Goal: Task Accomplishment & Management: Manage account settings

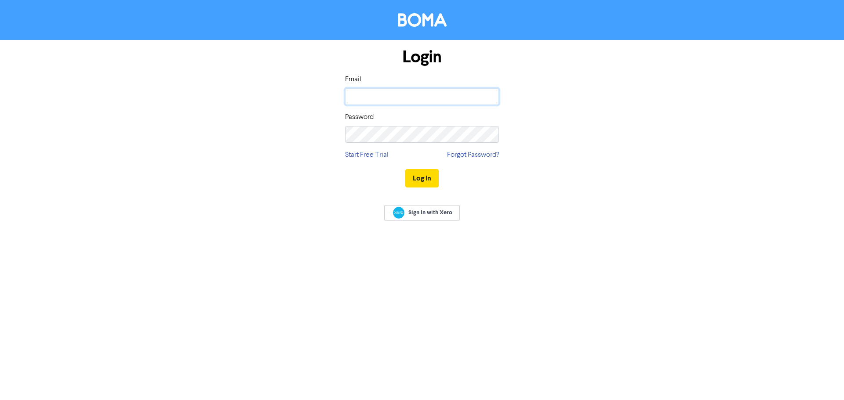
click at [479, 94] on input "email" at bounding box center [422, 96] width 154 height 17
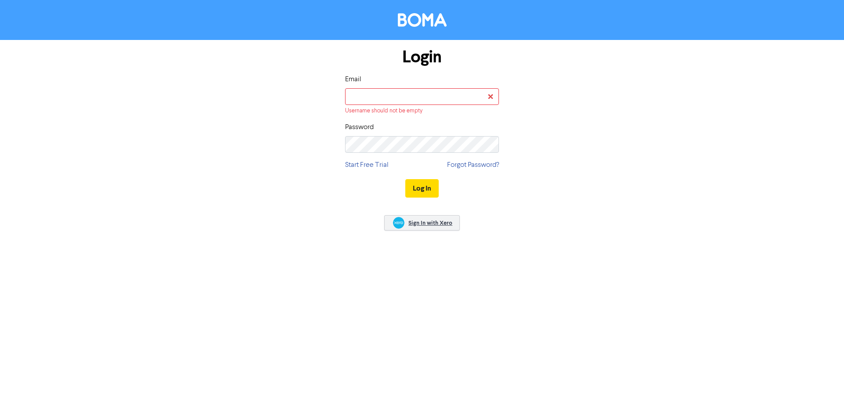
type input "[EMAIL_ADDRESS][PERSON_NAME][DOMAIN_NAME]"
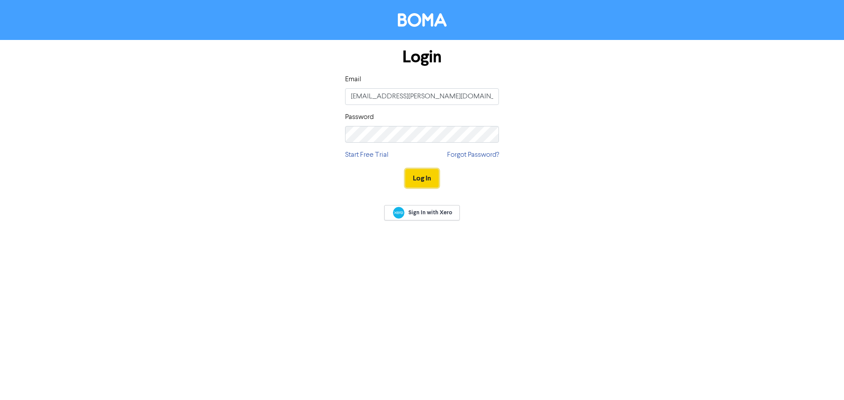
click at [425, 183] on button "Log In" at bounding box center [421, 178] width 33 height 18
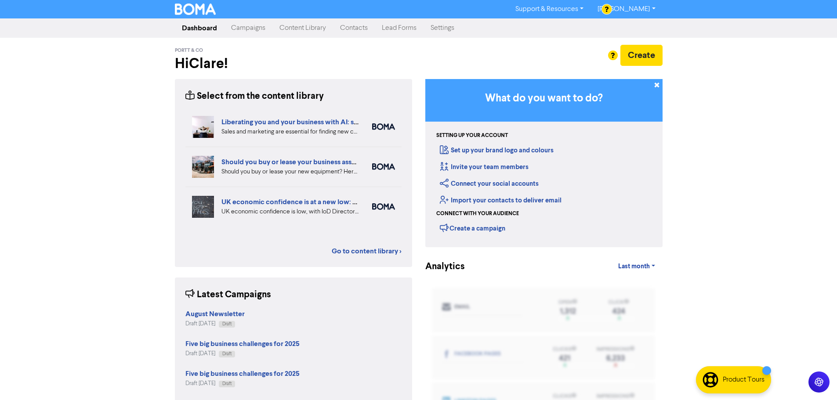
click at [317, 27] on link "Content Library" at bounding box center [302, 28] width 61 height 18
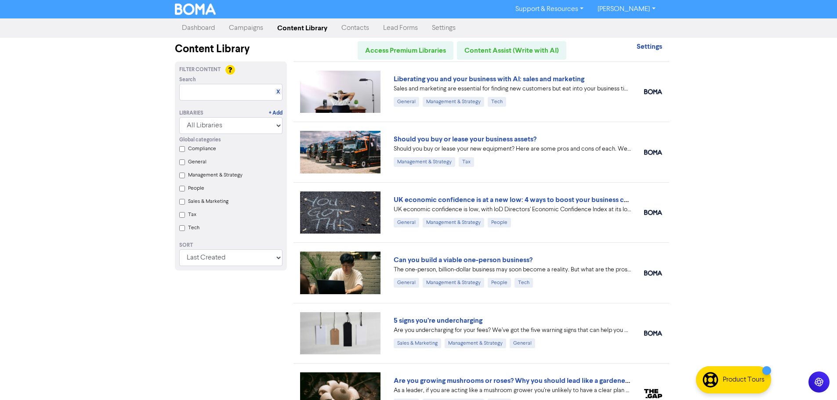
click at [250, 31] on link "Campaigns" at bounding box center [246, 28] width 48 height 18
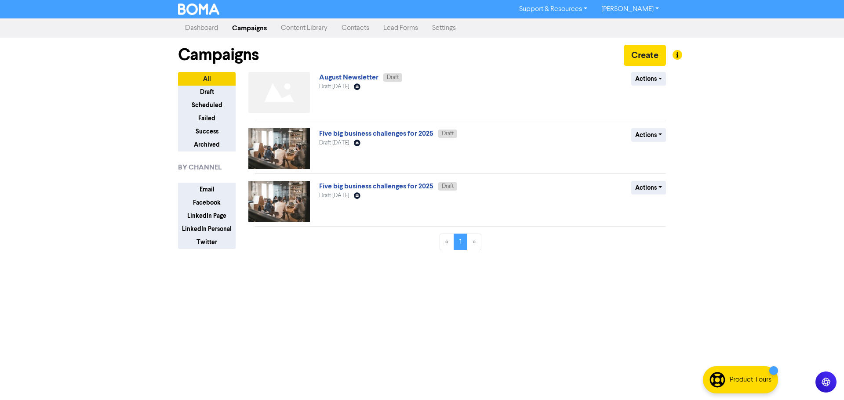
click at [366, 25] on link "Contacts" at bounding box center [355, 28] width 42 height 18
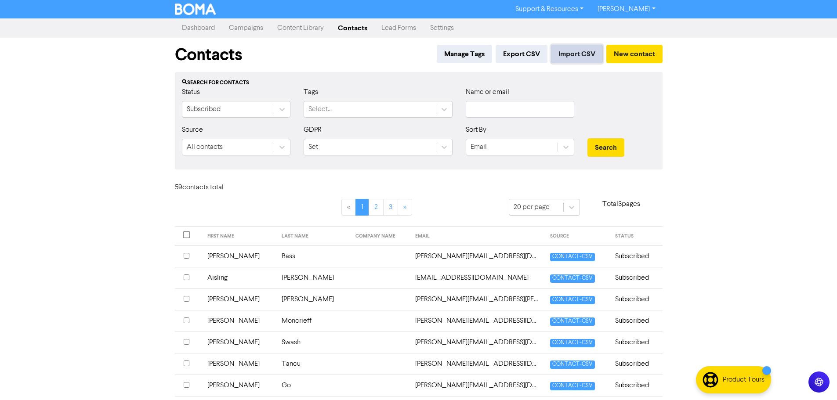
click at [583, 52] on button "Import CSV" at bounding box center [577, 54] width 52 height 18
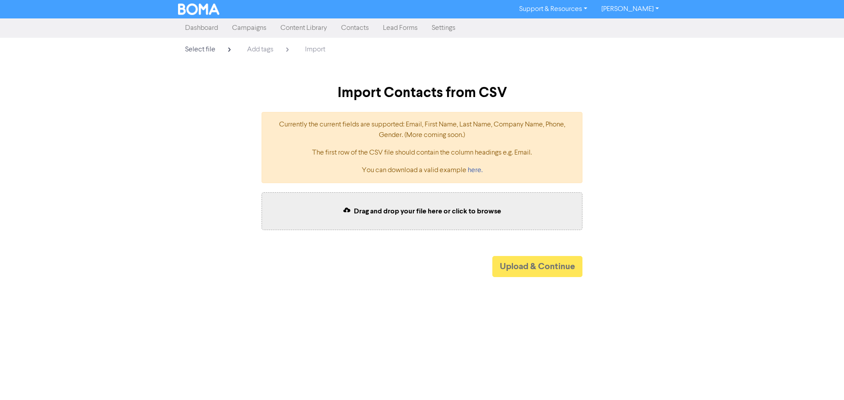
click at [438, 207] on span "Drag and drop your file here or click to browse" at bounding box center [427, 211] width 147 height 9
click at [411, 209] on span "Drag and drop your file here or click to browse" at bounding box center [427, 211] width 147 height 9
click at [474, 173] on link "here." at bounding box center [474, 170] width 15 height 7
click at [370, 202] on div "Drag and drop your file here or click to browse" at bounding box center [421, 211] width 321 height 38
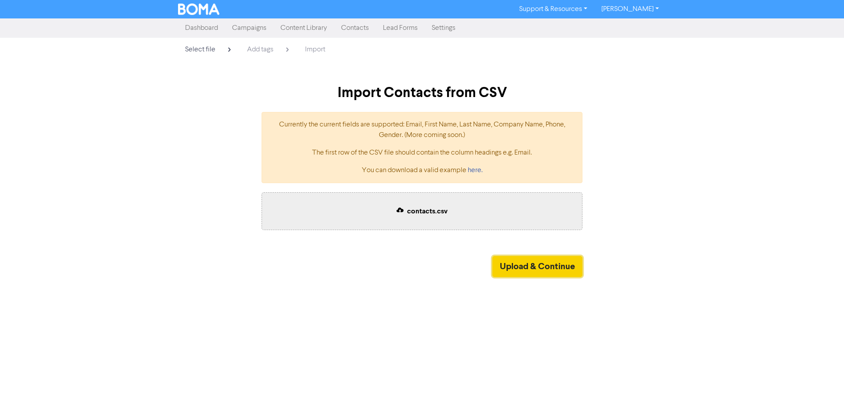
click at [567, 266] on button "Upload & Continue" at bounding box center [537, 266] width 90 height 21
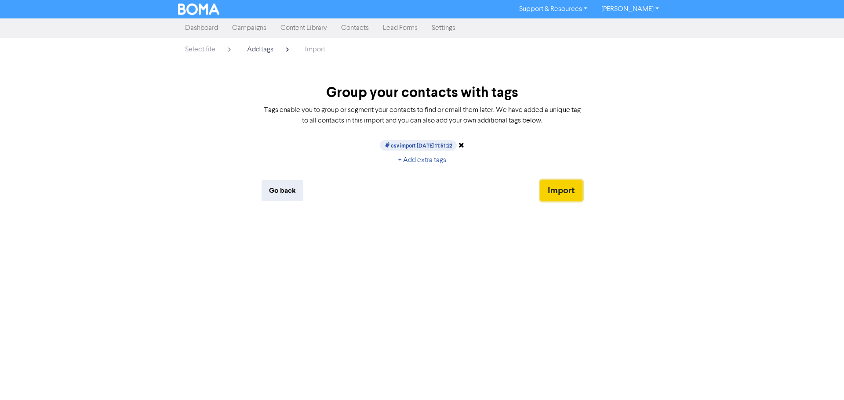
click at [573, 188] on button "Import" at bounding box center [561, 190] width 42 height 21
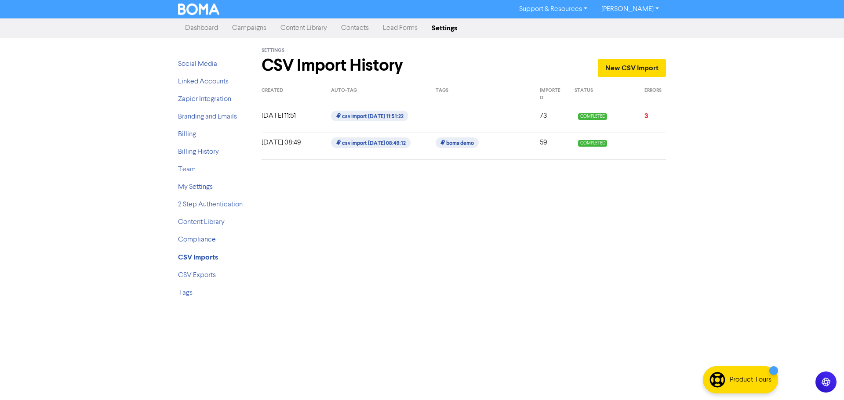
click at [351, 30] on link "Contacts" at bounding box center [355, 28] width 42 height 18
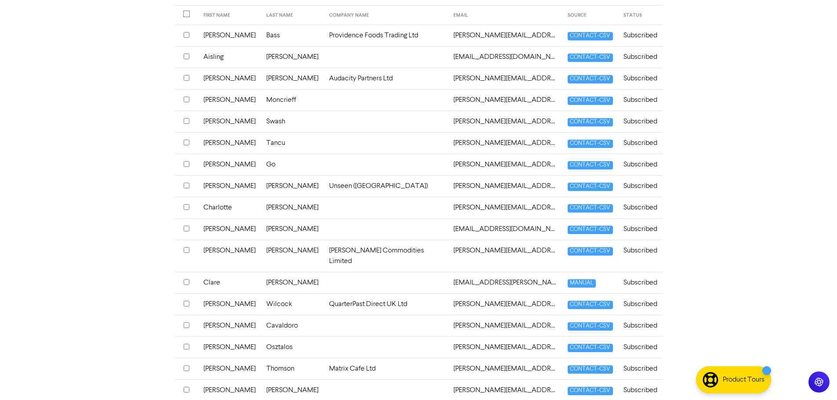
scroll to position [310, 0]
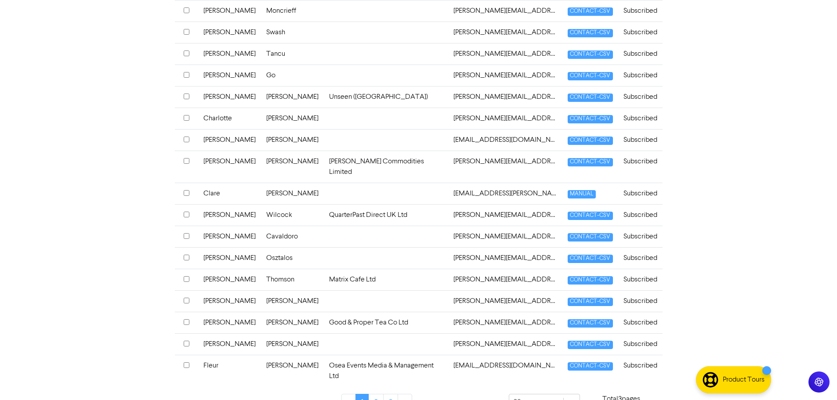
click at [330, 248] on td at bounding box center [386, 258] width 125 height 22
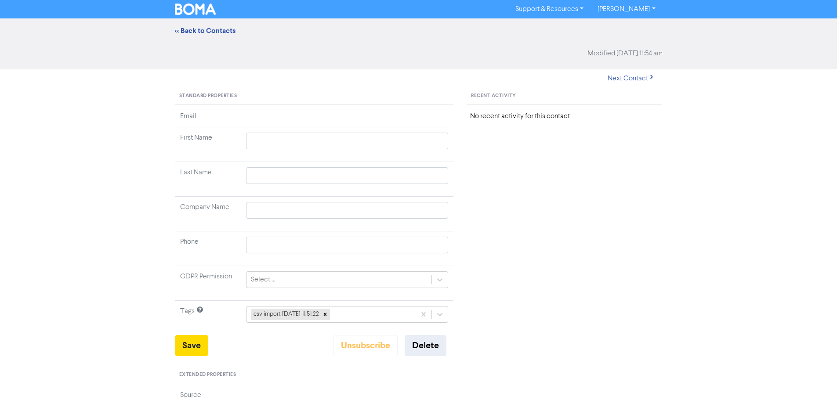
type input "Diana"
type input "Osztalos"
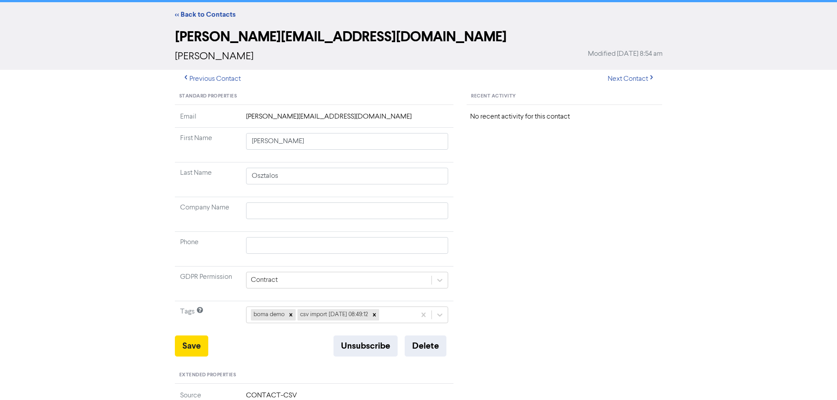
scroll to position [1, 0]
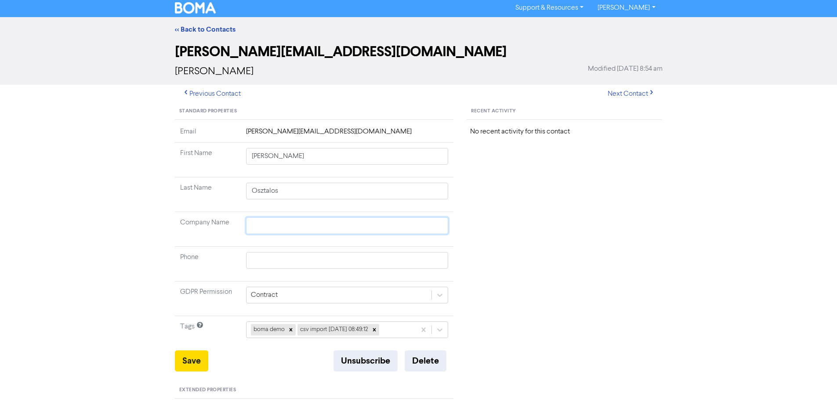
click at [322, 224] on input "text" at bounding box center [347, 225] width 203 height 17
click at [428, 360] on button "Delete" at bounding box center [426, 361] width 42 height 21
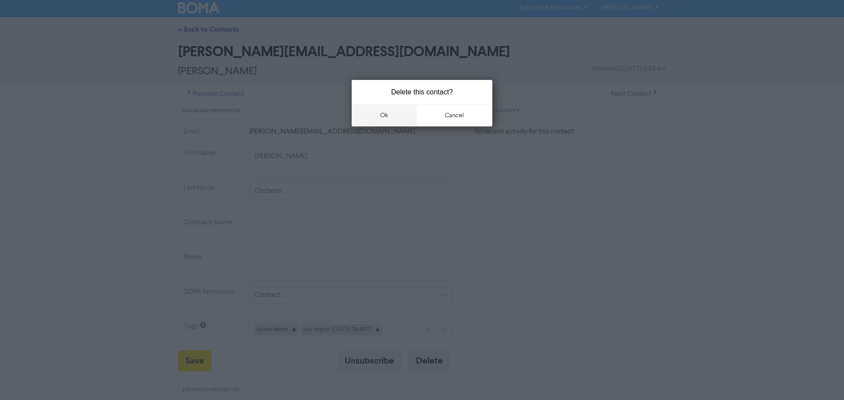
click at [382, 123] on button "ok" at bounding box center [384, 116] width 65 height 22
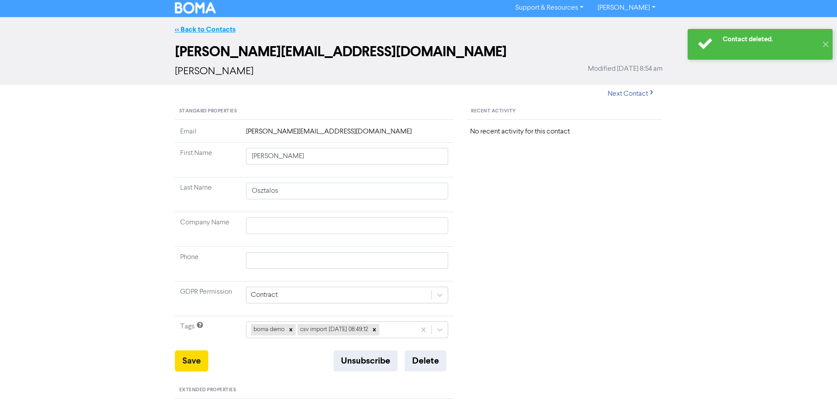
click at [211, 33] on link "<< Back to Contacts" at bounding box center [205, 29] width 61 height 9
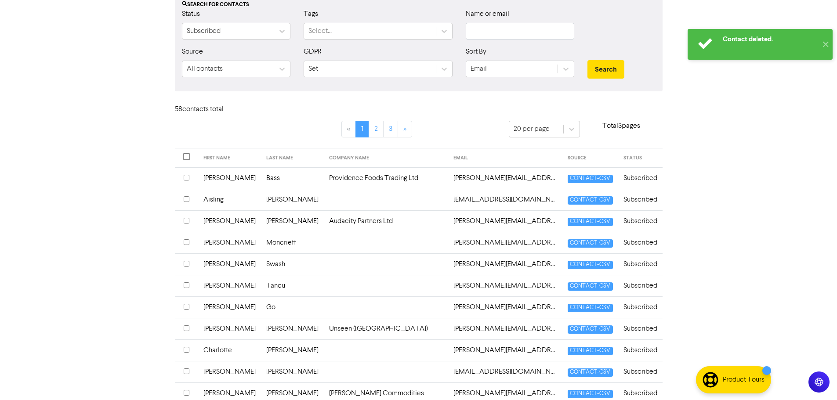
scroll to position [132, 0]
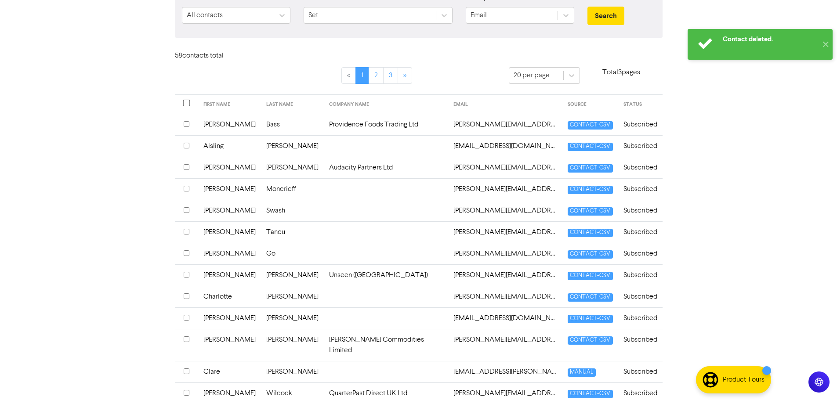
click at [282, 233] on td "Tancu" at bounding box center [292, 232] width 63 height 22
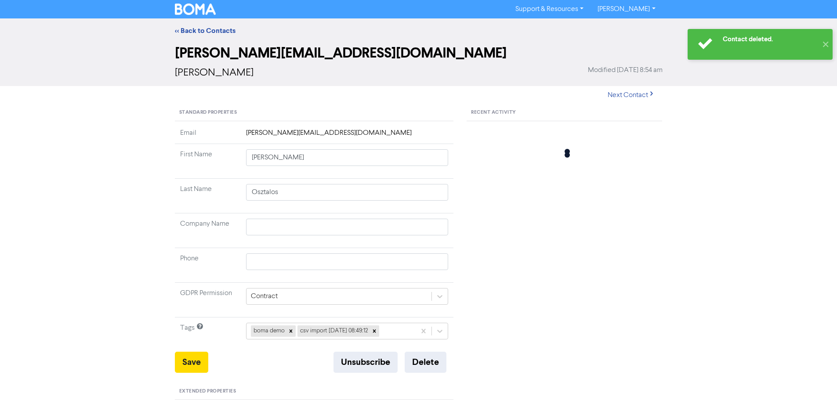
type input "[PERSON_NAME]"
type input "Tancu"
click at [282, 224] on input "text" at bounding box center [347, 227] width 203 height 17
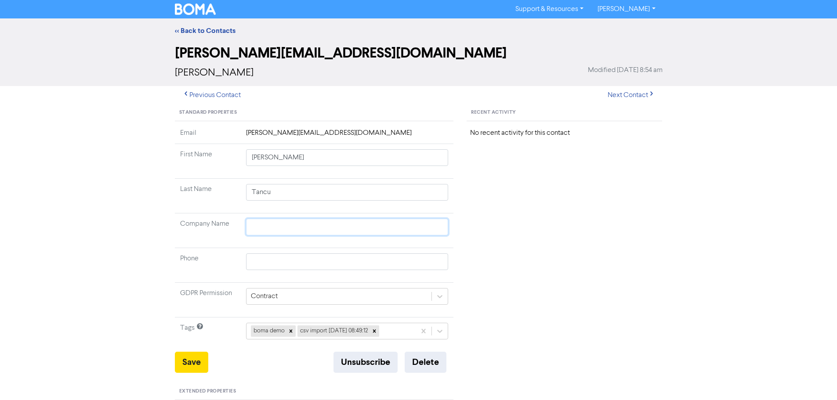
type input "P"
type input "Po"
type input "Por"
type input "Port"
type input "Portt"
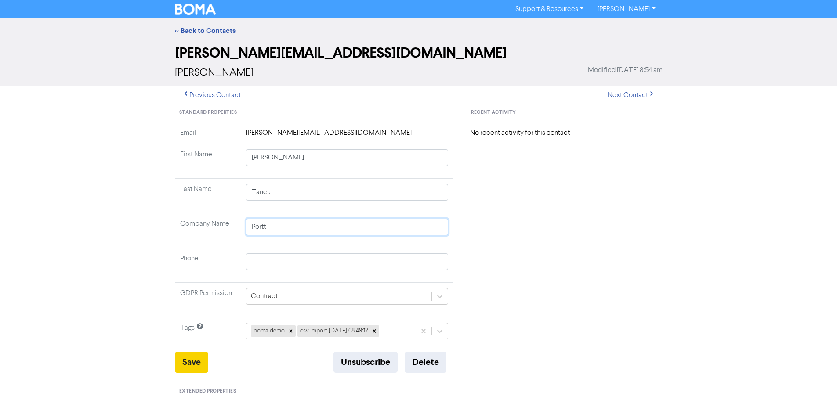
type input "Portt"
click at [202, 369] on button "Save" at bounding box center [191, 362] width 33 height 21
click at [203, 32] on link "<< Back to Contacts" at bounding box center [205, 30] width 61 height 9
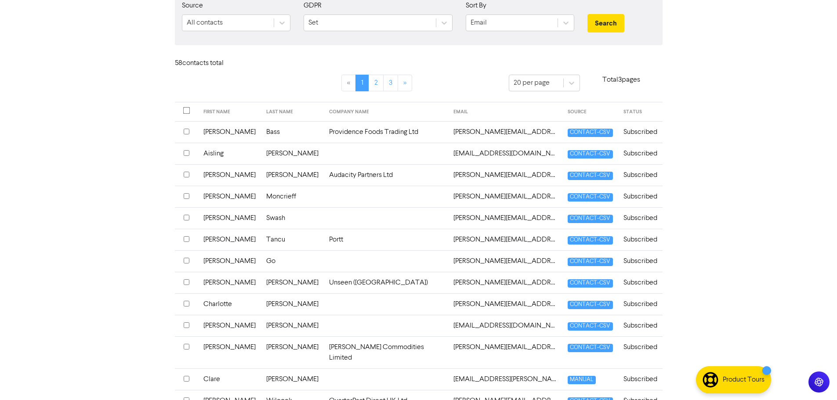
scroll to position [132, 0]
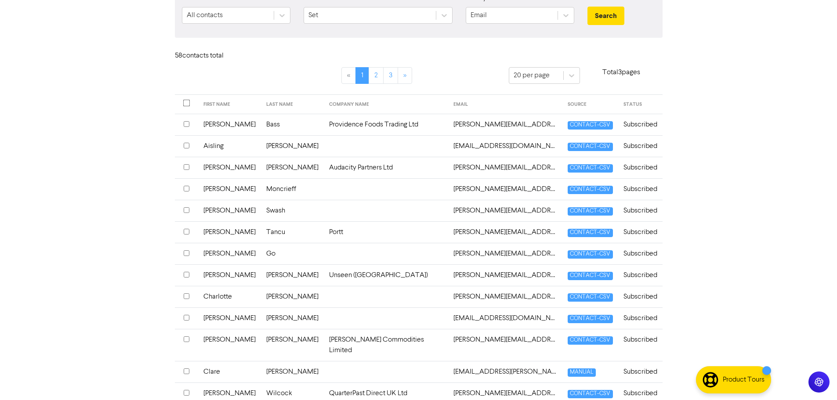
click at [324, 257] on td at bounding box center [386, 254] width 125 height 22
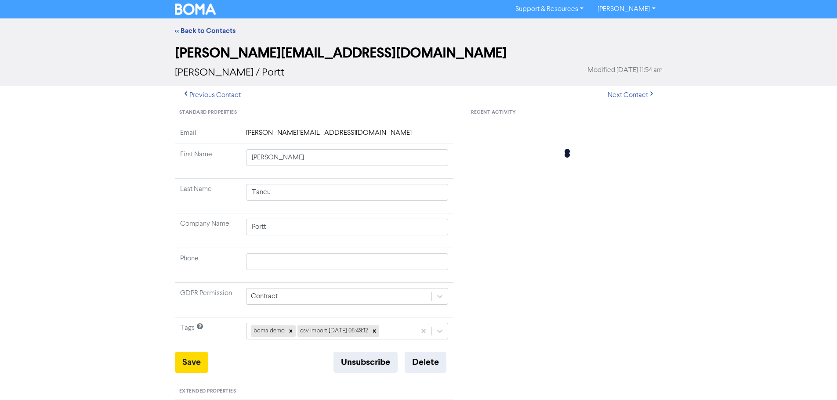
scroll to position [44, 0]
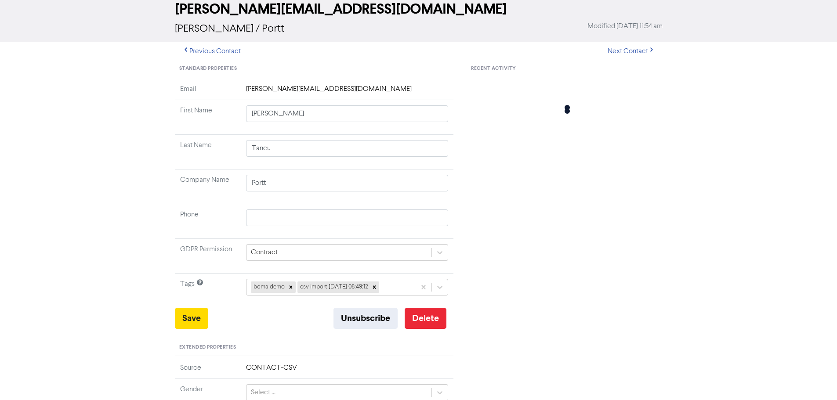
type input "Angelyn"
type input "Go"
click at [431, 315] on button "Delete" at bounding box center [426, 318] width 42 height 21
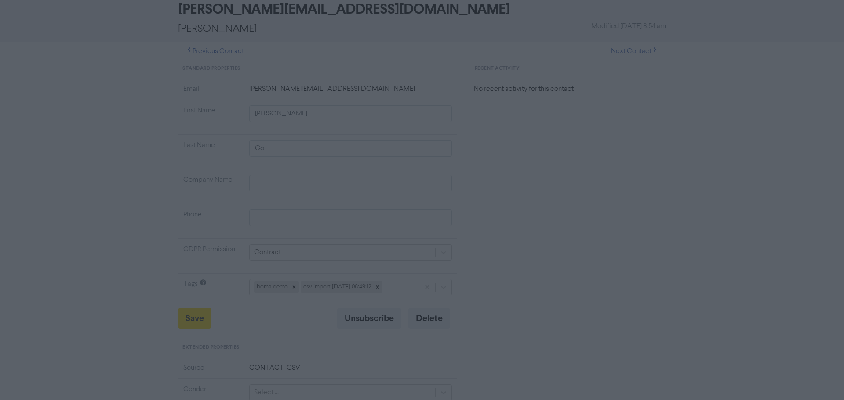
click at [385, 117] on button "ok" at bounding box center [384, 116] width 65 height 22
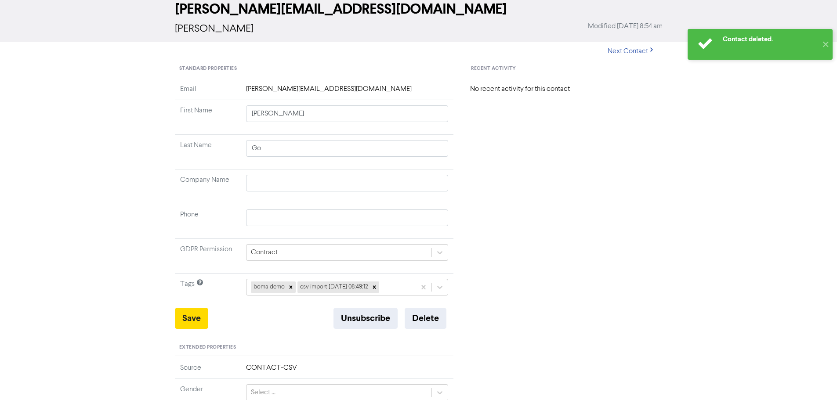
scroll to position [0, 0]
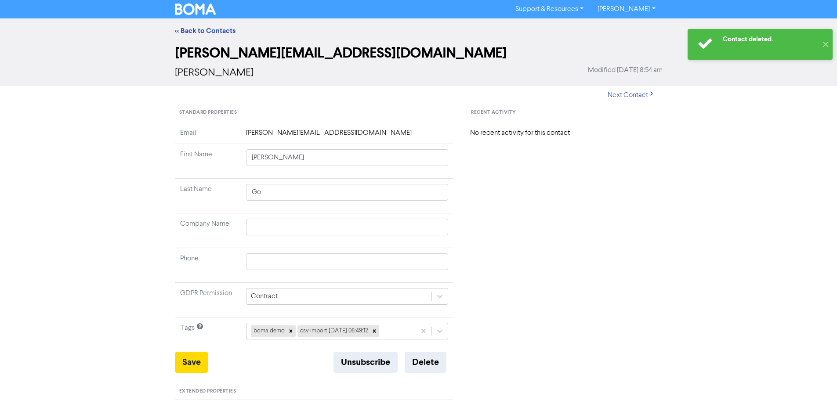
click at [207, 36] on div "<< Back to Contacts" at bounding box center [418, 30] width 837 height 25
click at [209, 28] on link "<< Back to Contacts" at bounding box center [205, 30] width 61 height 9
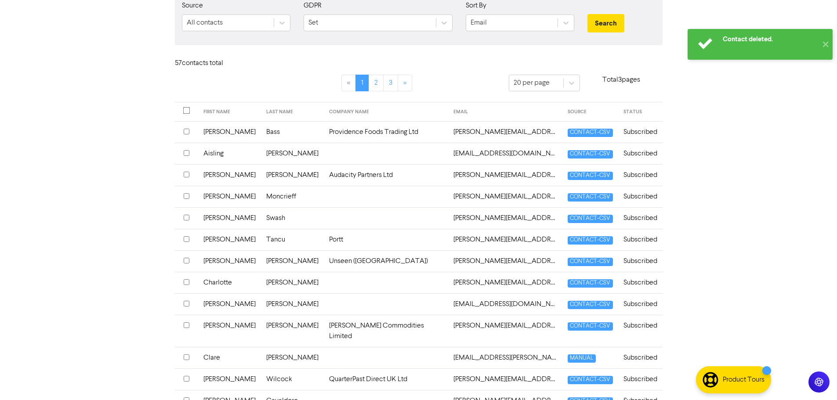
scroll to position [220, 0]
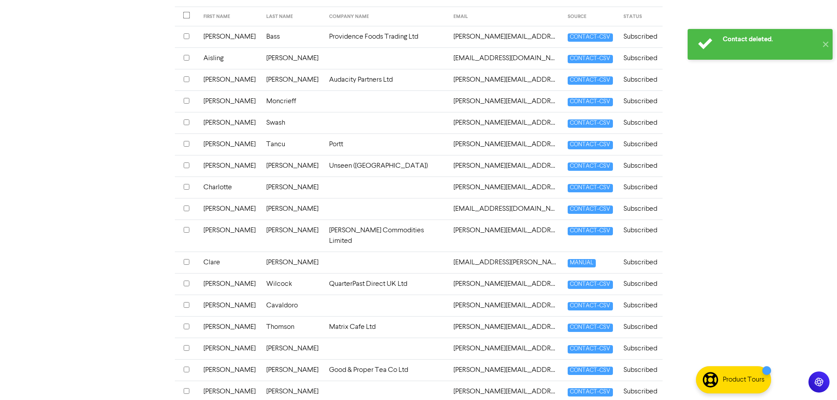
click at [354, 254] on td at bounding box center [386, 263] width 125 height 22
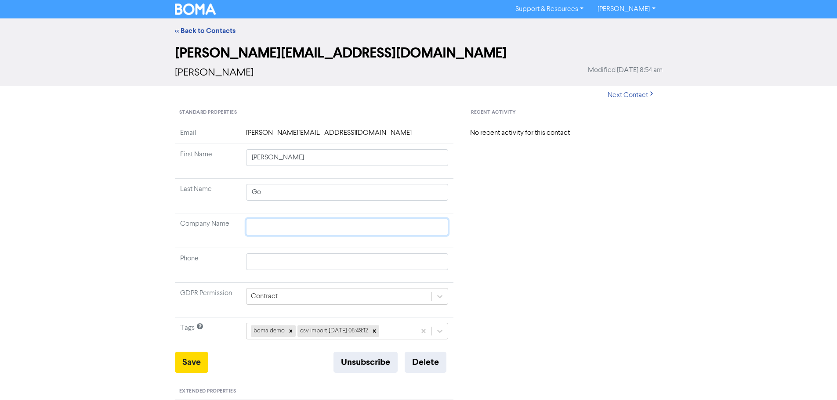
click at [283, 225] on input "text" at bounding box center [347, 227] width 203 height 17
type input "P"
type input "Po"
type input "Clare"
type input "[PERSON_NAME]"
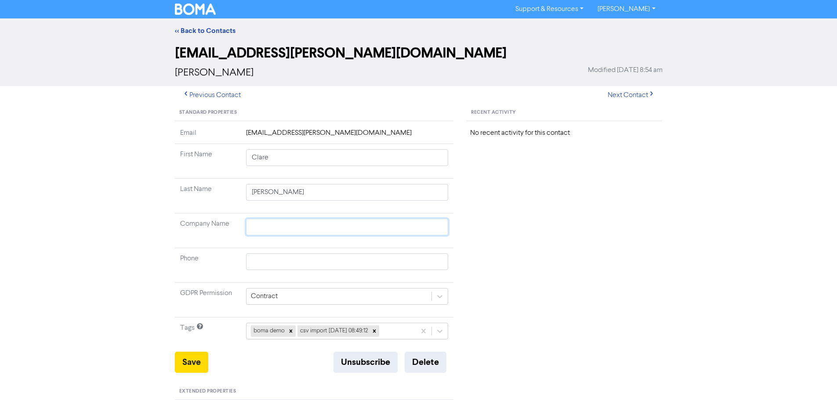
type input "r"
type input "rt"
type input "rtt"
type input "rt"
type input "r"
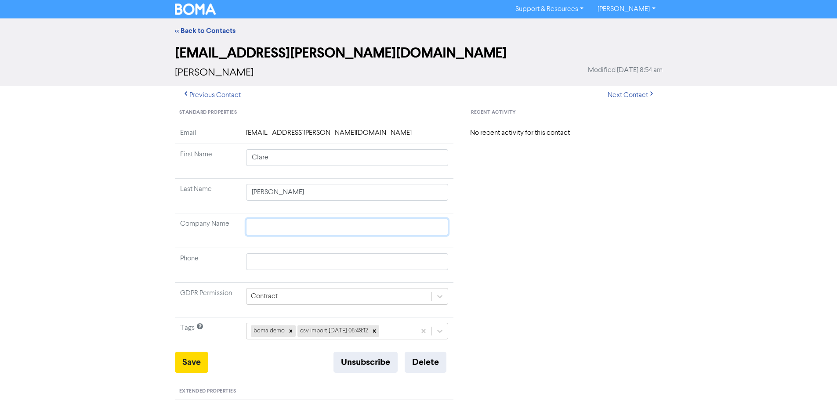
type input "P"
click at [191, 356] on button "Save" at bounding box center [191, 362] width 33 height 21
click at [197, 30] on link "<< Back to Contacts" at bounding box center [205, 30] width 61 height 9
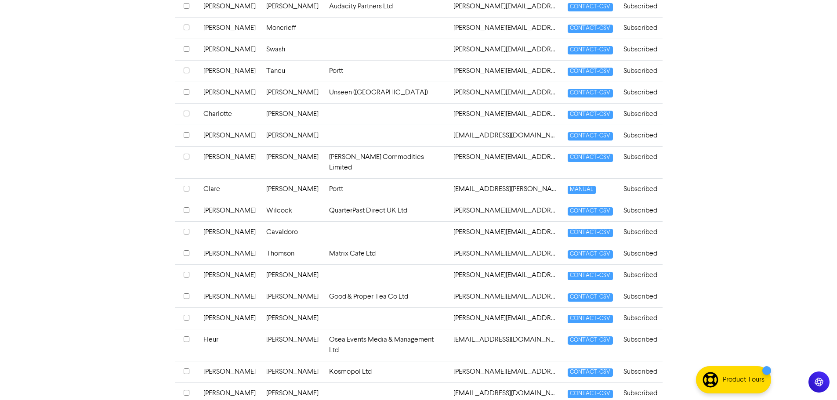
scroll to position [308, 0]
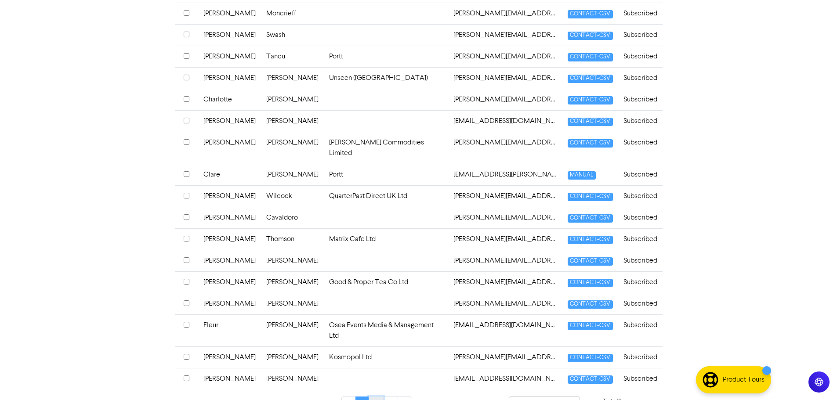
click at [373, 397] on link "2" at bounding box center [376, 405] width 15 height 17
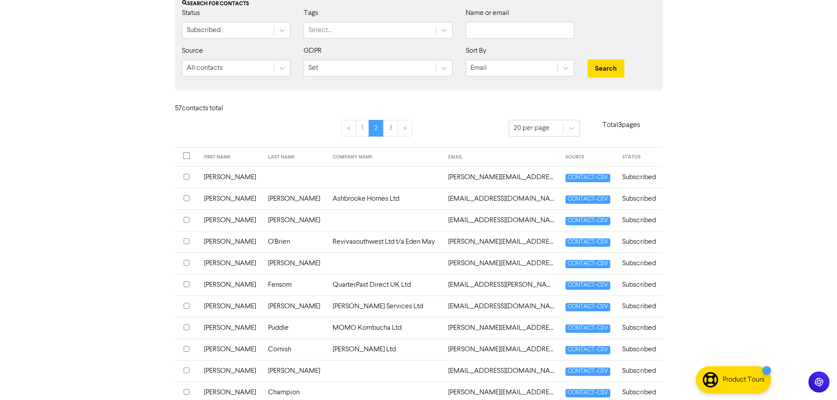
scroll to position [88, 0]
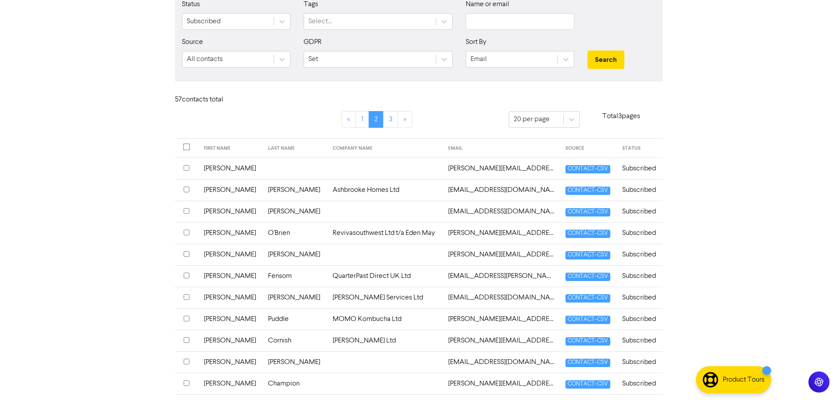
click at [187, 211] on input "checkbox" at bounding box center [187, 211] width 6 height 6
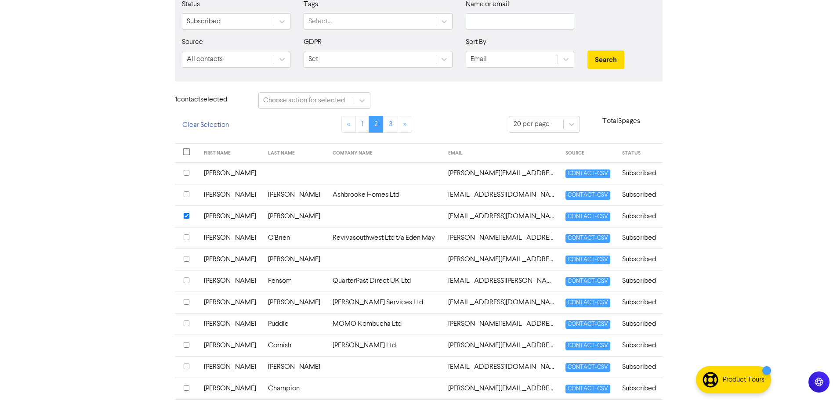
click at [186, 217] on input "checkbox" at bounding box center [187, 216] width 6 height 6
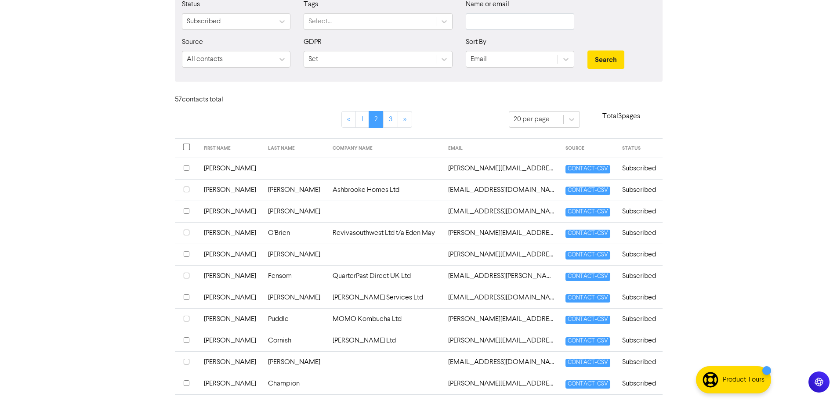
click at [327, 215] on td at bounding box center [385, 212] width 116 height 22
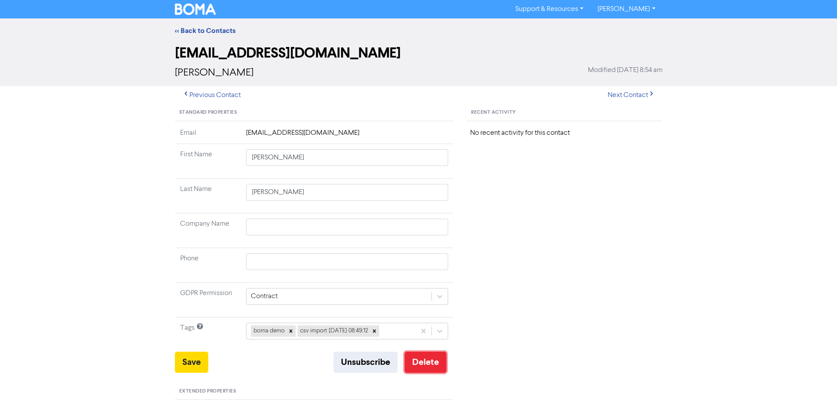
click at [429, 361] on button "Delete" at bounding box center [426, 362] width 42 height 21
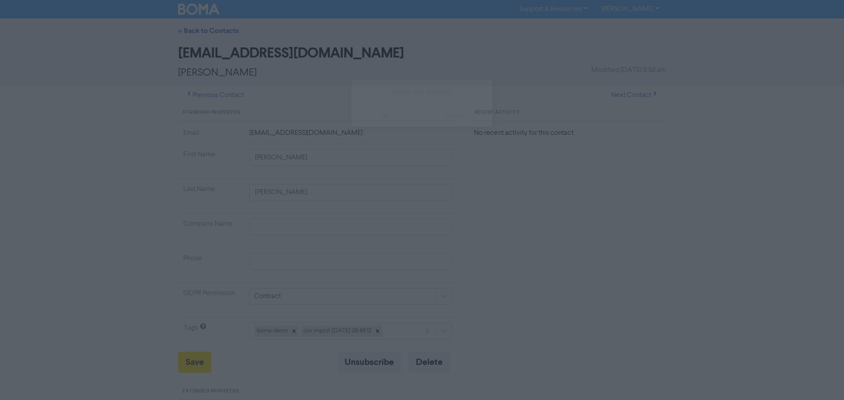
click at [373, 119] on button "ok" at bounding box center [384, 116] width 65 height 22
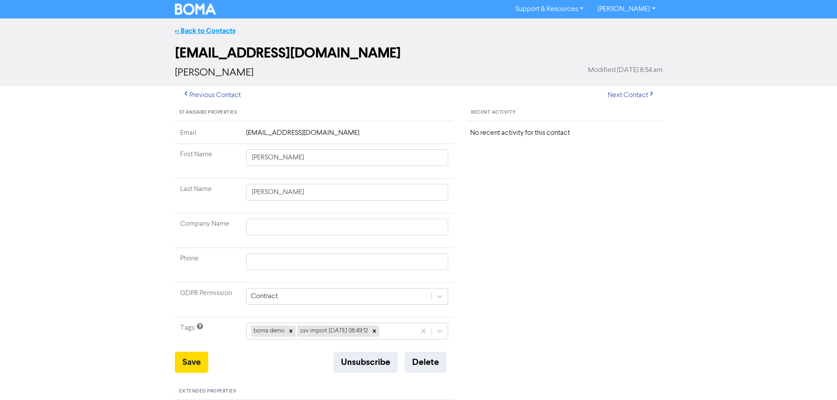
click at [211, 31] on link "<< Back to Contacts" at bounding box center [205, 30] width 61 height 9
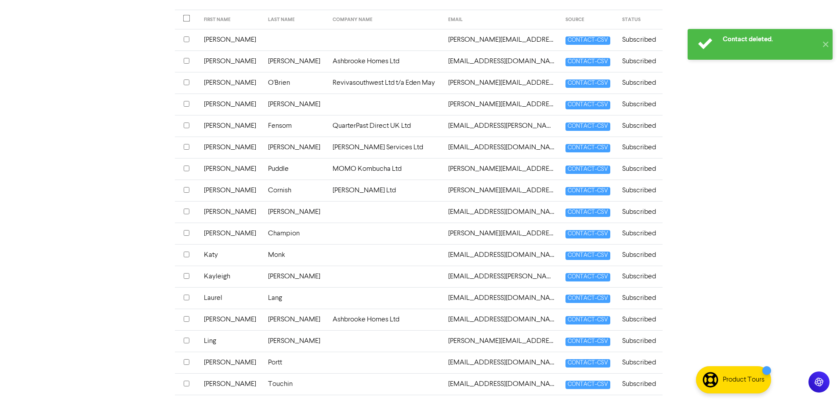
scroll to position [220, 0]
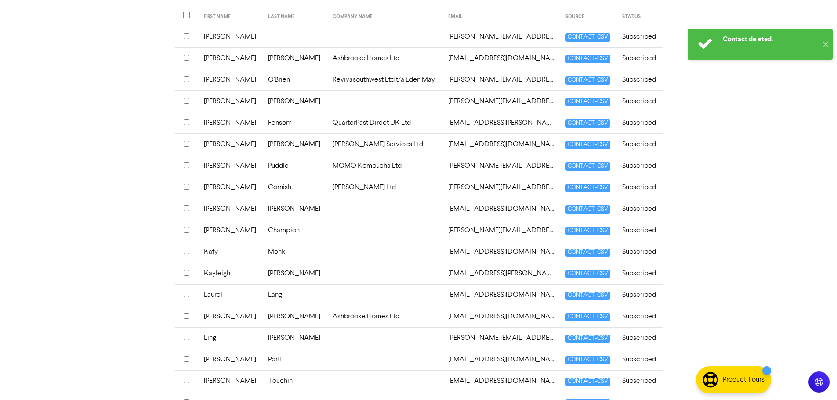
click at [327, 251] on td at bounding box center [385, 252] width 116 height 22
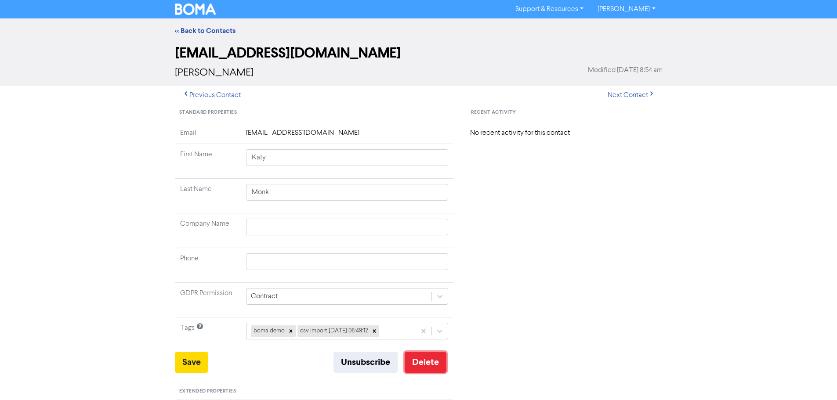
click at [431, 364] on button "Delete" at bounding box center [426, 362] width 42 height 21
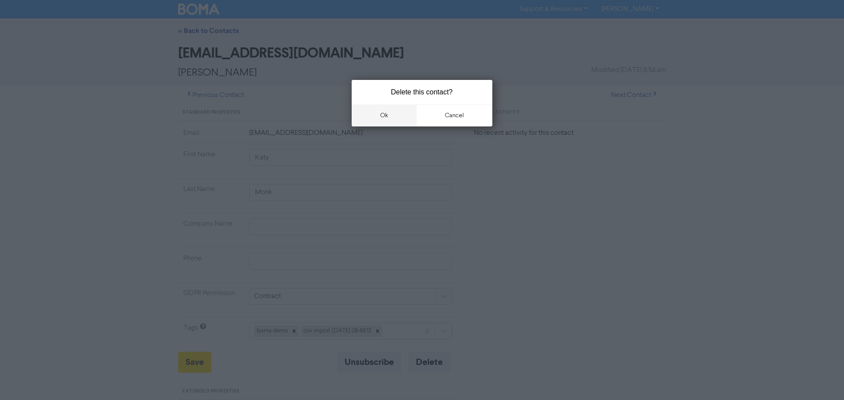
click at [384, 114] on button "ok" at bounding box center [384, 116] width 65 height 22
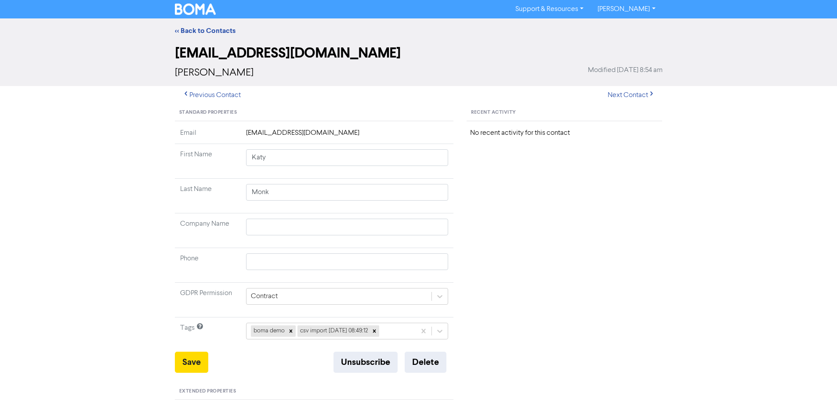
click at [204, 25] on div "<< Back to Contacts" at bounding box center [418, 30] width 501 height 11
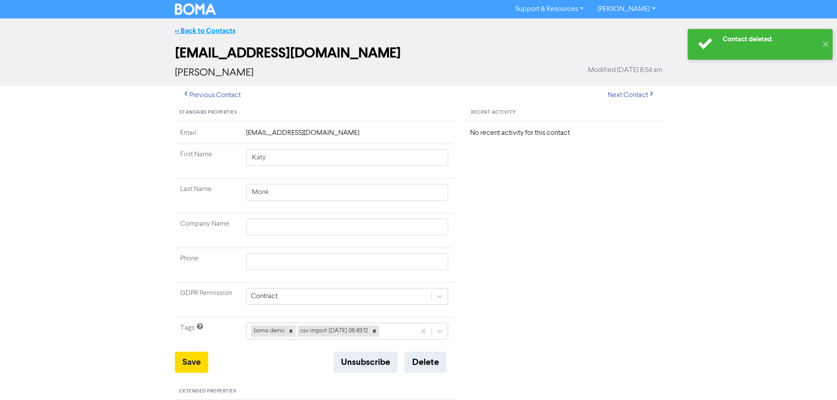
click at [207, 33] on link "<< Back to Contacts" at bounding box center [205, 30] width 61 height 9
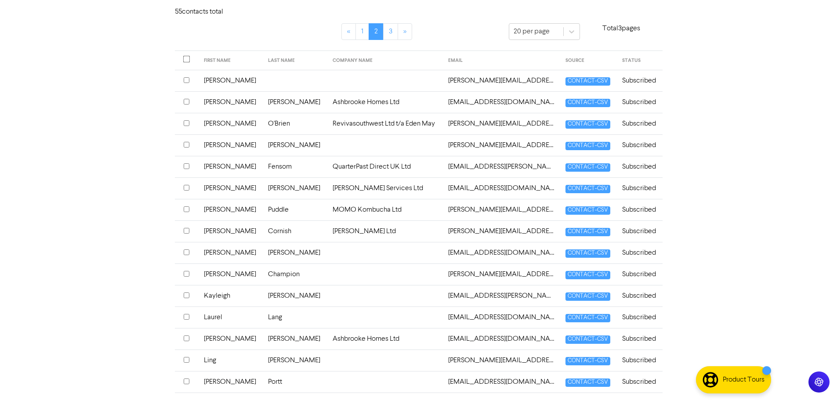
scroll to position [220, 0]
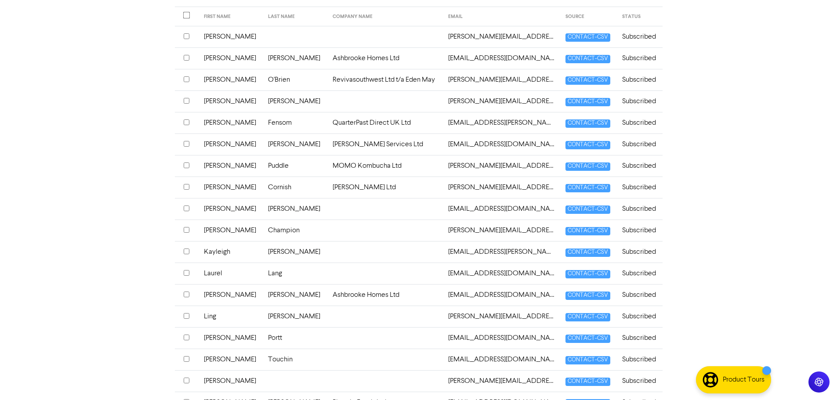
click at [327, 229] on td at bounding box center [385, 231] width 116 height 22
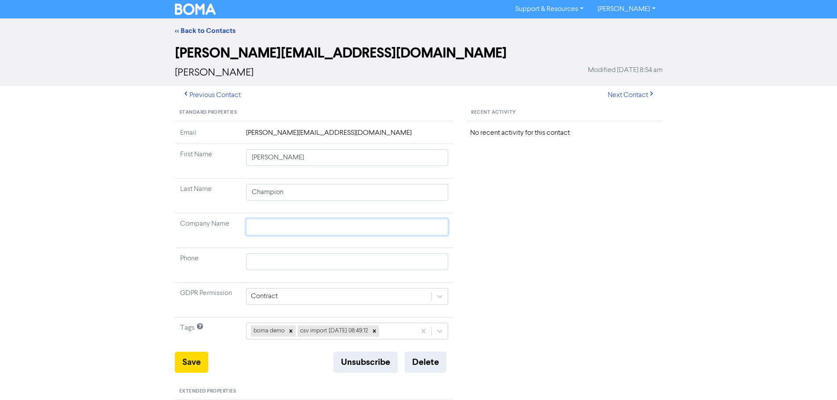
click at [299, 224] on input "text" at bounding box center [347, 227] width 203 height 17
click at [201, 366] on button "Save" at bounding box center [191, 362] width 33 height 21
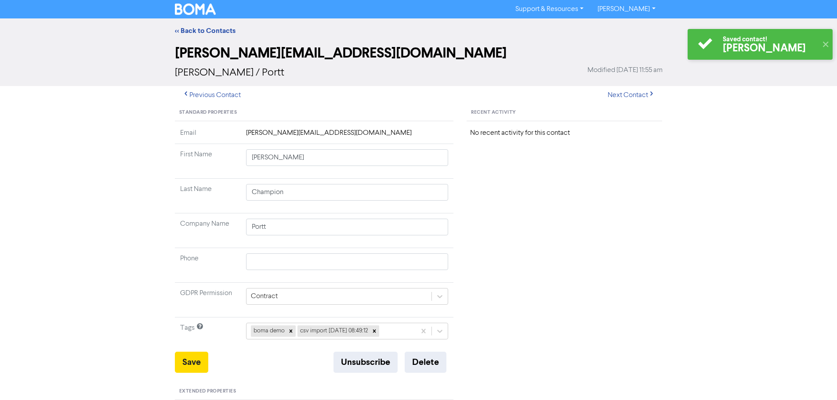
click at [201, 25] on div "<< Back to Contacts" at bounding box center [418, 30] width 837 height 25
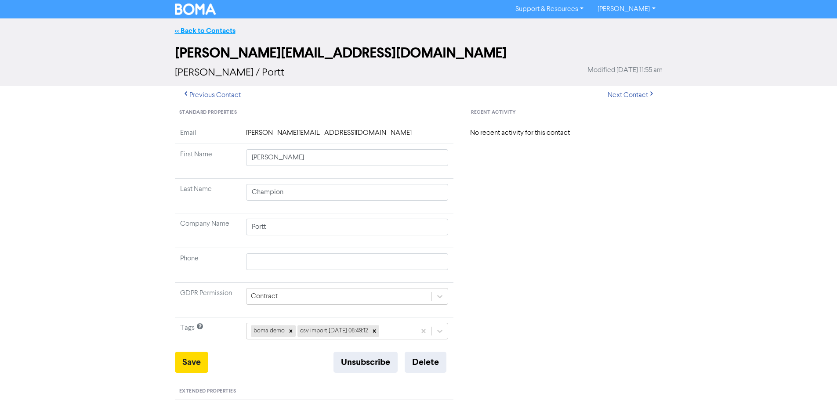
click at [206, 29] on link "<< Back to Contacts" at bounding box center [205, 30] width 61 height 9
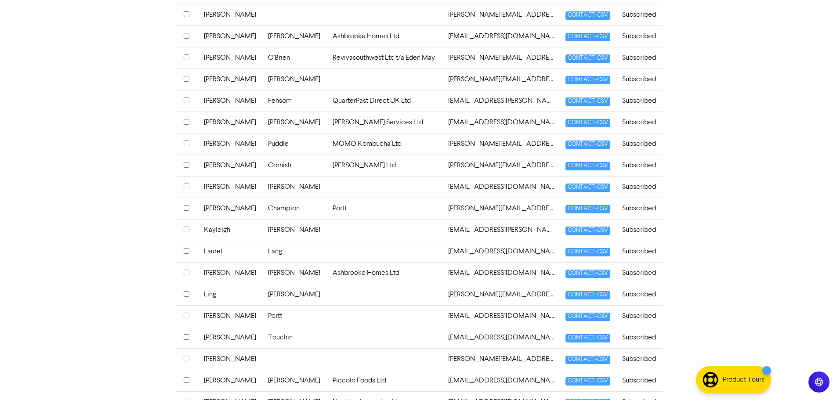
scroll to position [264, 0]
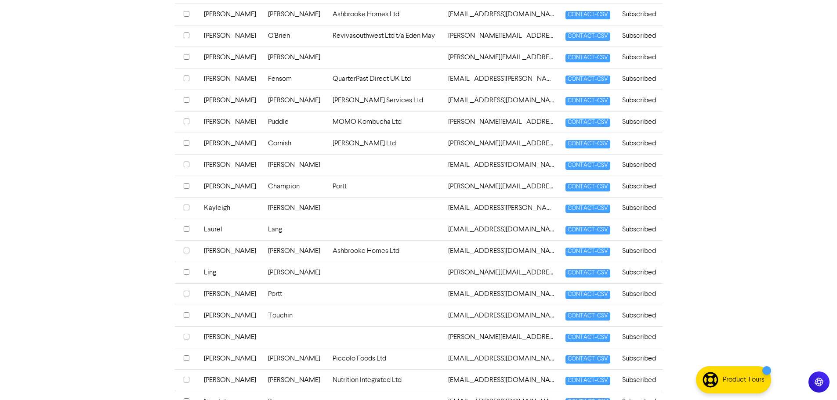
click at [327, 165] on td at bounding box center [385, 165] width 116 height 22
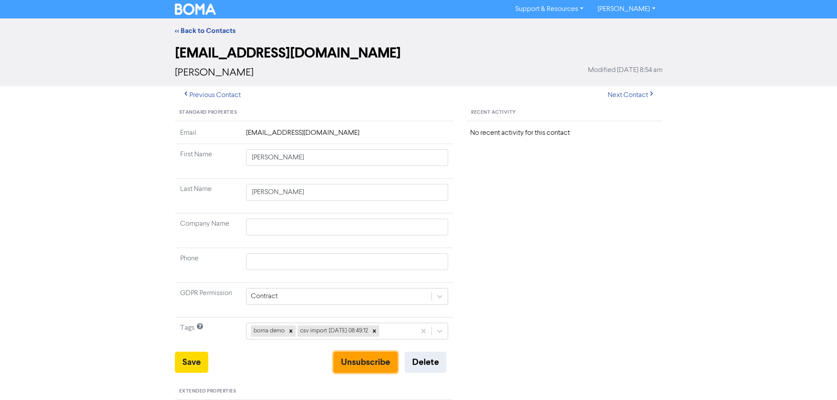
click at [348, 359] on button "Unsubscribe" at bounding box center [365, 362] width 64 height 21
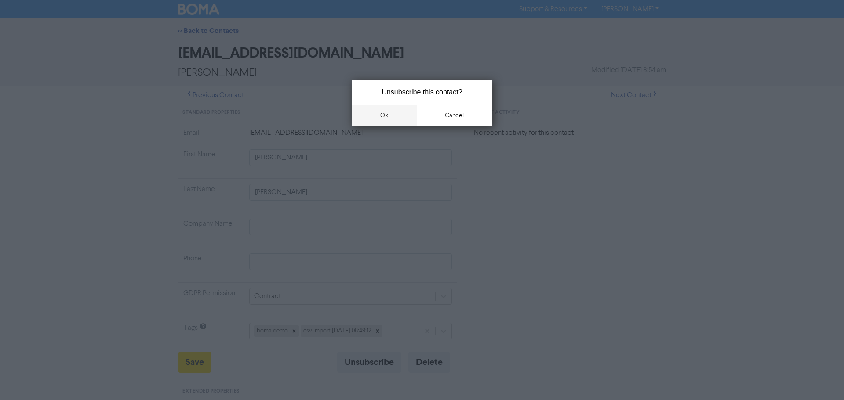
click at [382, 120] on button "ok" at bounding box center [384, 116] width 65 height 22
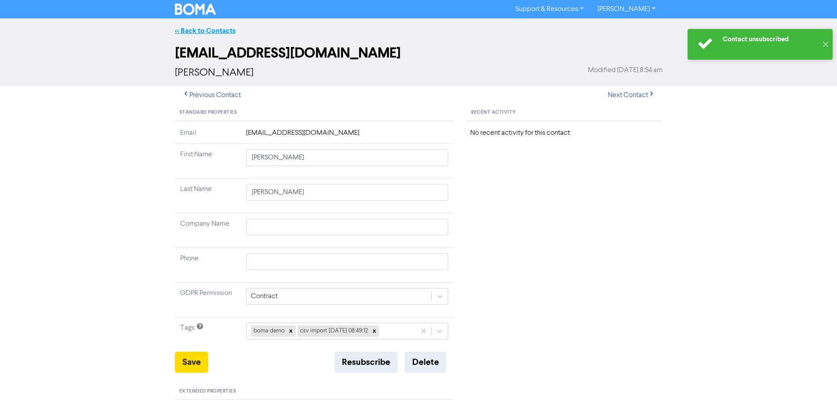
click at [218, 31] on link "<< Back to Contacts" at bounding box center [205, 30] width 61 height 9
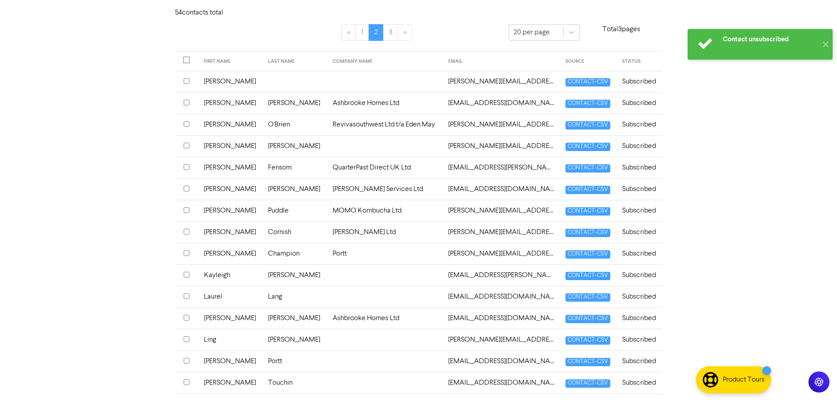
scroll to position [176, 0]
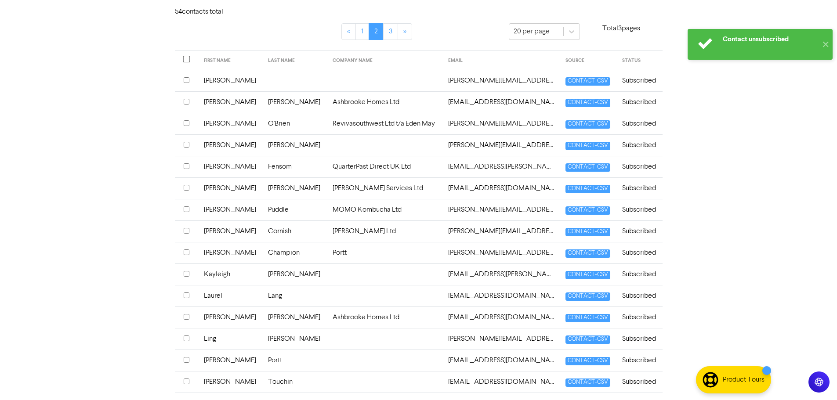
click at [327, 272] on td at bounding box center [385, 275] width 116 height 22
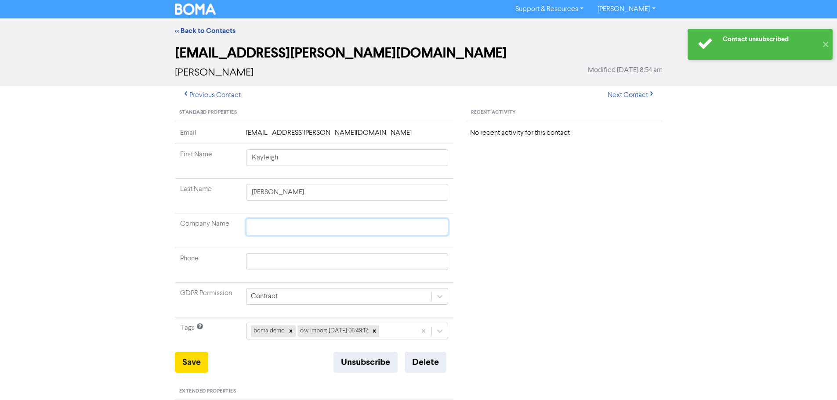
click at [291, 223] on input "text" at bounding box center [347, 227] width 203 height 17
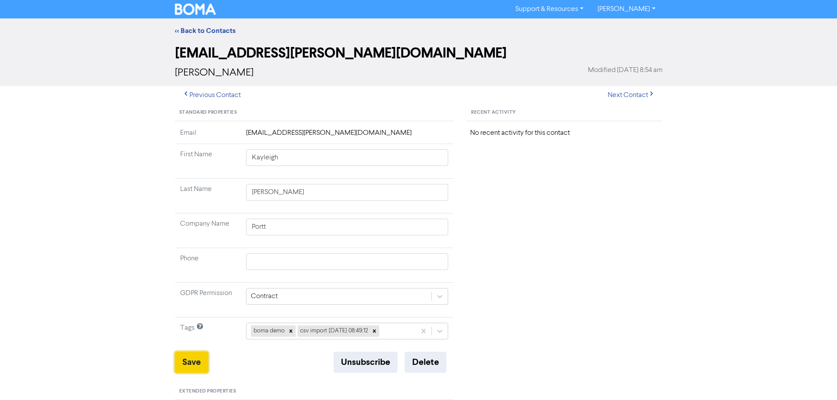
click at [200, 359] on button "Save" at bounding box center [191, 362] width 33 height 21
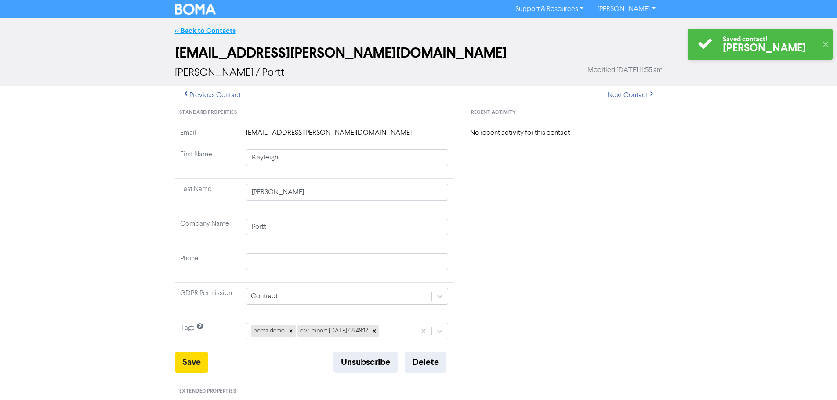
click at [226, 29] on link "<< Back to Contacts" at bounding box center [205, 30] width 61 height 9
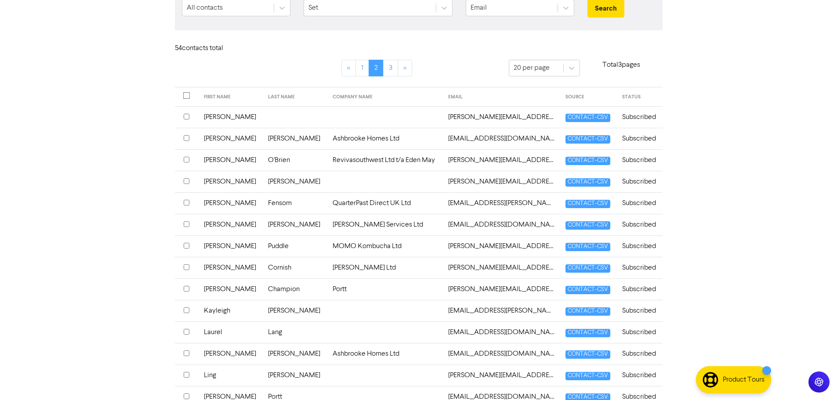
scroll to position [176, 0]
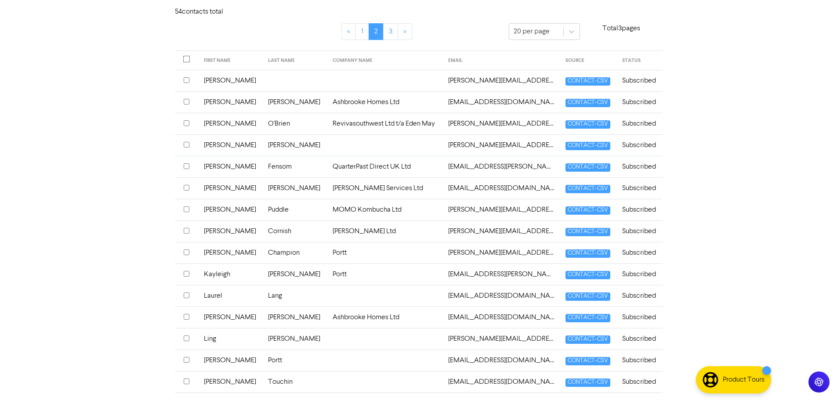
click at [327, 288] on td at bounding box center [385, 296] width 116 height 22
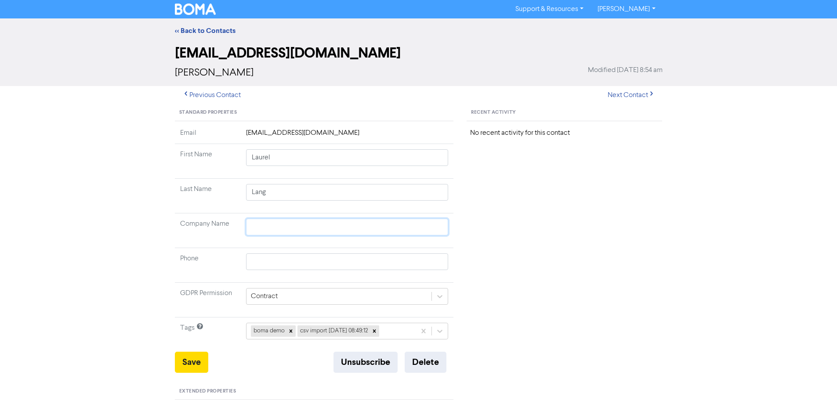
click at [284, 221] on input "text" at bounding box center [347, 227] width 203 height 17
click at [193, 366] on button "Save" at bounding box center [191, 362] width 33 height 21
click at [213, 29] on link "<< Back to Contacts" at bounding box center [205, 30] width 61 height 9
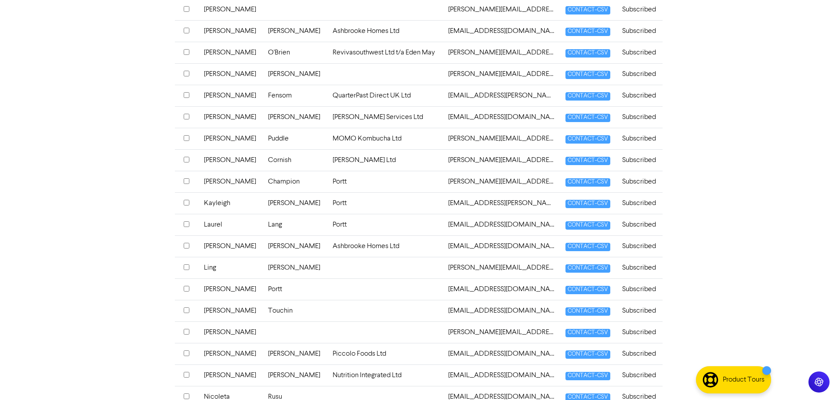
scroll to position [264, 0]
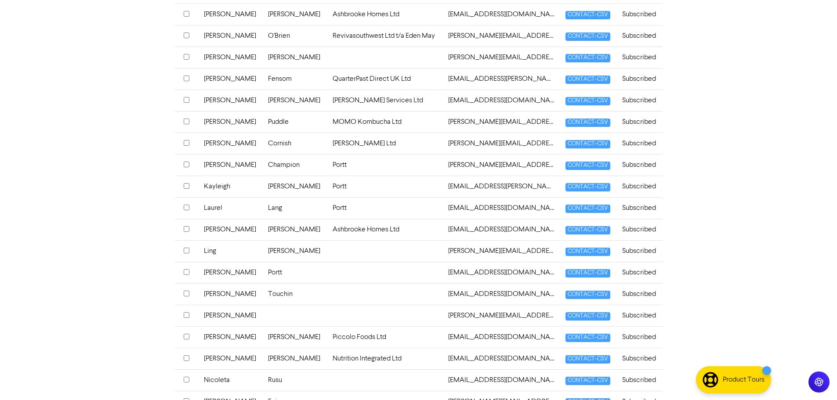
click at [327, 275] on td at bounding box center [385, 273] width 116 height 22
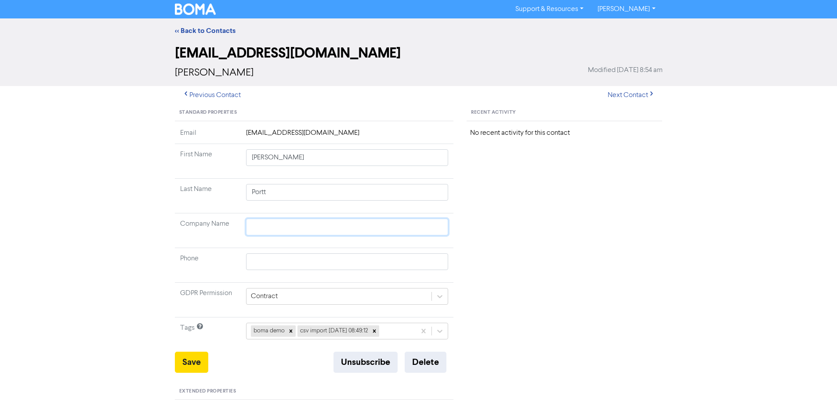
click at [288, 228] on input "text" at bounding box center [347, 227] width 203 height 17
click at [196, 371] on button "Save" at bounding box center [191, 362] width 33 height 21
click at [221, 31] on link "<< Back to Contacts" at bounding box center [205, 30] width 61 height 9
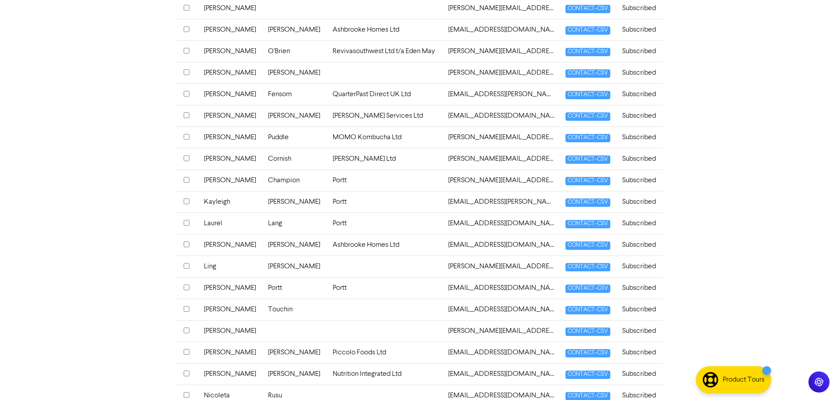
scroll to position [264, 0]
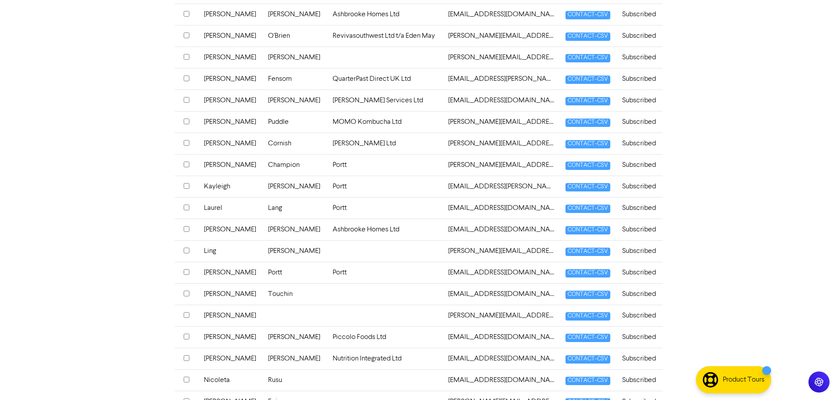
click at [327, 286] on td at bounding box center [385, 294] width 116 height 22
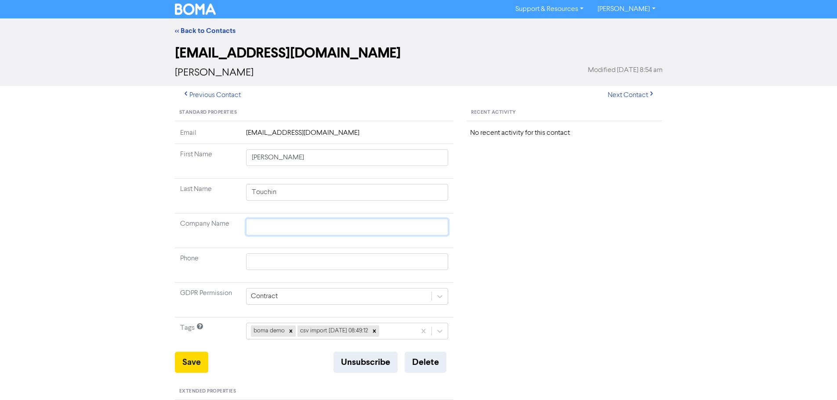
click at [288, 225] on input "text" at bounding box center [347, 227] width 203 height 17
click at [196, 370] on button "Save" at bounding box center [191, 362] width 33 height 21
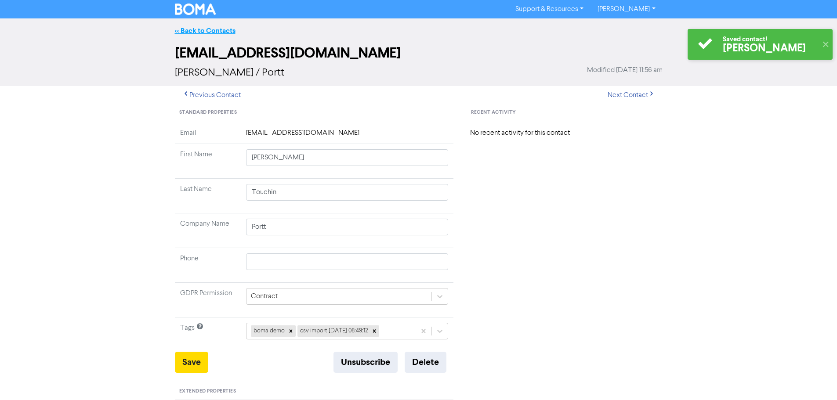
click at [214, 29] on link "<< Back to Contacts" at bounding box center [205, 30] width 61 height 9
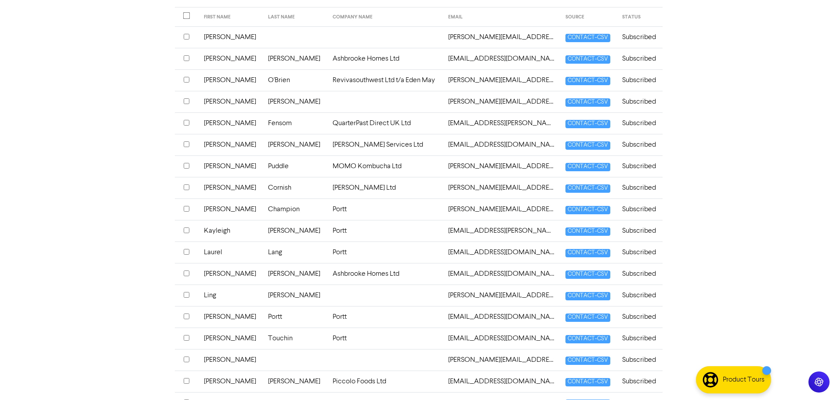
scroll to position [310, 0]
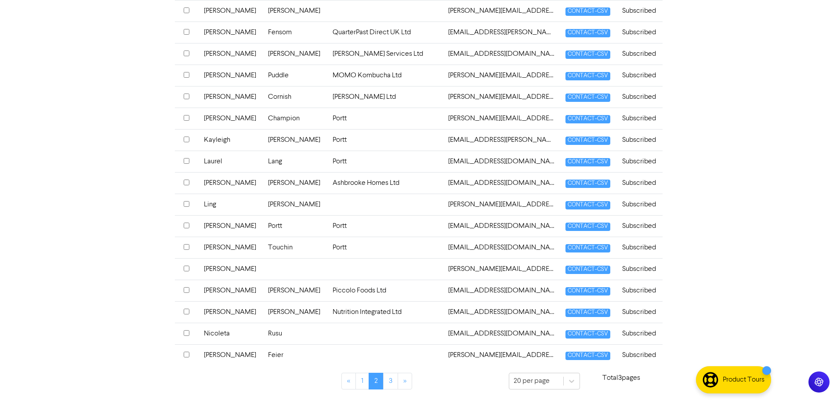
click at [350, 335] on td at bounding box center [385, 334] width 116 height 22
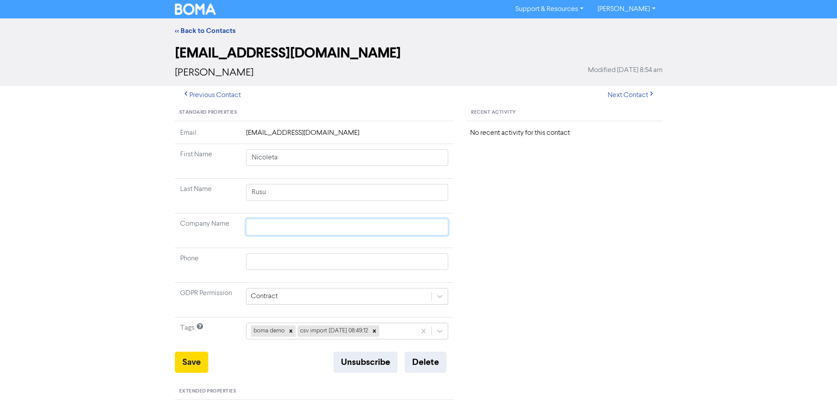
click at [294, 226] on input "text" at bounding box center [347, 227] width 203 height 17
click at [188, 366] on button "Save" at bounding box center [191, 362] width 33 height 21
click at [205, 30] on link "<< Back to Contacts" at bounding box center [205, 30] width 61 height 9
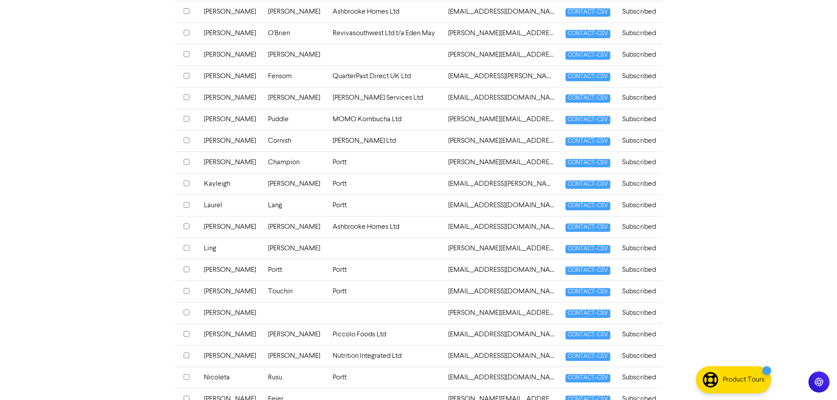
scroll to position [310, 0]
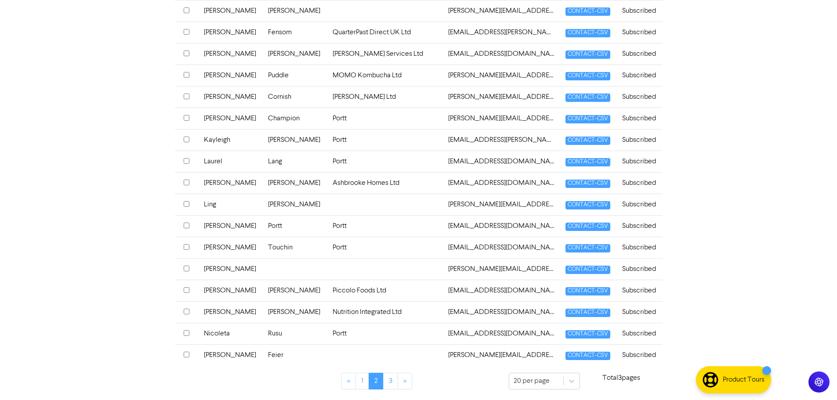
click at [327, 365] on td at bounding box center [385, 355] width 116 height 22
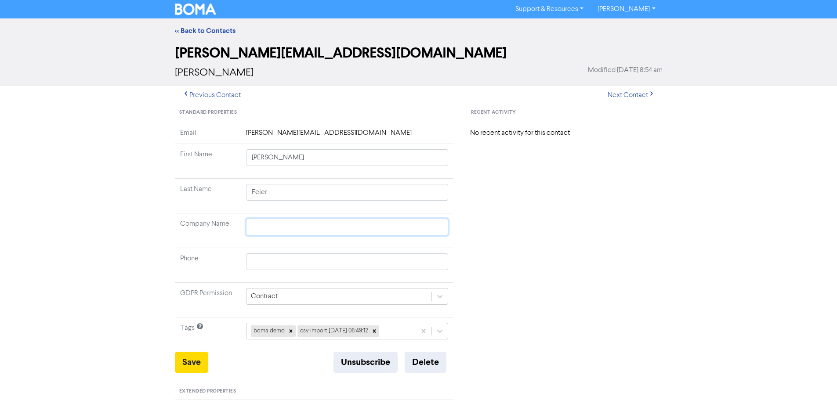
click at [271, 225] on input "text" at bounding box center [347, 227] width 203 height 17
click at [184, 359] on button "Save" at bounding box center [191, 362] width 33 height 21
click at [205, 27] on link "<< Back to Contacts" at bounding box center [205, 30] width 61 height 9
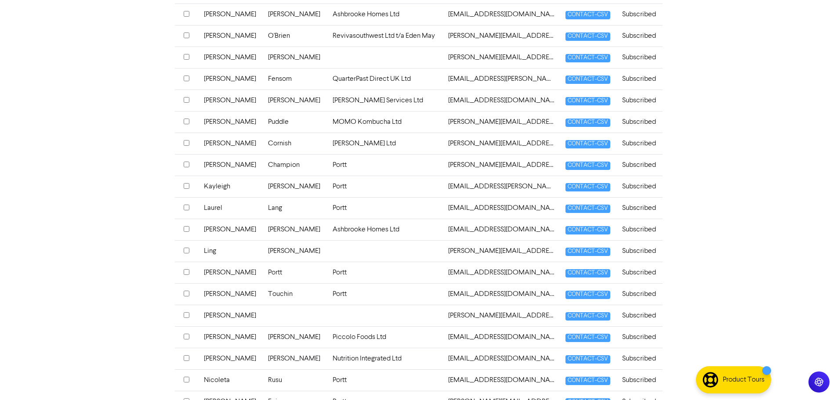
scroll to position [310, 0]
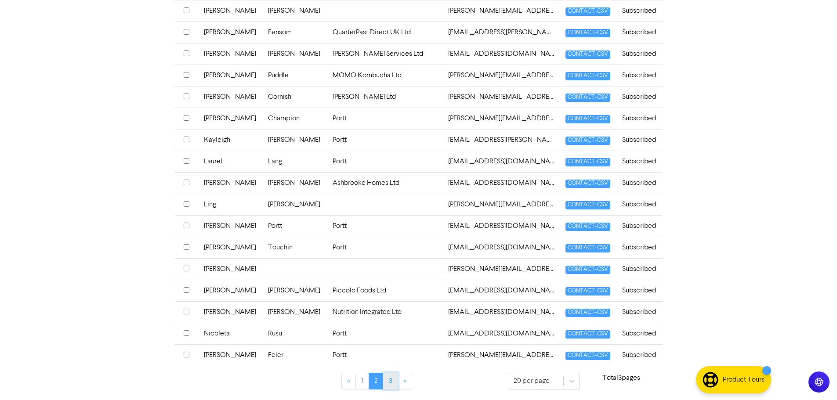
click at [392, 377] on link "3" at bounding box center [390, 381] width 15 height 17
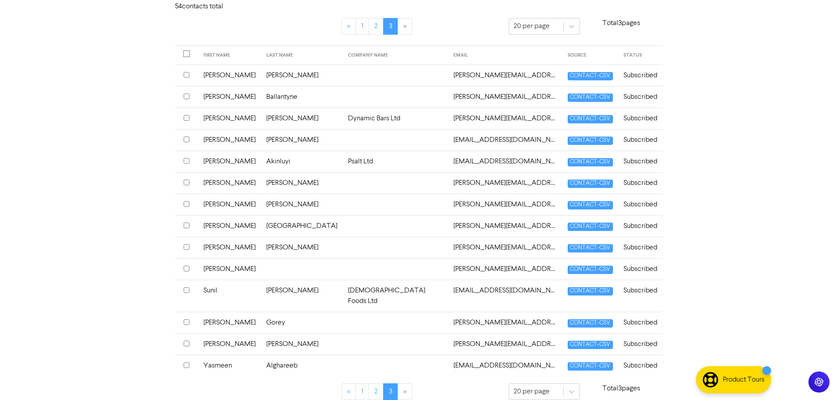
click at [302, 185] on td "[PERSON_NAME]" at bounding box center [302, 183] width 82 height 22
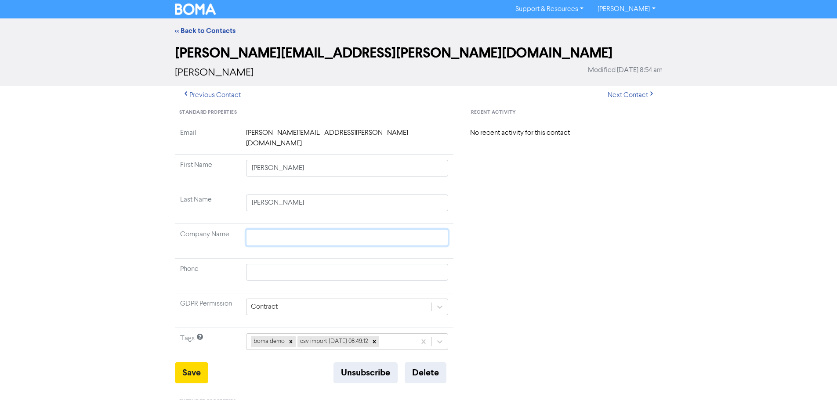
click at [292, 229] on input "text" at bounding box center [347, 237] width 203 height 17
click at [189, 374] on div "Standard Properties Email sandra.parker@portt.co.uk First Name Sandra Last Name…" at bounding box center [314, 401] width 279 height 593
click at [191, 369] on button "Save" at bounding box center [191, 372] width 33 height 21
click at [215, 36] on div "<< Back to Contacts" at bounding box center [418, 30] width 501 height 11
click at [217, 33] on link "<< Back to Contacts" at bounding box center [205, 30] width 61 height 9
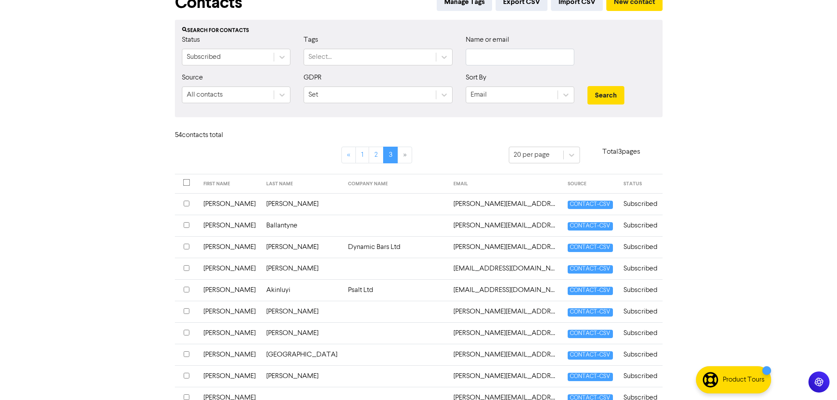
scroll to position [132, 0]
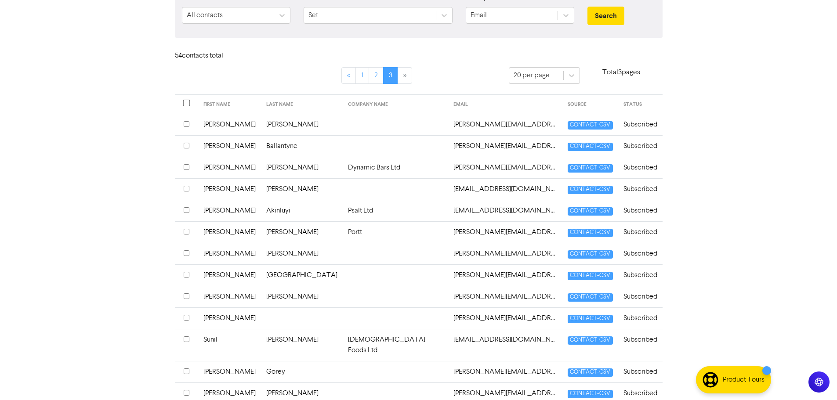
click at [343, 274] on td at bounding box center [396, 276] width 106 height 22
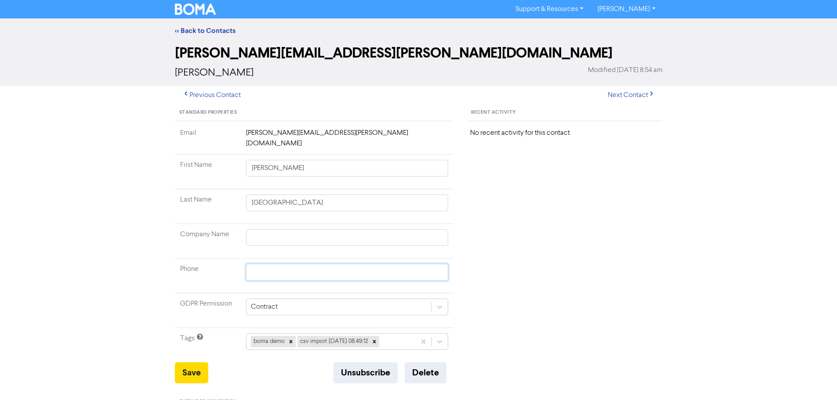
click at [328, 264] on input "text" at bounding box center [347, 272] width 203 height 17
click at [347, 224] on td at bounding box center [347, 241] width 213 height 35
click at [325, 229] on input "text" at bounding box center [347, 237] width 203 height 17
click at [188, 362] on button "Save" at bounding box center [191, 372] width 33 height 21
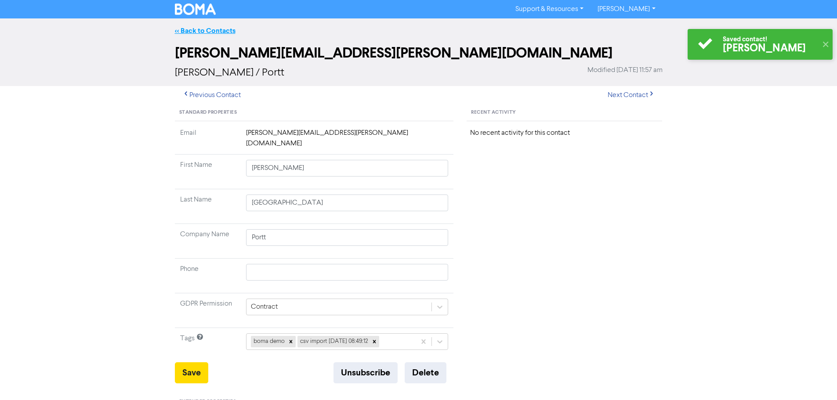
click at [219, 32] on link "<< Back to Contacts" at bounding box center [205, 30] width 61 height 9
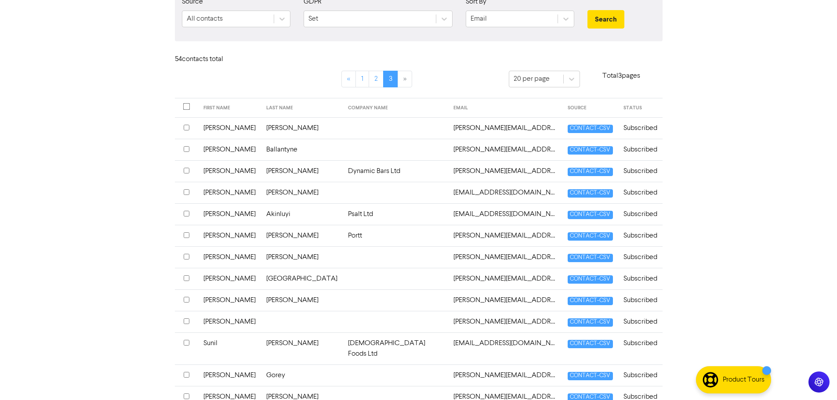
scroll to position [176, 0]
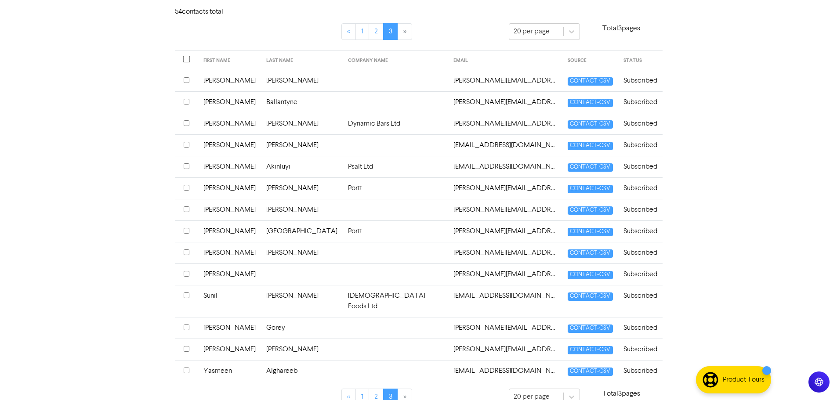
click at [343, 251] on td at bounding box center [396, 253] width 106 height 22
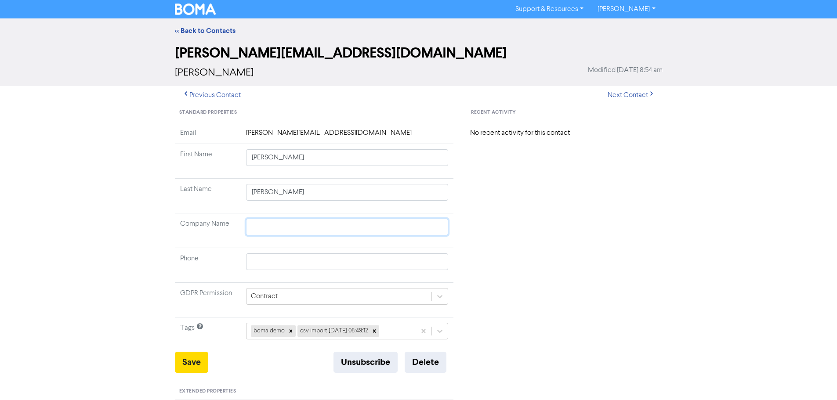
click at [295, 228] on input "text" at bounding box center [347, 227] width 203 height 17
click at [196, 360] on button "Save" at bounding box center [191, 362] width 33 height 21
click at [209, 36] on div "<< Back to Contacts" at bounding box center [418, 30] width 501 height 11
click at [218, 27] on link "<< Back to Contacts" at bounding box center [205, 30] width 61 height 9
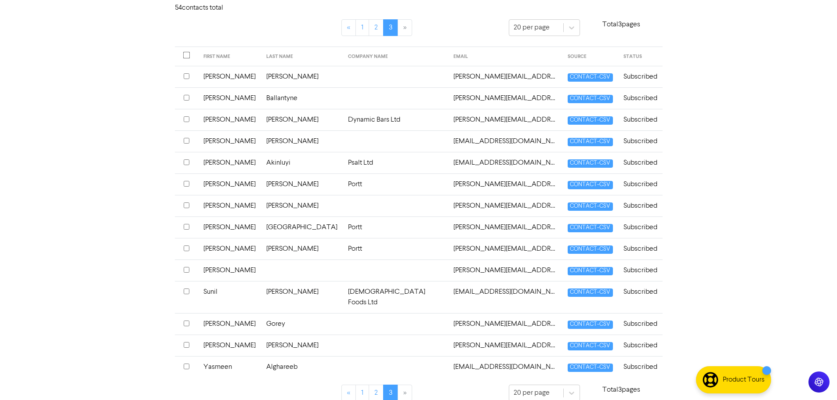
scroll to position [181, 0]
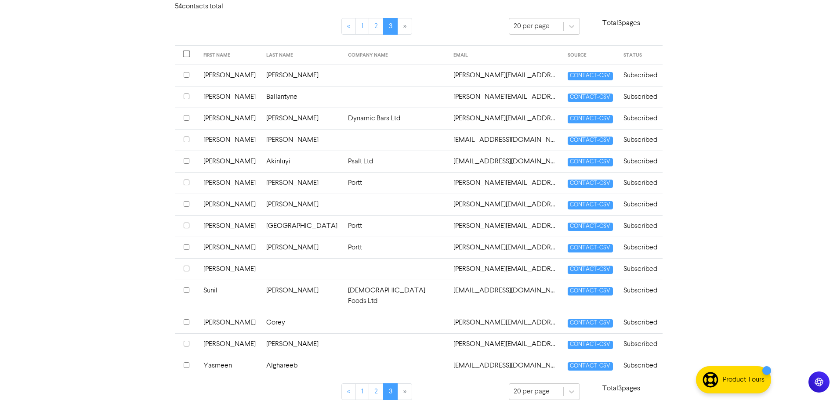
click at [343, 355] on td at bounding box center [396, 366] width 106 height 22
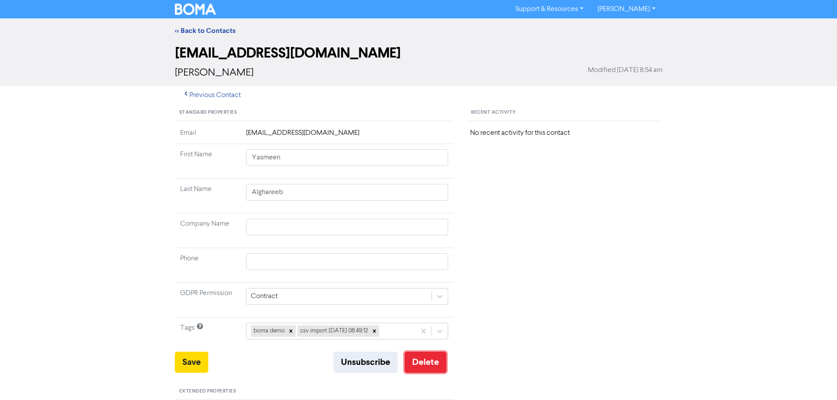
click at [442, 366] on button "Delete" at bounding box center [426, 362] width 42 height 21
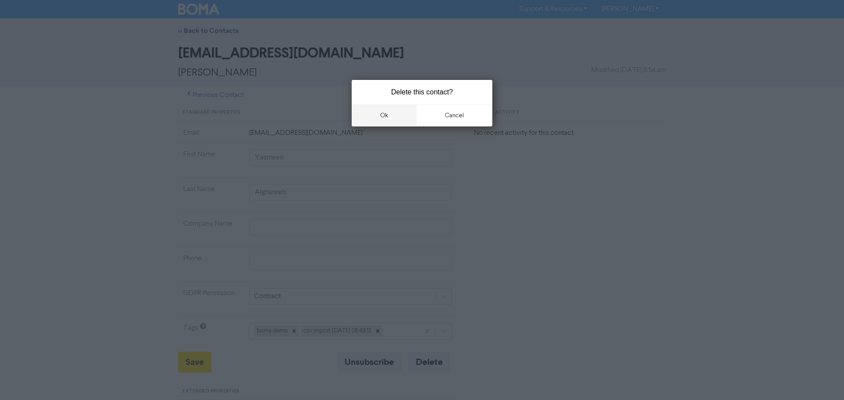
click at [371, 121] on button "ok" at bounding box center [384, 116] width 65 height 22
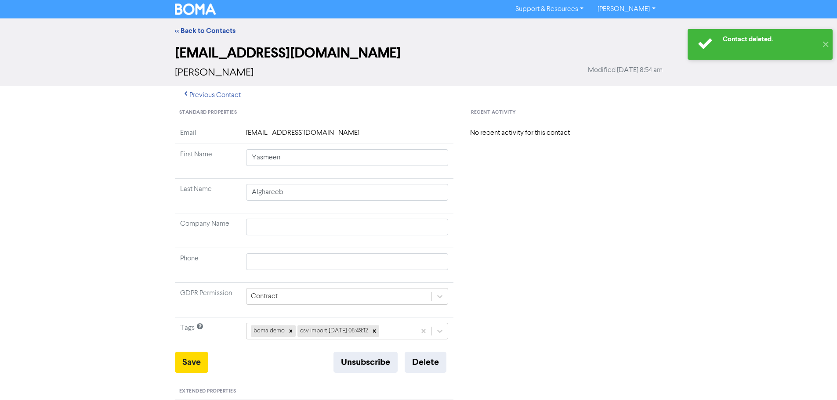
click at [188, 26] on div "<< Back to Contacts" at bounding box center [418, 30] width 501 height 11
click at [190, 37] on div "<< Back to Contacts" at bounding box center [418, 30] width 837 height 25
click at [198, 27] on link "<< Back to Contacts" at bounding box center [205, 30] width 61 height 9
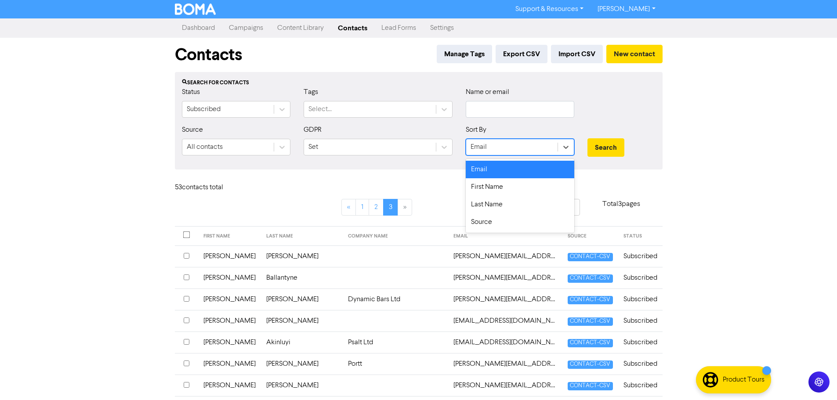
click at [537, 146] on div "Email" at bounding box center [511, 147] width 91 height 16
click at [349, 110] on div "Select..." at bounding box center [370, 109] width 132 height 16
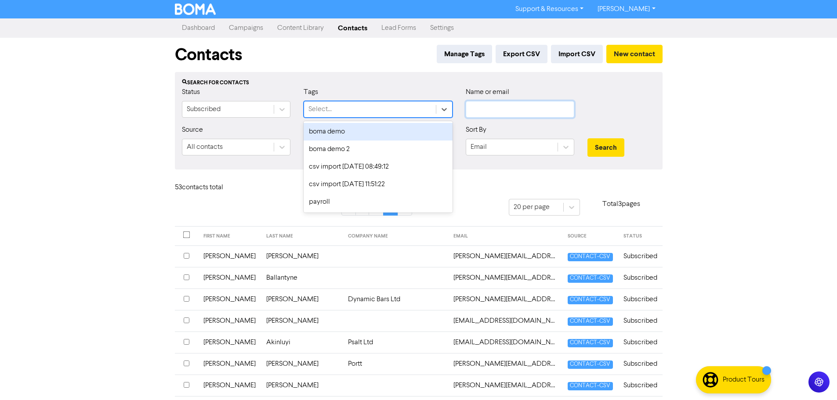
click at [517, 105] on input "text" at bounding box center [520, 109] width 109 height 17
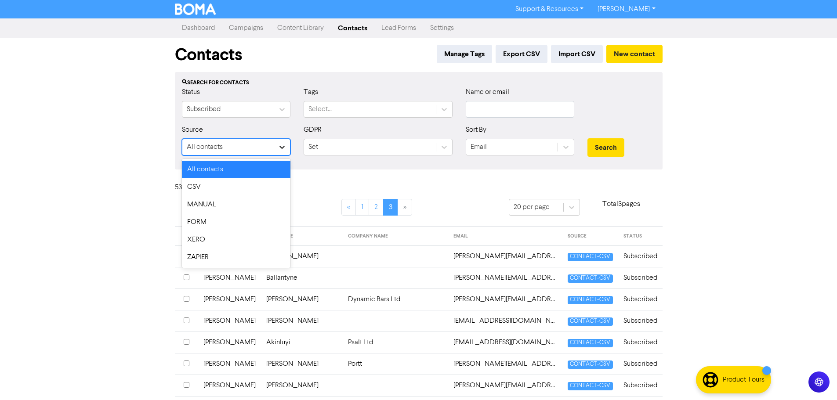
click at [288, 145] on div at bounding box center [282, 147] width 16 height 16
click at [368, 145] on div "Set" at bounding box center [370, 147] width 132 height 16
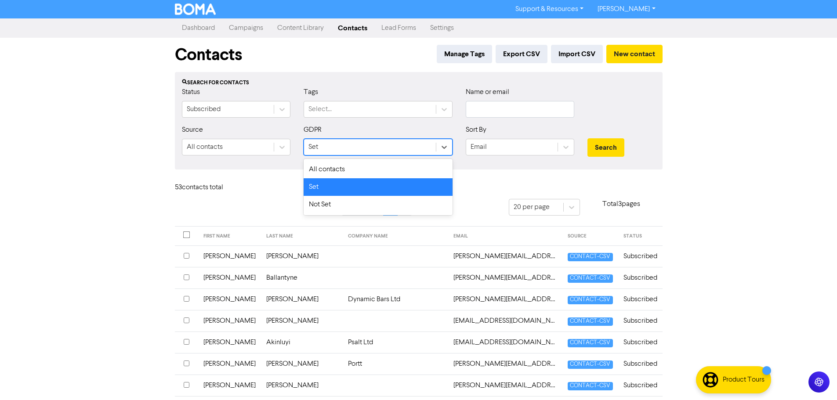
click at [505, 135] on div "Sort By Email" at bounding box center [520, 140] width 109 height 31
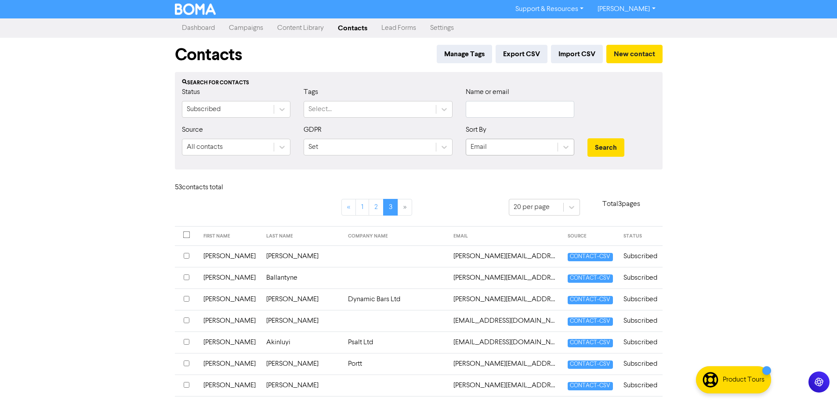
click at [505, 150] on div "Email" at bounding box center [511, 147] width 91 height 16
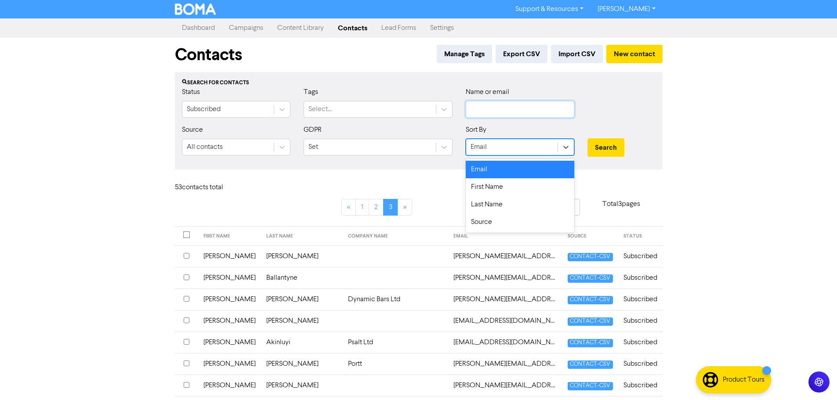
click at [499, 112] on input "text" at bounding box center [520, 109] width 109 height 17
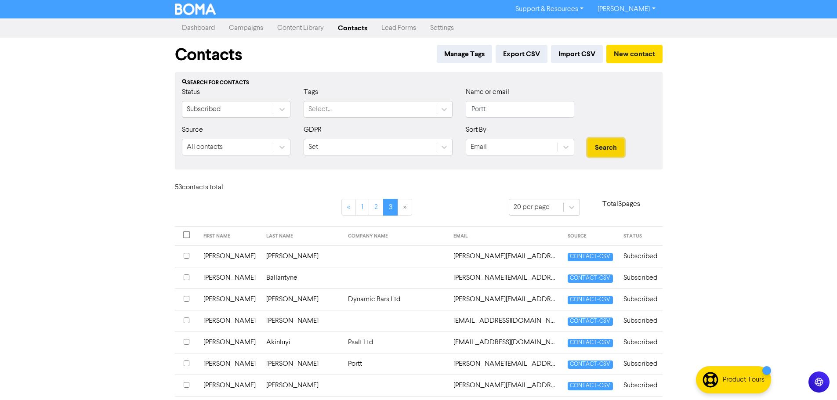
click at [599, 147] on button "Search" at bounding box center [605, 147] width 37 height 18
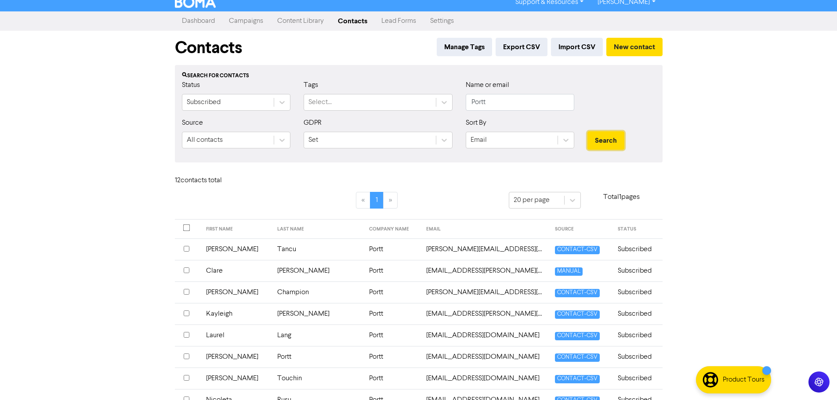
scroll to position [6, 0]
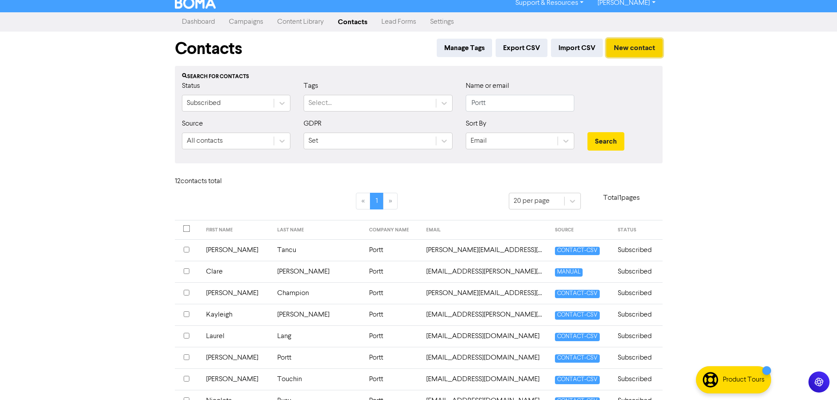
click at [633, 46] on button "New contact" at bounding box center [634, 48] width 56 height 18
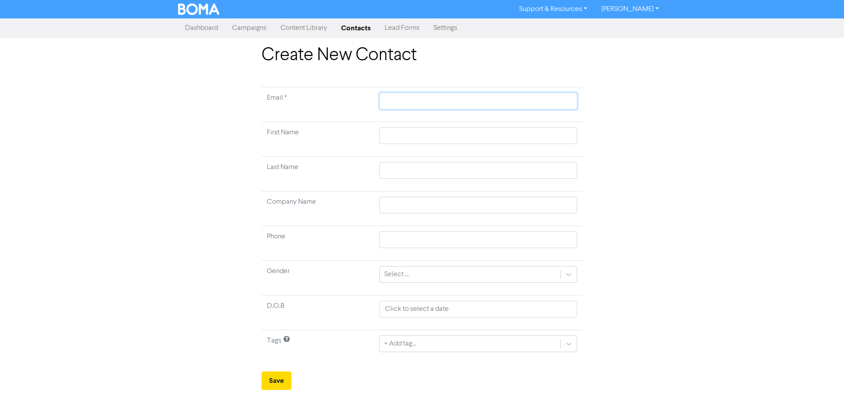
click at [438, 93] on input "text" at bounding box center [478, 101] width 198 height 17
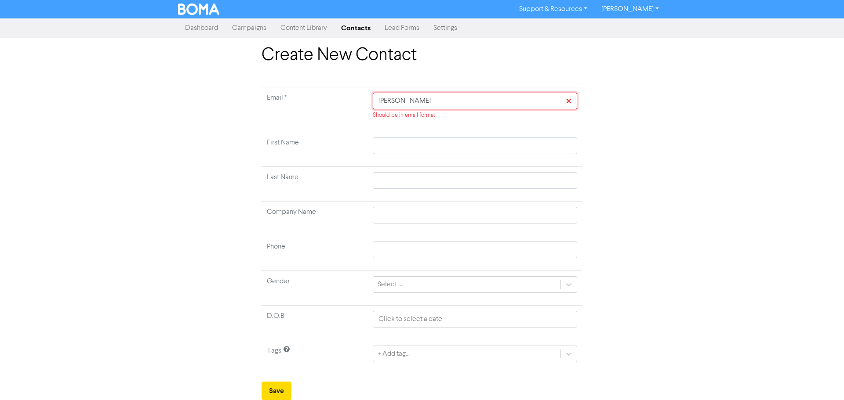
click at [407, 95] on input "adrian" at bounding box center [475, 101] width 204 height 17
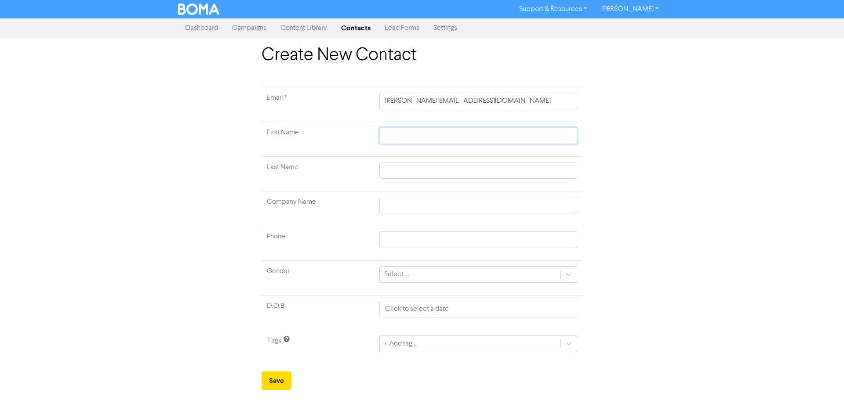
click at [402, 139] on input "text" at bounding box center [478, 135] width 198 height 17
click at [444, 171] on input "text" at bounding box center [478, 170] width 198 height 17
click at [394, 203] on input "text" at bounding box center [478, 205] width 198 height 17
click at [276, 378] on button "Save" at bounding box center [276, 381] width 30 height 18
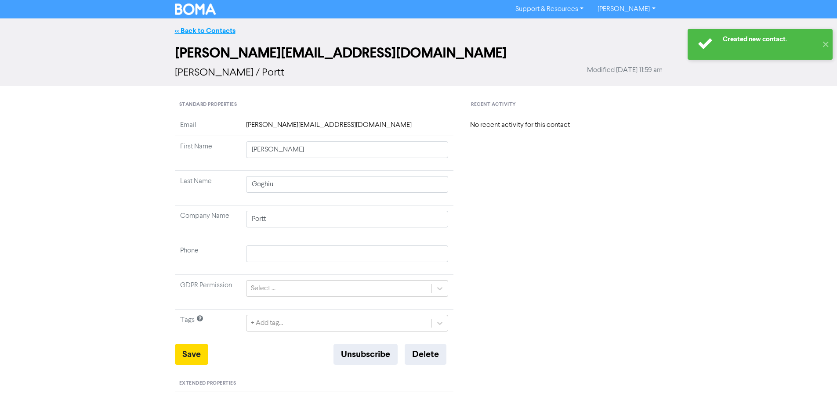
click at [194, 28] on link "<< Back to Contacts" at bounding box center [205, 30] width 61 height 9
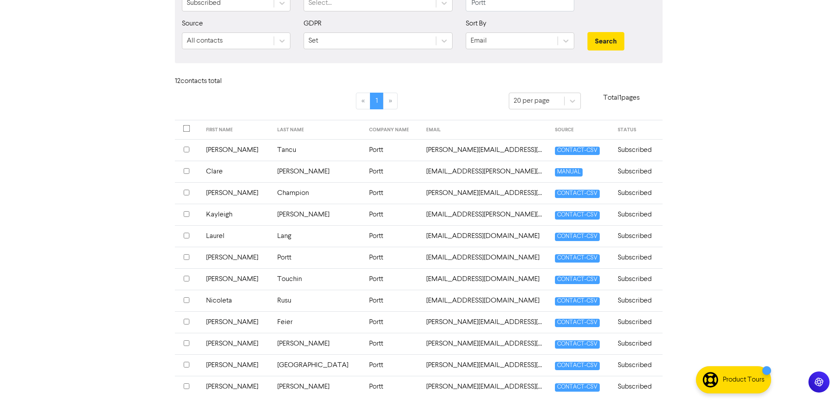
scroll to position [50, 0]
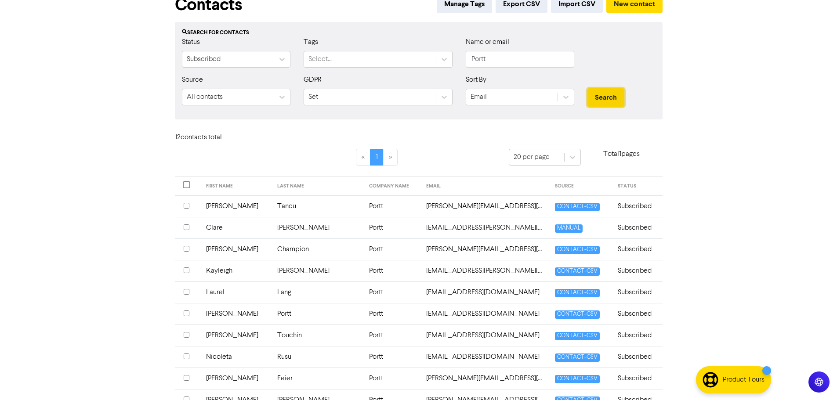
click at [609, 90] on button "Search" at bounding box center [605, 97] width 37 height 18
click at [535, 55] on input "Portt" at bounding box center [520, 59] width 109 height 17
click at [606, 95] on button "Search" at bounding box center [605, 97] width 37 height 18
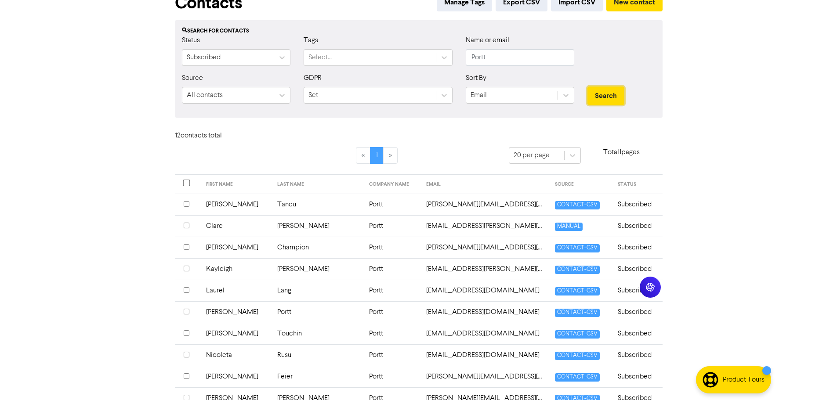
scroll to position [48, 0]
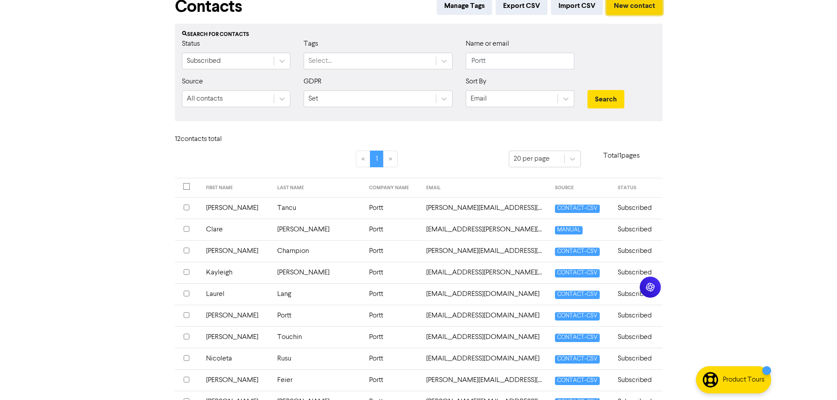
click at [641, 5] on button "New contact" at bounding box center [634, 5] width 56 height 18
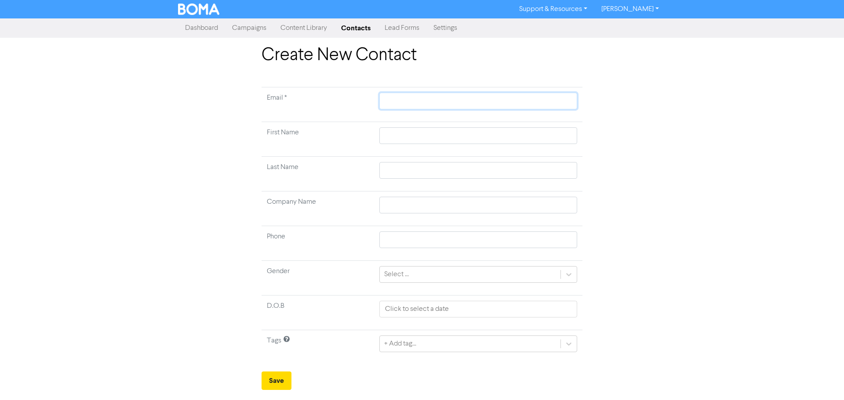
click at [417, 108] on input "text" at bounding box center [478, 101] width 198 height 17
click at [391, 132] on input "text" at bounding box center [478, 135] width 198 height 17
click at [279, 377] on button "Save" at bounding box center [276, 381] width 30 height 18
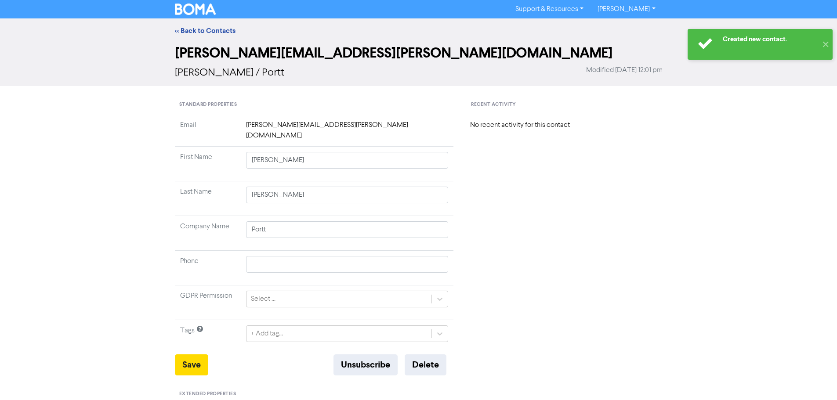
click at [208, 25] on div "<< Back to Contacts" at bounding box center [418, 30] width 837 height 25
click at [202, 356] on button "Save" at bounding box center [191, 365] width 33 height 21
click at [211, 33] on link "<< Back to Contacts" at bounding box center [205, 30] width 61 height 9
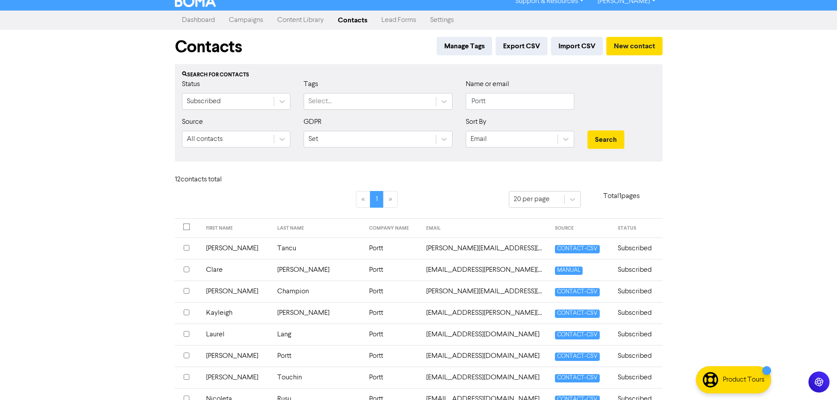
scroll to position [6, 0]
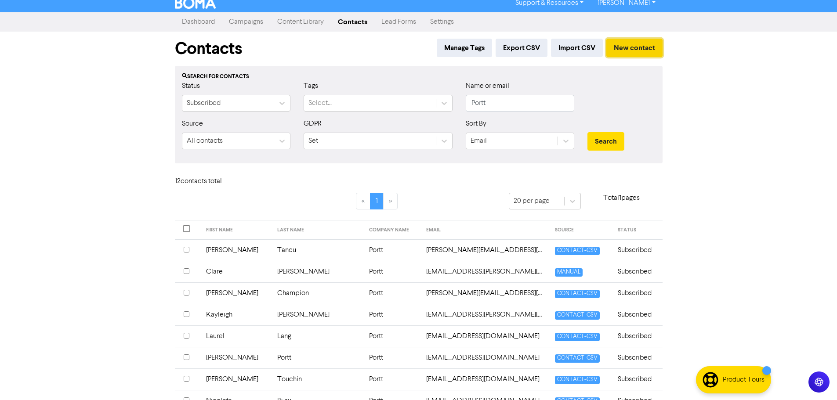
click at [635, 51] on button "New contact" at bounding box center [634, 48] width 56 height 18
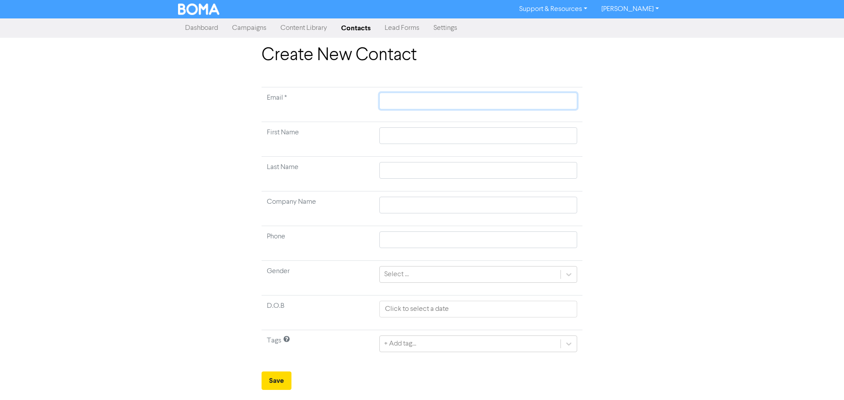
click at [417, 96] on input "text" at bounding box center [478, 101] width 198 height 17
click at [263, 382] on button "Save" at bounding box center [276, 381] width 30 height 18
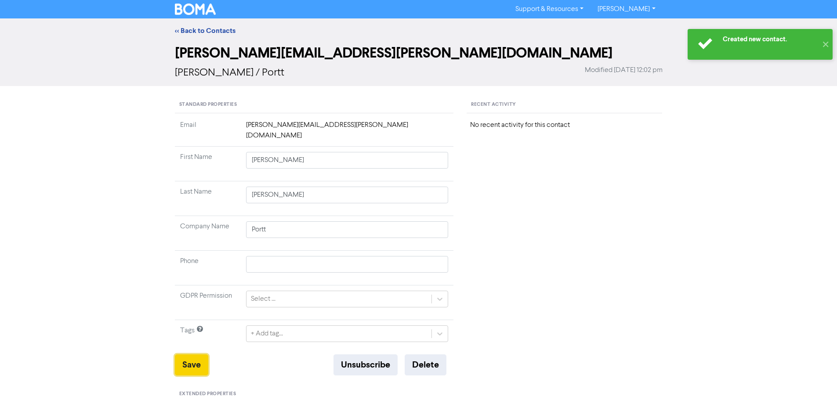
click at [191, 355] on button "Save" at bounding box center [191, 365] width 33 height 21
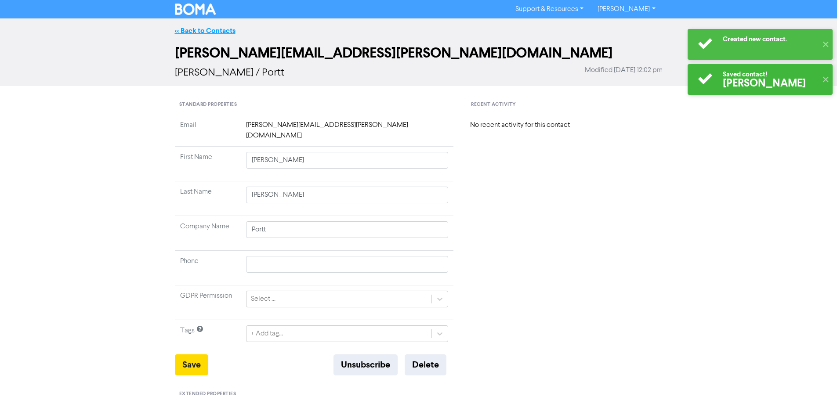
click at [220, 33] on link "<< Back to Contacts" at bounding box center [205, 30] width 61 height 9
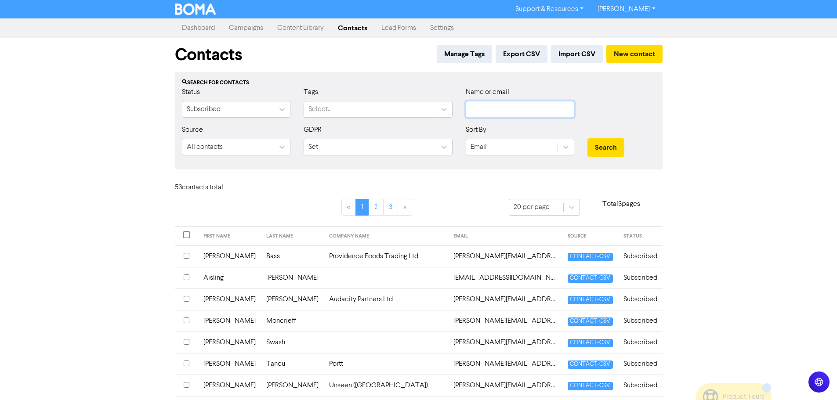
click at [523, 109] on input "text" at bounding box center [520, 109] width 109 height 17
type input "portt"
click at [613, 143] on button "Search" at bounding box center [605, 147] width 37 height 18
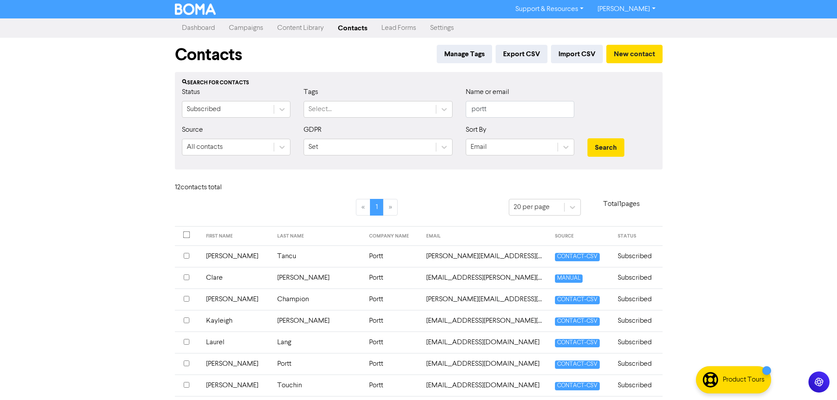
click at [287, 33] on link "Content Library" at bounding box center [300, 28] width 61 height 18
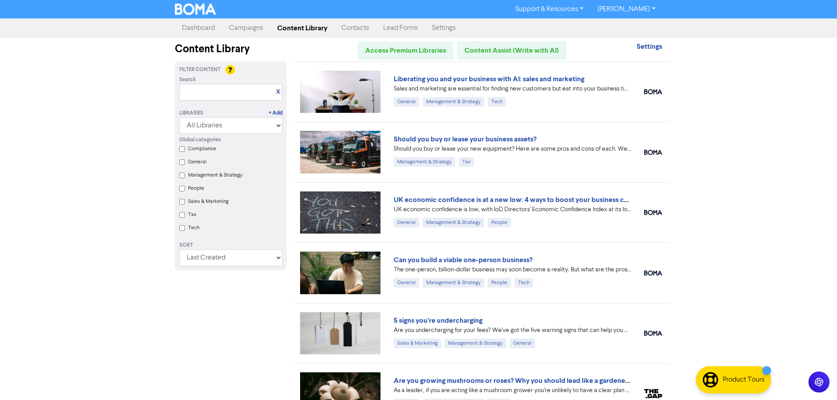
click at [348, 26] on link "Contacts" at bounding box center [355, 28] width 42 height 18
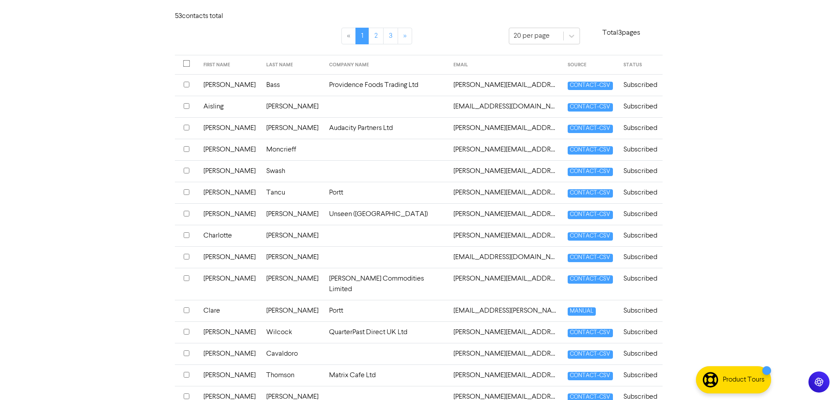
scroll to position [3, 0]
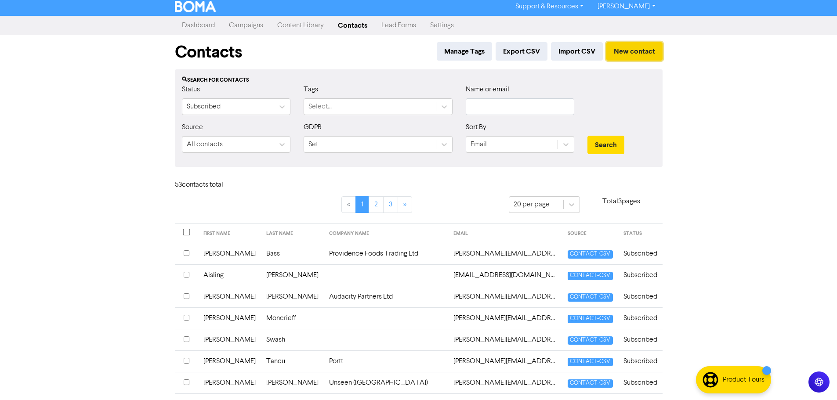
click at [655, 51] on button "New contact" at bounding box center [634, 51] width 56 height 18
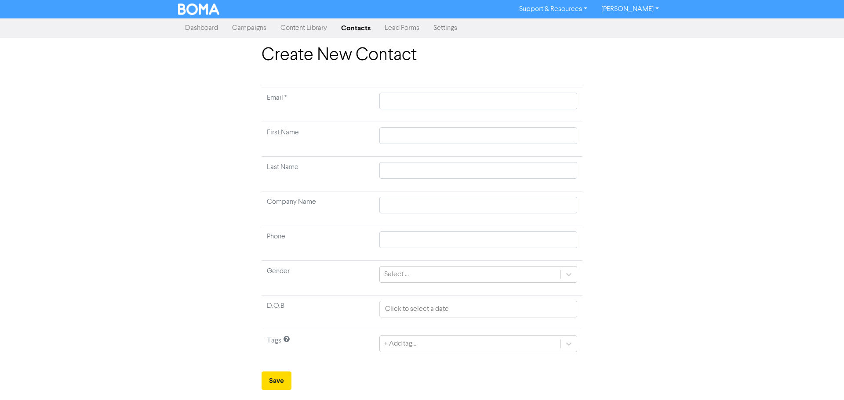
click at [348, 22] on link "Contacts" at bounding box center [355, 28] width 43 height 18
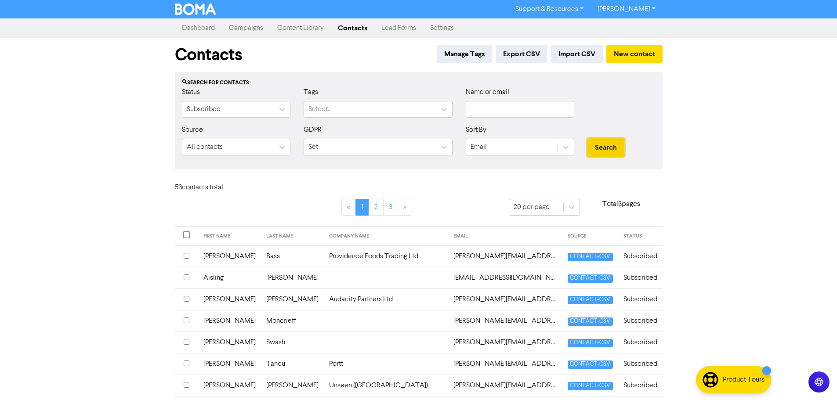
click at [598, 147] on button "Search" at bounding box center [605, 147] width 37 height 18
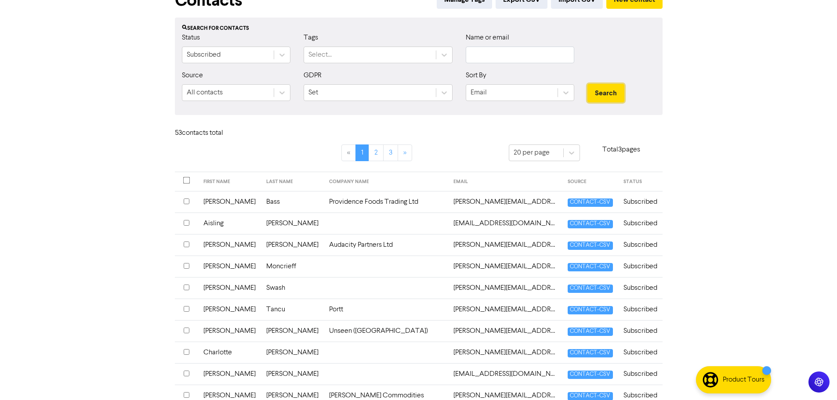
scroll to position [132, 0]
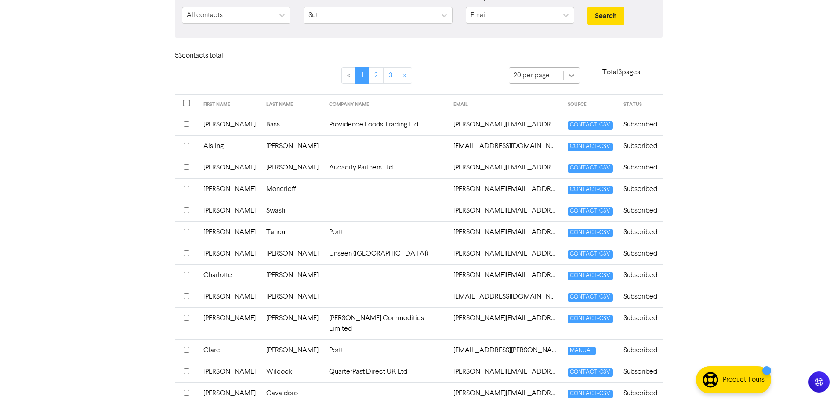
click at [571, 76] on icon at bounding box center [571, 75] width 5 height 3
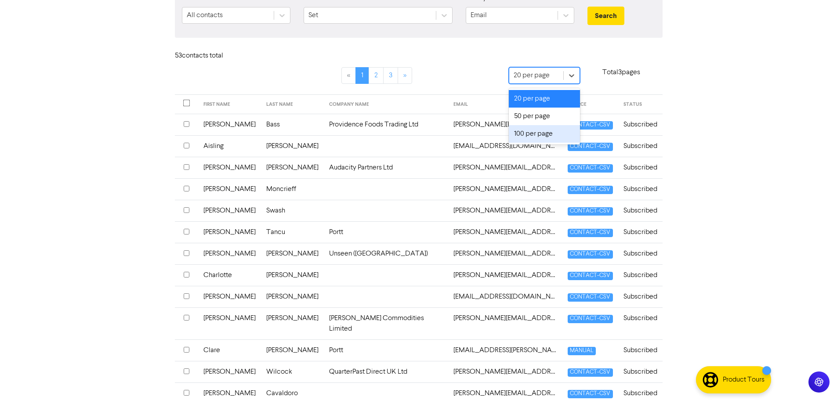
click at [559, 141] on div "100 per page" at bounding box center [545, 134] width 72 height 18
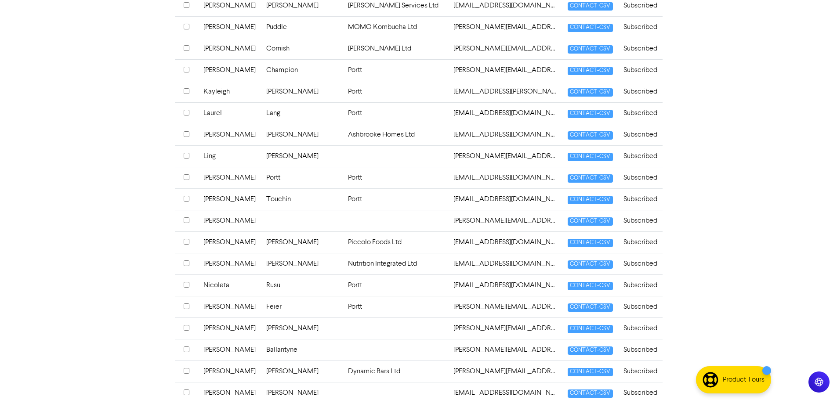
scroll to position [845, 0]
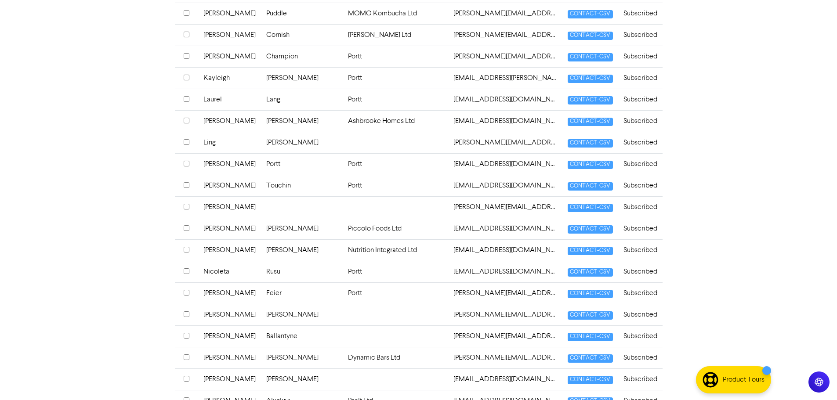
click at [189, 376] on input "checkbox" at bounding box center [187, 379] width 6 height 6
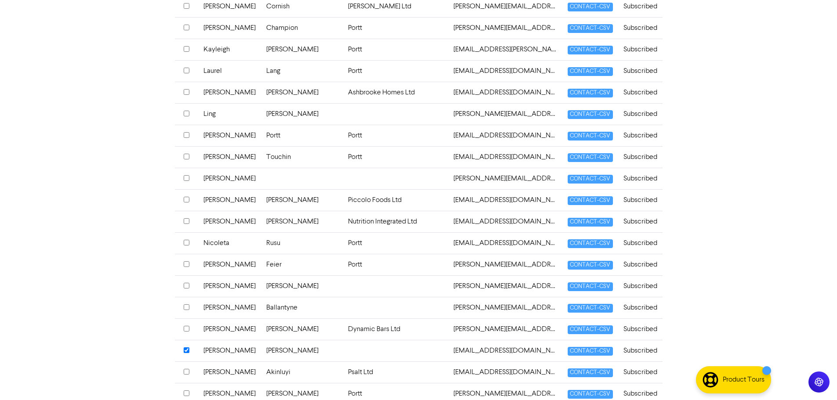
scroll to position [879, 0]
click at [188, 304] on input "checkbox" at bounding box center [187, 307] width 6 height 6
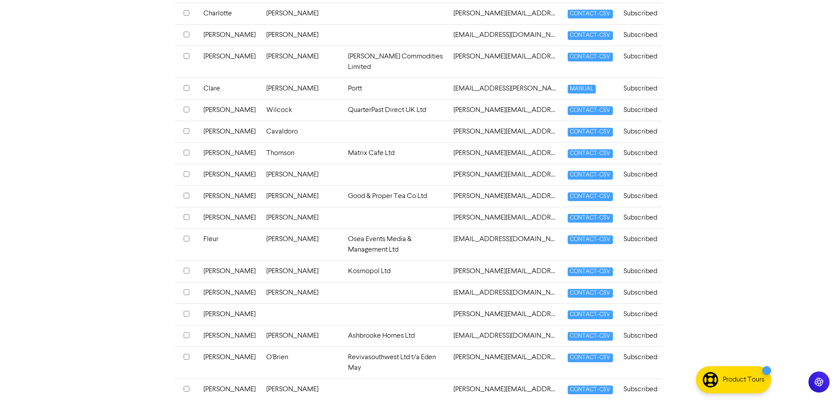
scroll to position [395, 0]
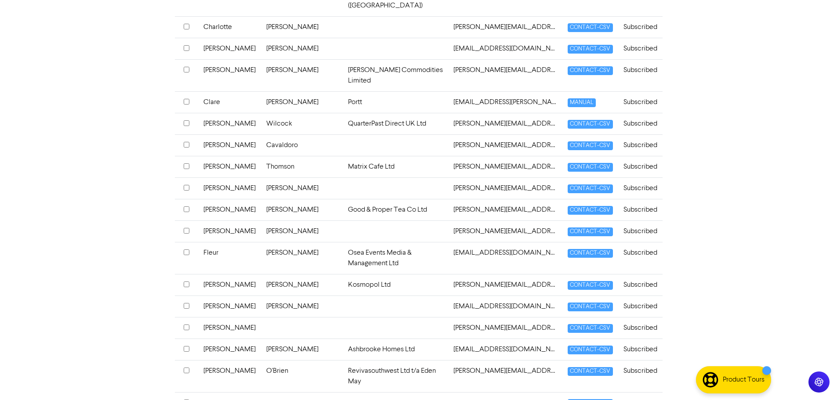
click at [185, 142] on input "checkbox" at bounding box center [187, 145] width 6 height 6
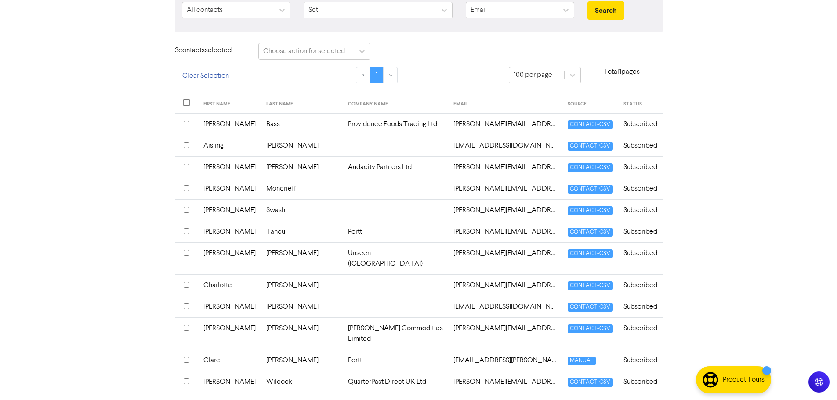
click at [184, 210] on input "checkbox" at bounding box center [187, 210] width 6 height 6
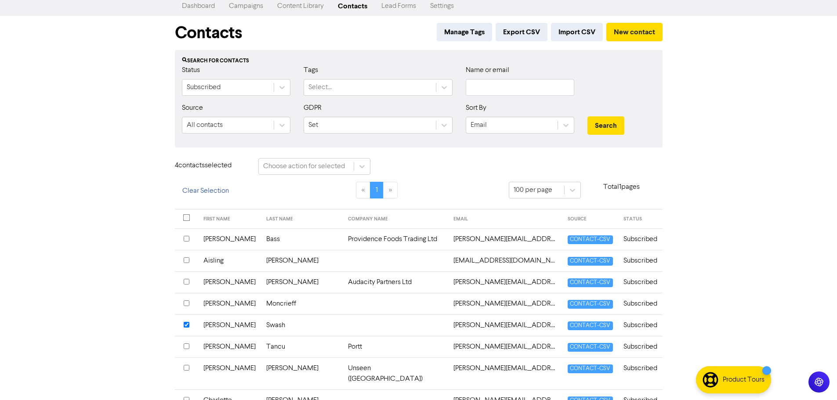
scroll to position [5, 0]
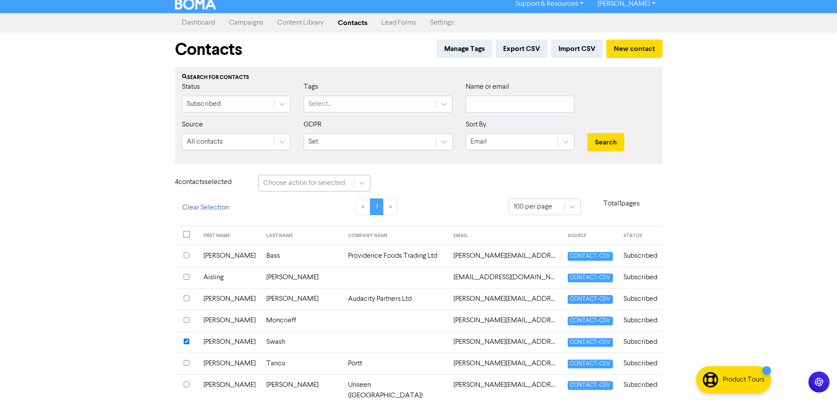
click at [317, 181] on div "Choose action for selected" at bounding box center [304, 183] width 82 height 11
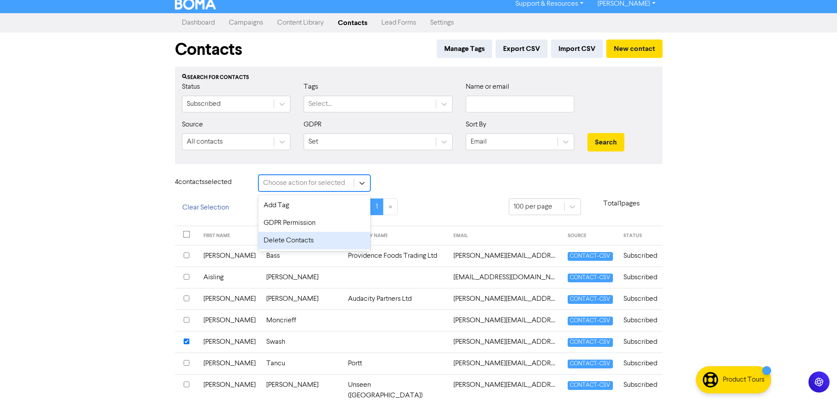
click at [308, 236] on div "Delete Contacts" at bounding box center [314, 241] width 112 height 18
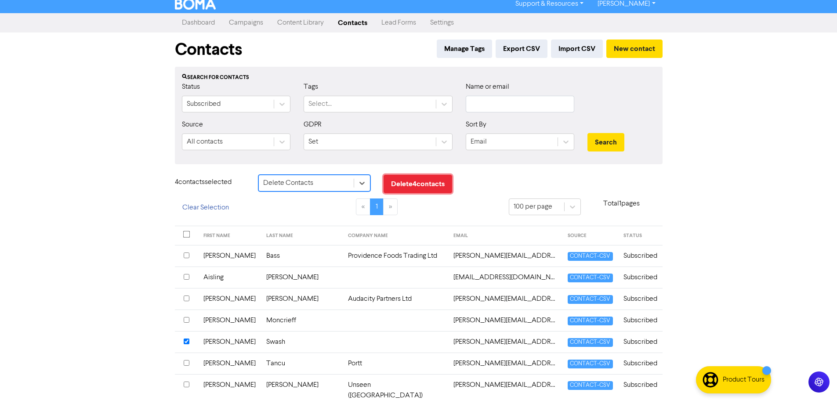
click at [403, 181] on button "Delete 4 contact s" at bounding box center [418, 184] width 69 height 18
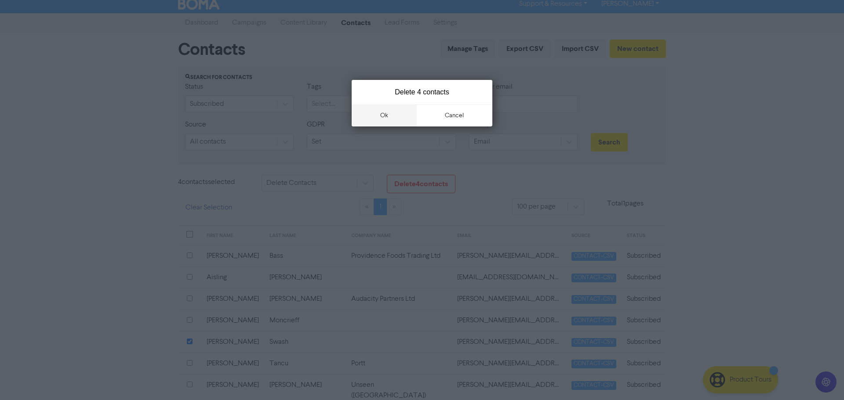
click at [375, 118] on button "ok" at bounding box center [384, 116] width 65 height 22
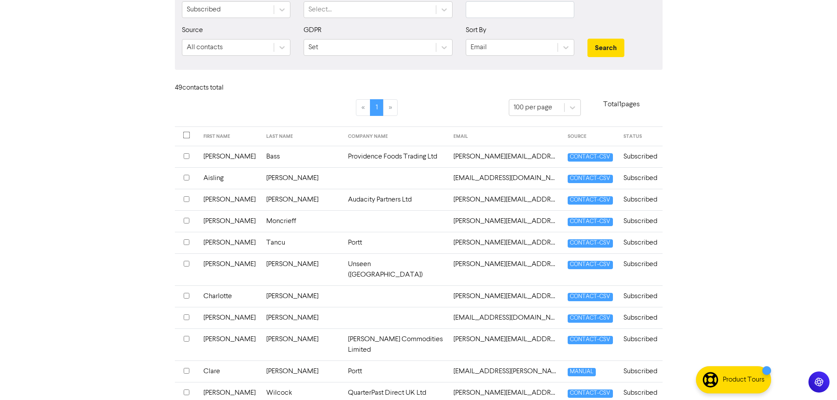
scroll to position [0, 0]
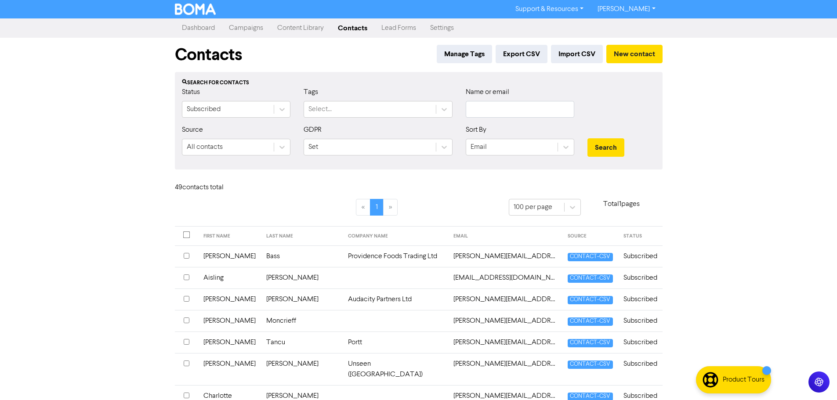
click at [184, 30] on link "Dashboard" at bounding box center [198, 28] width 47 height 18
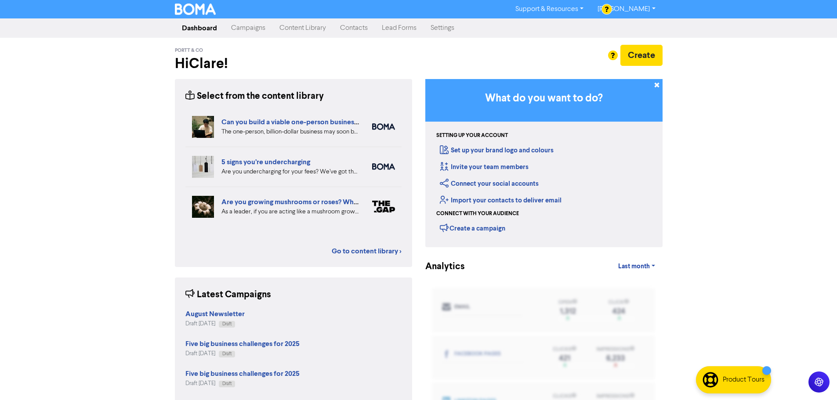
click at [356, 30] on link "Contacts" at bounding box center [354, 28] width 42 height 18
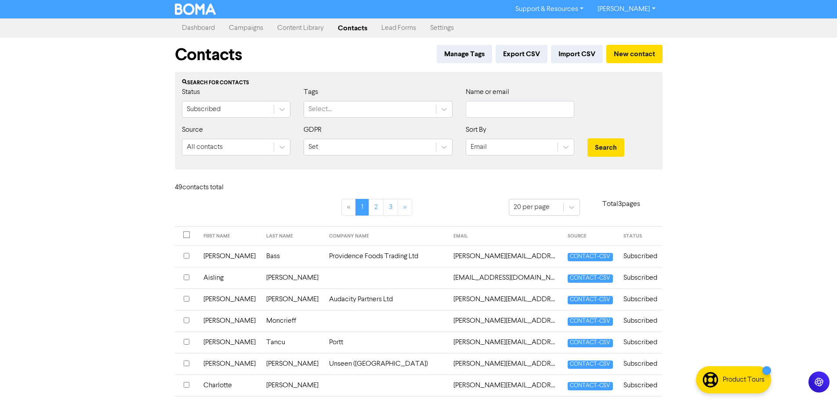
click at [621, 9] on link "[PERSON_NAME]" at bounding box center [627, 9] width 72 height 14
click at [621, 21] on button "Log Out" at bounding box center [625, 26] width 69 height 11
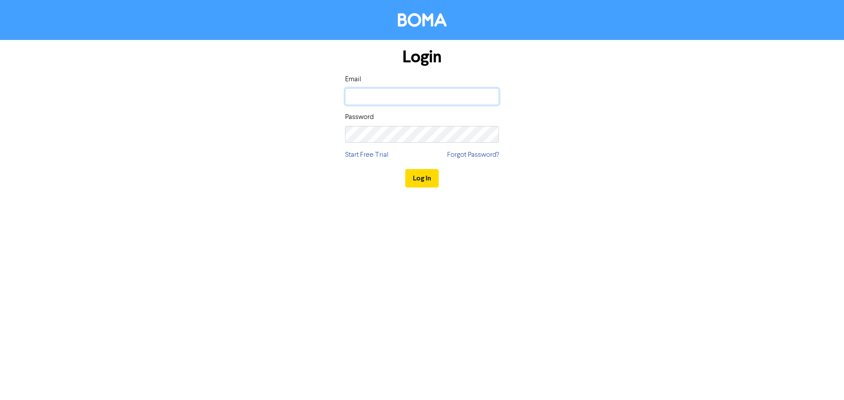
click at [493, 96] on input "email" at bounding box center [422, 96] width 154 height 17
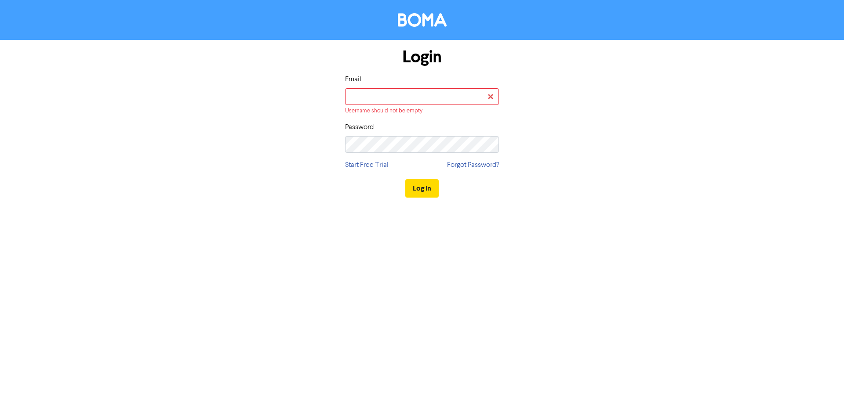
type input "[EMAIL_ADDRESS][PERSON_NAME][DOMAIN_NAME]"
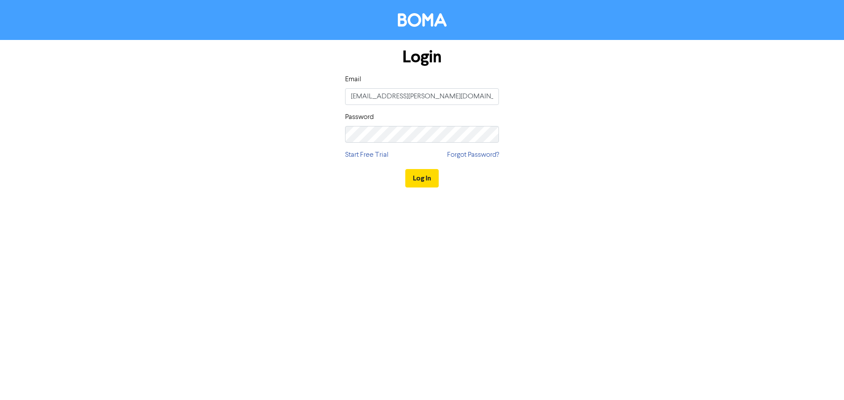
click at [410, 188] on div "Log In" at bounding box center [422, 178] width 154 height 36
click at [414, 183] on button "Log In" at bounding box center [421, 178] width 33 height 18
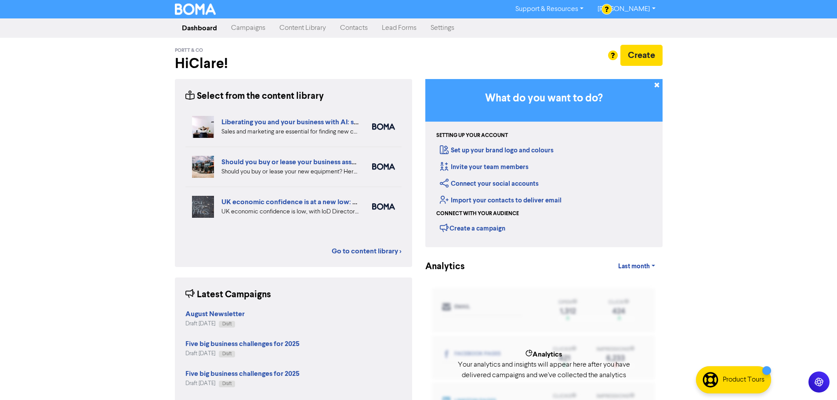
click at [425, 329] on div "Analytics Your analytics and insights will appear here after you have delivered…" at bounding box center [543, 365] width 237 height 165
click at [368, 31] on link "Contacts" at bounding box center [354, 28] width 42 height 18
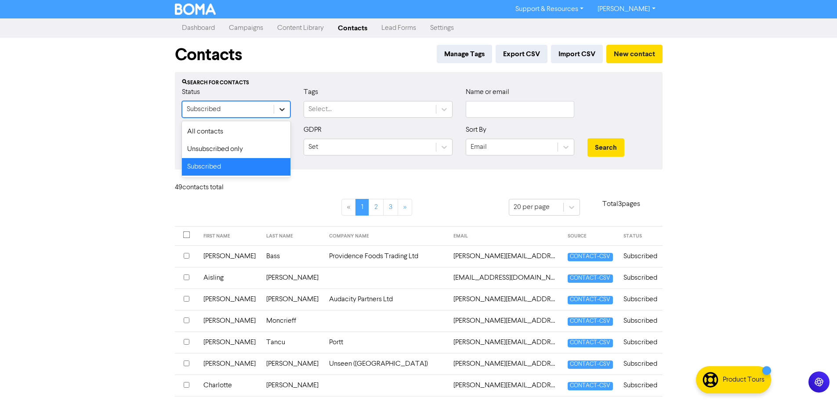
click at [281, 110] on icon at bounding box center [281, 109] width 5 height 3
click at [273, 134] on div "All contacts" at bounding box center [236, 132] width 109 height 18
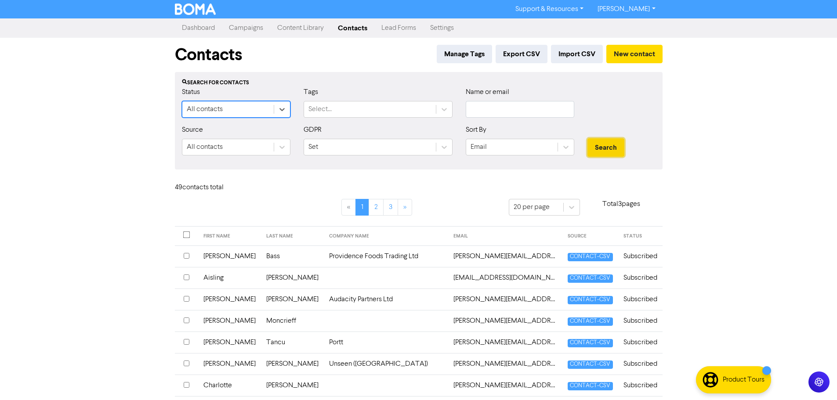
click at [611, 152] on button "Search" at bounding box center [605, 147] width 37 height 18
click at [609, 146] on button "Search" at bounding box center [605, 147] width 37 height 18
click at [608, 149] on button "Search" at bounding box center [605, 147] width 37 height 18
click at [608, 139] on button "Search" at bounding box center [605, 147] width 37 height 18
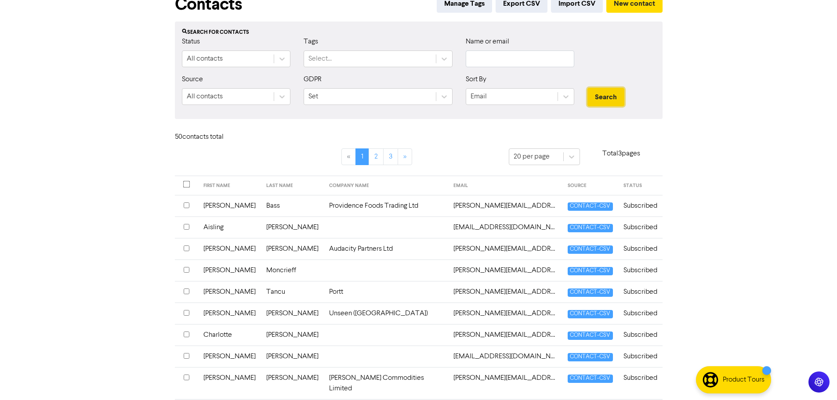
scroll to position [44, 0]
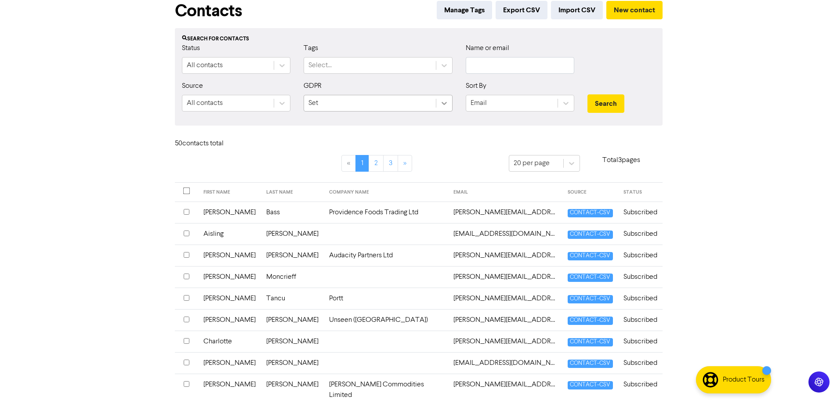
click at [442, 108] on icon at bounding box center [444, 103] width 9 height 9
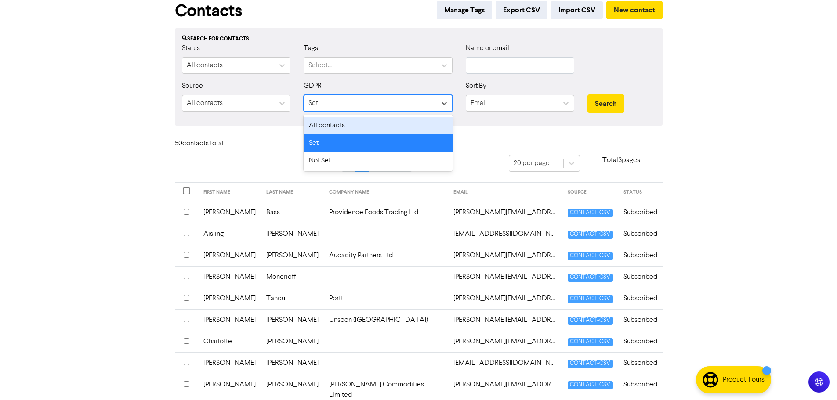
click at [430, 130] on div "All contacts" at bounding box center [378, 126] width 149 height 18
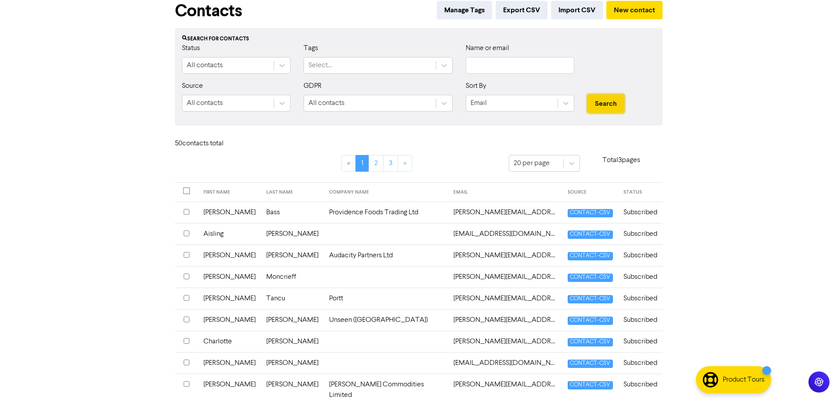
click at [592, 102] on button "Search" at bounding box center [605, 103] width 37 height 18
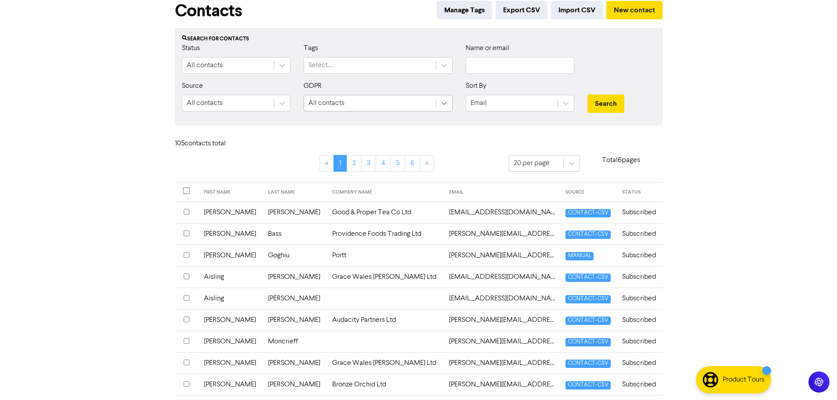
click at [446, 101] on icon at bounding box center [444, 103] width 9 height 9
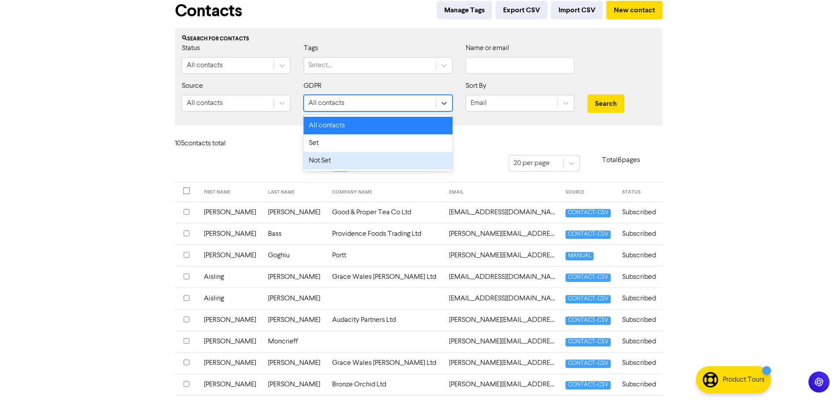
click at [330, 161] on div "Not Set" at bounding box center [378, 161] width 149 height 18
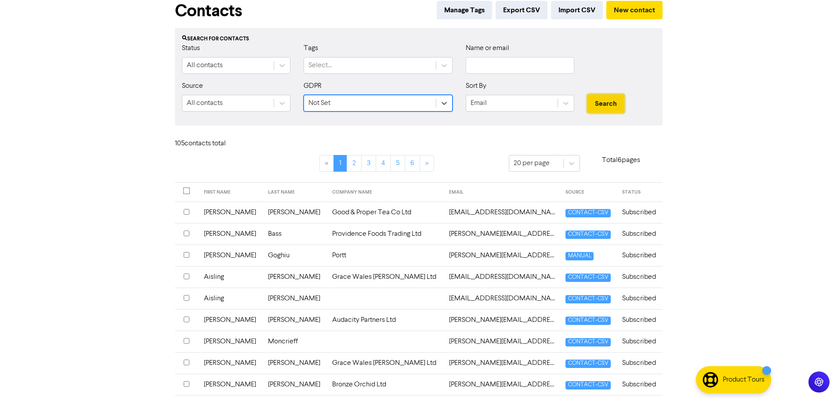
click at [618, 104] on button "Search" at bounding box center [605, 103] width 37 height 18
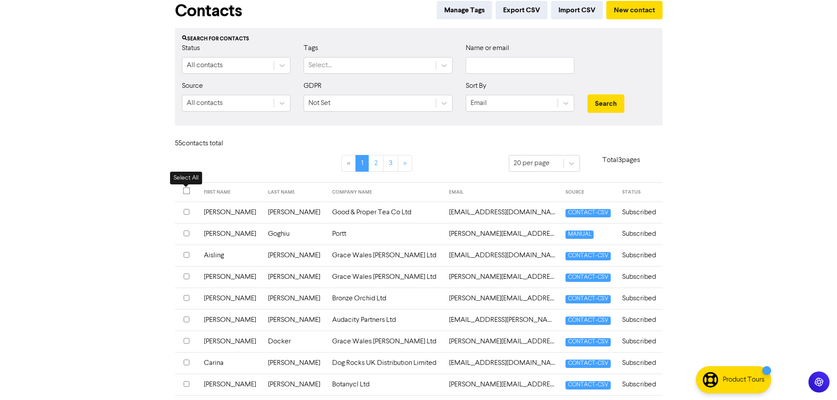
click at [187, 188] on input "checkbox" at bounding box center [186, 191] width 7 height 7
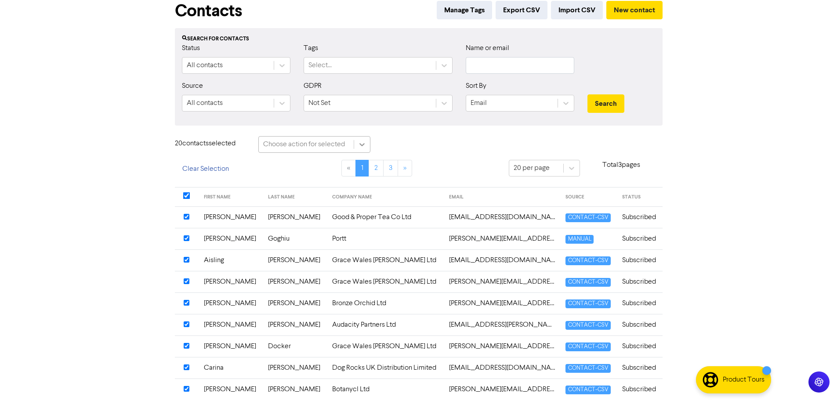
click at [359, 144] on icon at bounding box center [362, 144] width 9 height 9
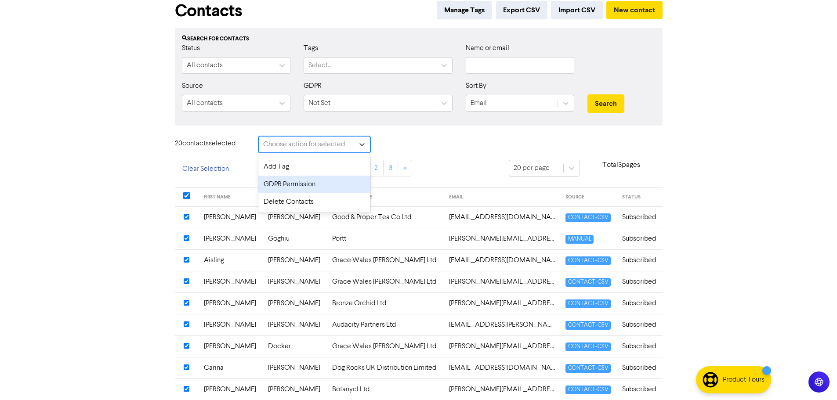
click at [325, 185] on div "GDPR Permission" at bounding box center [314, 185] width 112 height 18
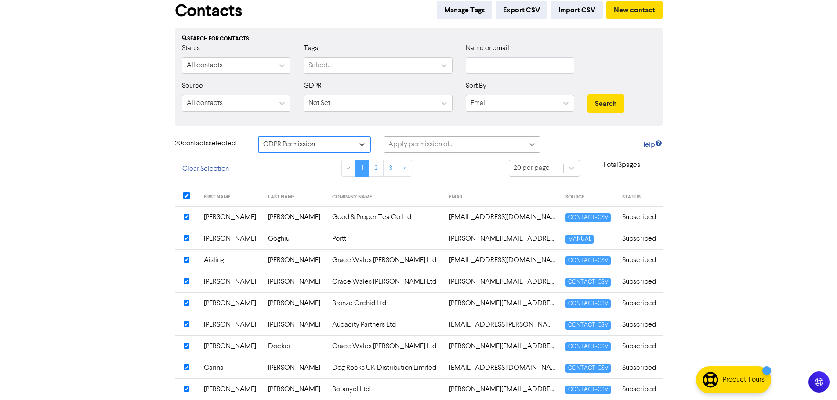
click at [528, 140] on icon at bounding box center [532, 144] width 9 height 9
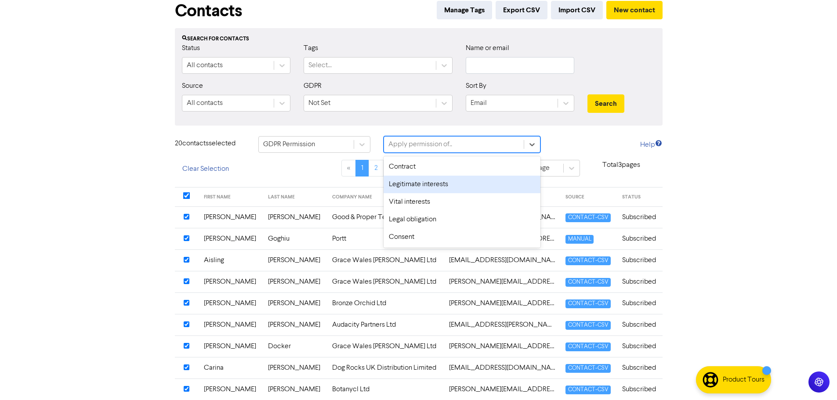
click at [423, 190] on div "Legitimate interests" at bounding box center [462, 185] width 157 height 18
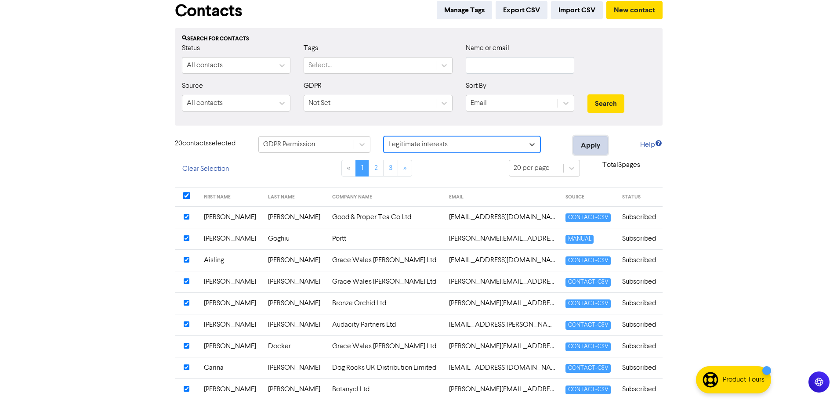
click at [603, 149] on button "Apply" at bounding box center [590, 145] width 34 height 18
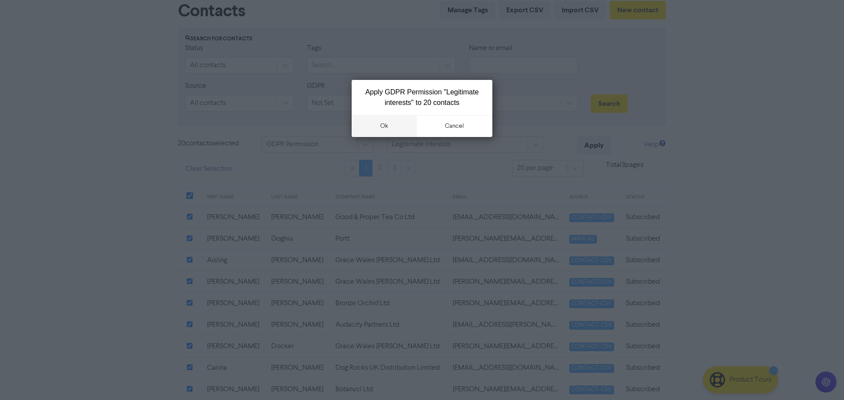
click at [394, 129] on button "ok" at bounding box center [384, 126] width 65 height 22
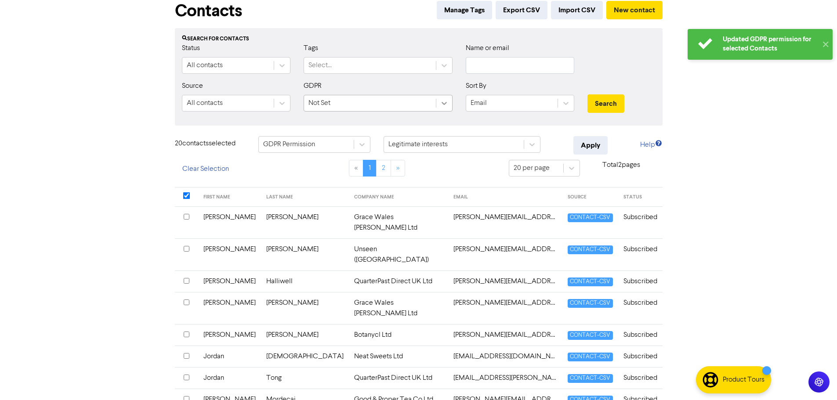
click at [446, 104] on icon at bounding box center [444, 103] width 9 height 9
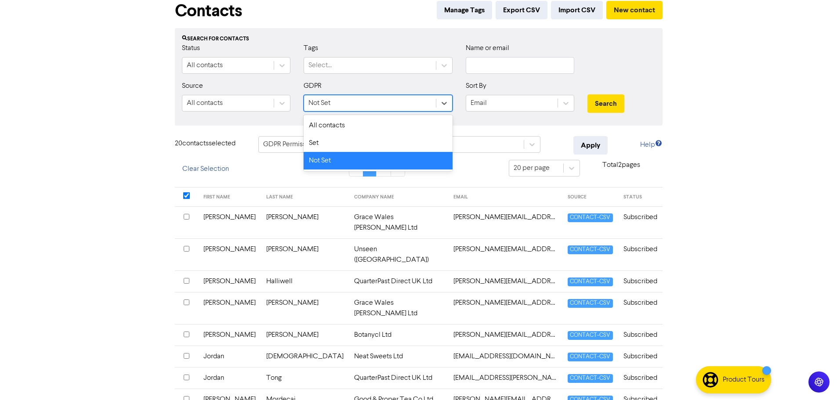
click at [374, 159] on div "Not Set" at bounding box center [378, 161] width 149 height 18
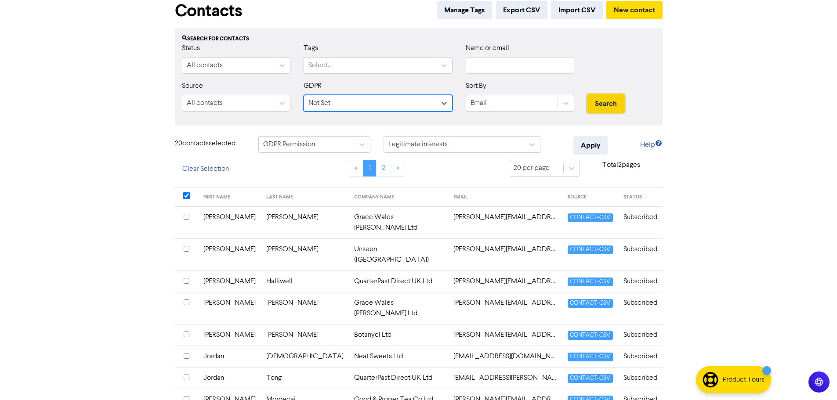
click at [604, 101] on button "Search" at bounding box center [605, 103] width 37 height 18
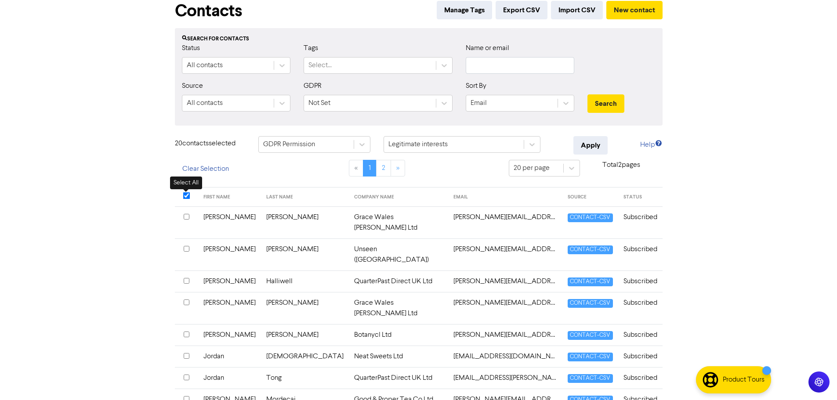
click at [188, 197] on input "checkbox" at bounding box center [186, 195] width 7 height 7
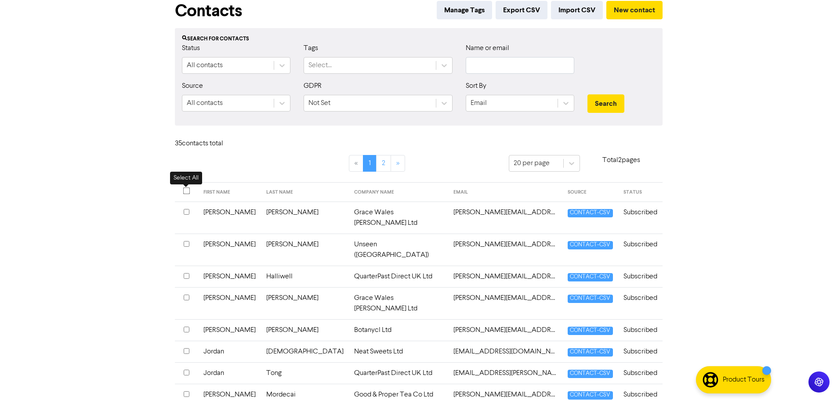
click at [185, 190] on input "checkbox" at bounding box center [186, 191] width 7 height 7
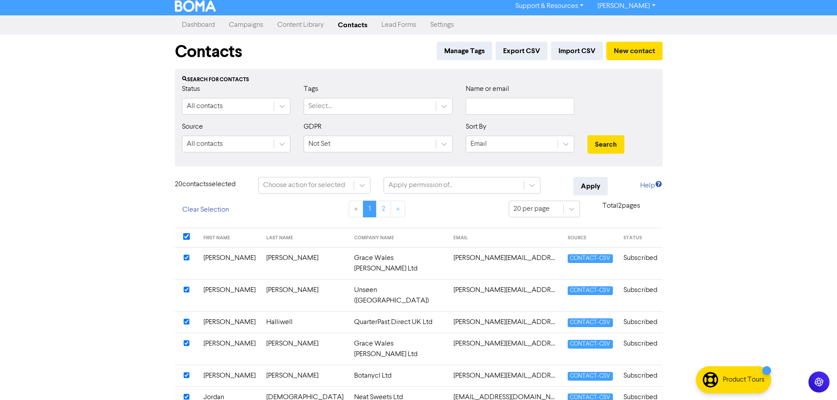
scroll to position [0, 0]
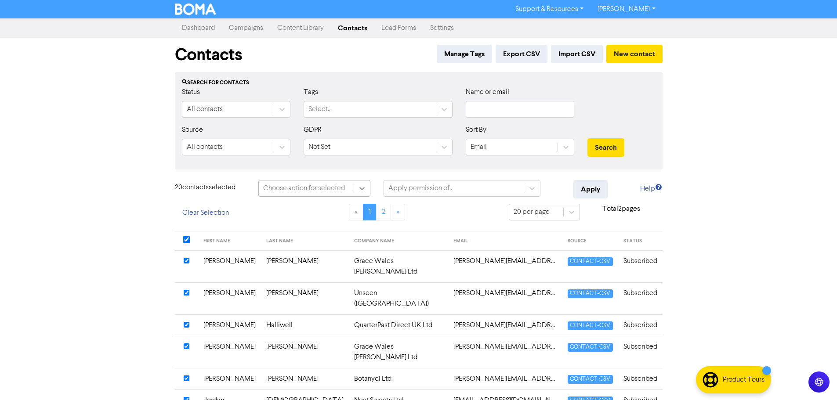
click at [367, 185] on div at bounding box center [362, 189] width 16 height 16
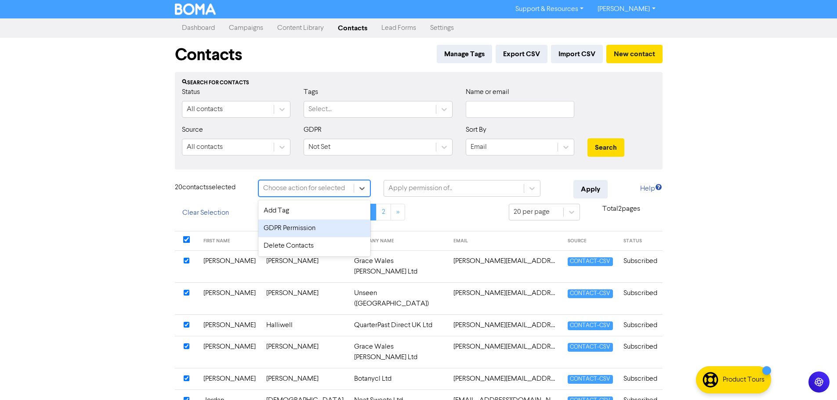
click at [336, 225] on div "GDPR Permission" at bounding box center [314, 229] width 112 height 18
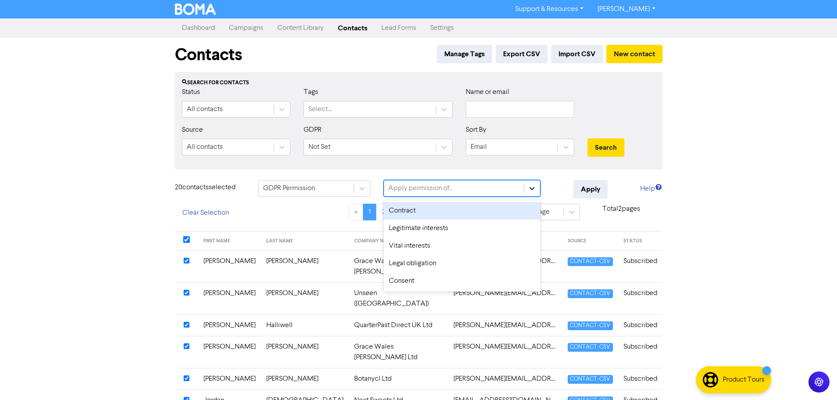
click at [536, 190] on icon at bounding box center [532, 188] width 9 height 9
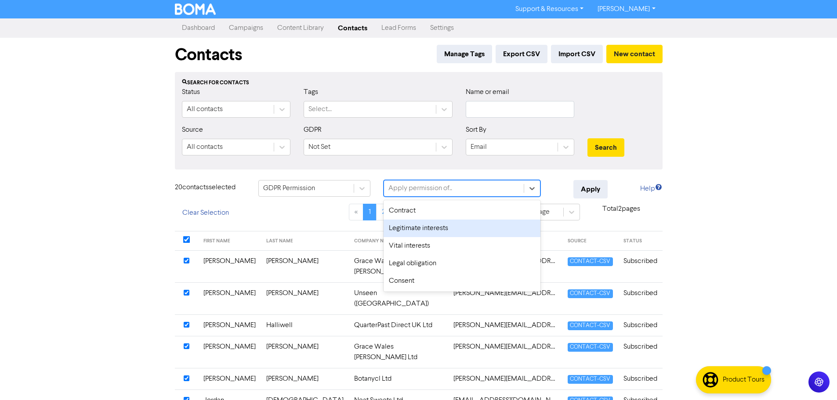
click at [478, 228] on div "Legitimate interests" at bounding box center [462, 229] width 157 height 18
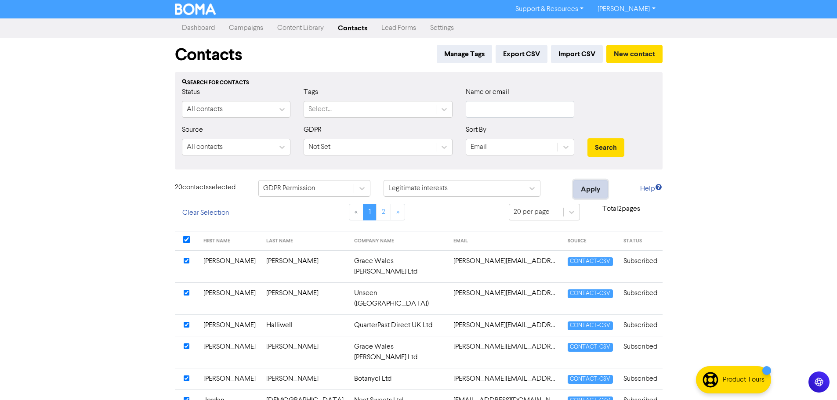
click at [586, 190] on button "Apply" at bounding box center [590, 189] width 34 height 18
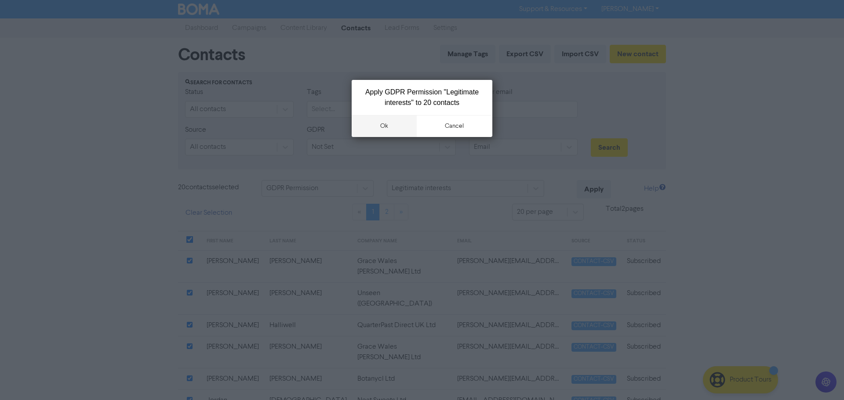
click at [408, 127] on button "ok" at bounding box center [384, 126] width 65 height 22
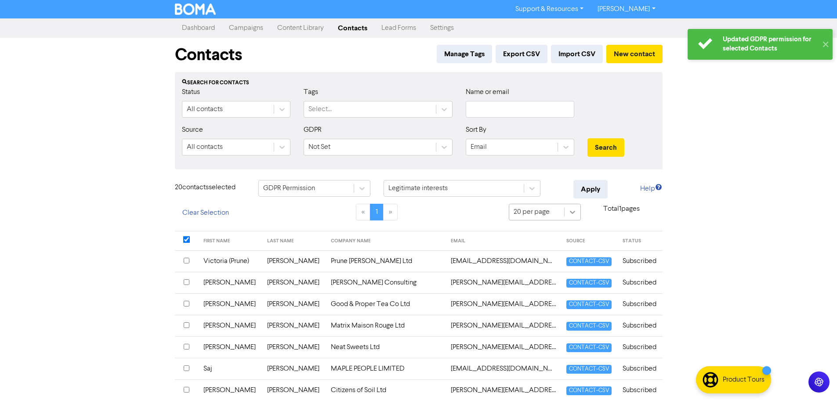
click at [566, 213] on div at bounding box center [573, 212] width 16 height 16
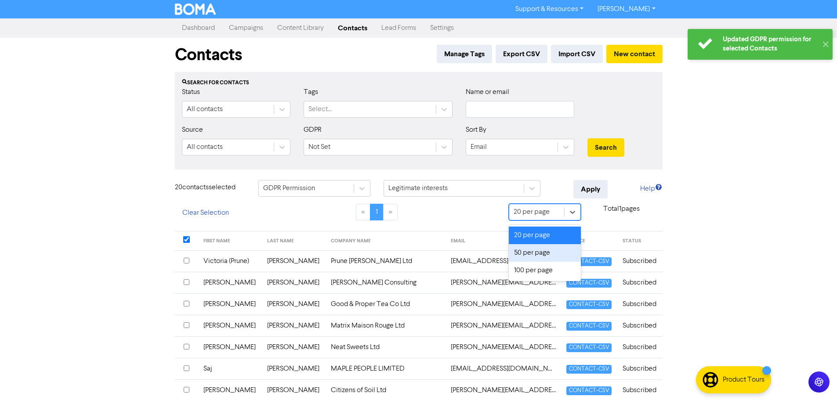
click at [537, 255] on div "50 per page" at bounding box center [545, 253] width 72 height 18
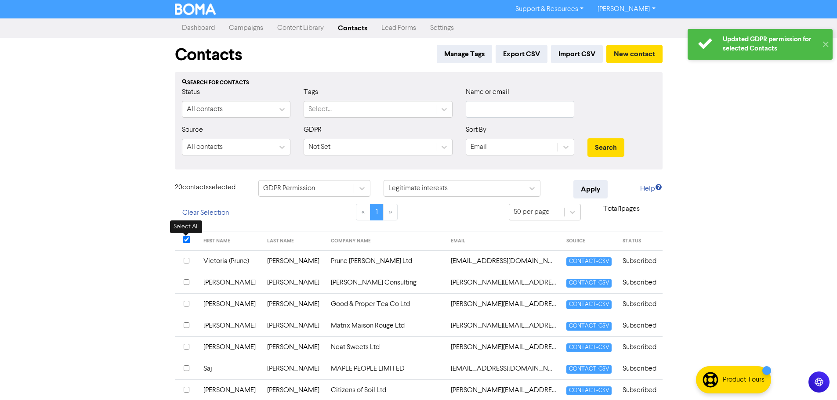
click at [188, 240] on input "checkbox" at bounding box center [186, 239] width 7 height 7
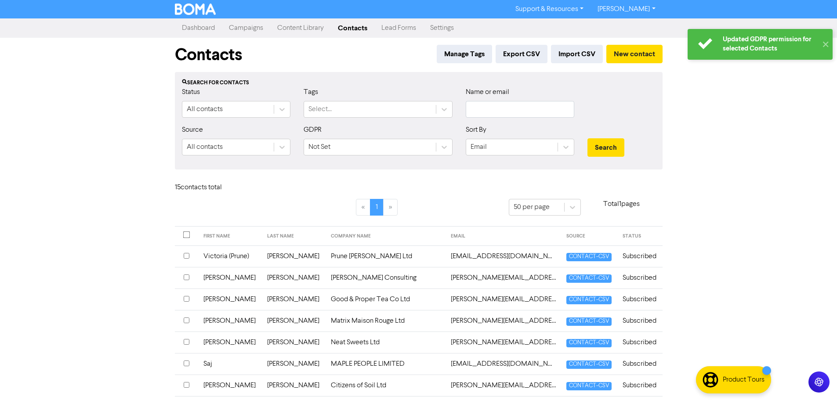
click at [188, 240] on div at bounding box center [187, 236] width 6 height 8
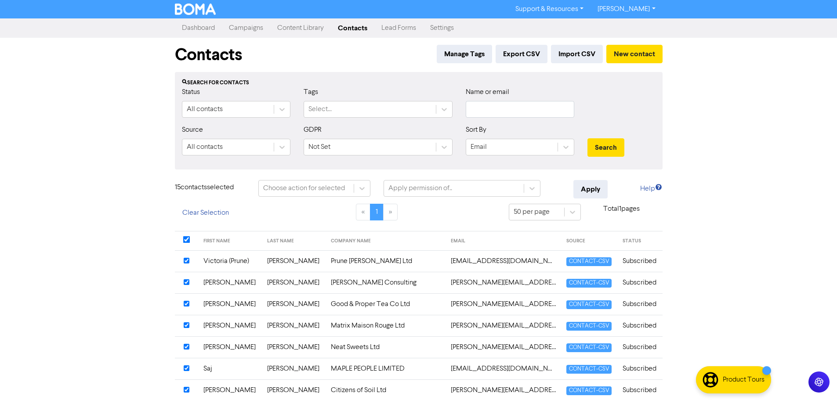
click at [373, 185] on div "Choose action for selected" at bounding box center [314, 188] width 125 height 17
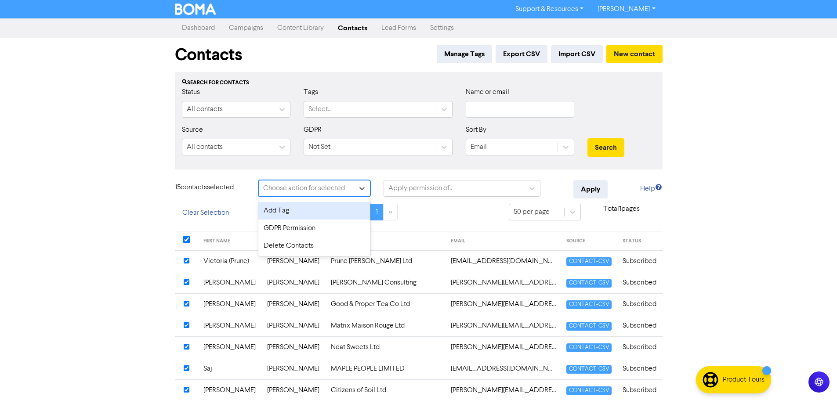
click at [349, 188] on div "Choose action for selected" at bounding box center [306, 189] width 95 height 16
click at [334, 221] on div "GDPR Permission" at bounding box center [314, 229] width 112 height 18
click at [519, 192] on div "Apply permission of.." at bounding box center [454, 189] width 140 height 16
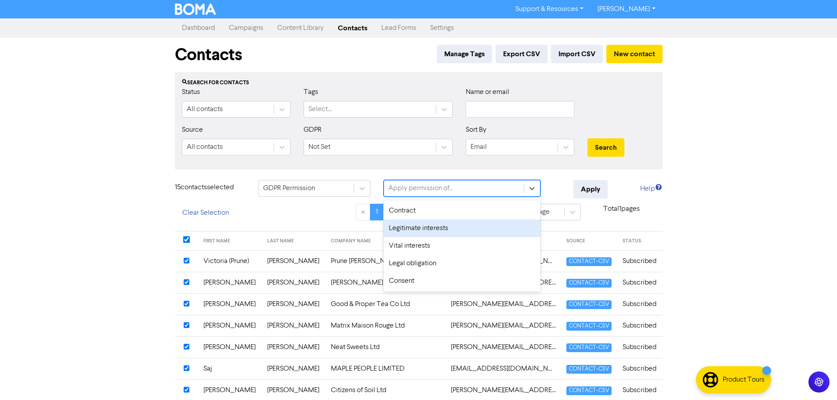
click at [484, 224] on div "Legitimate interests" at bounding box center [462, 229] width 157 height 18
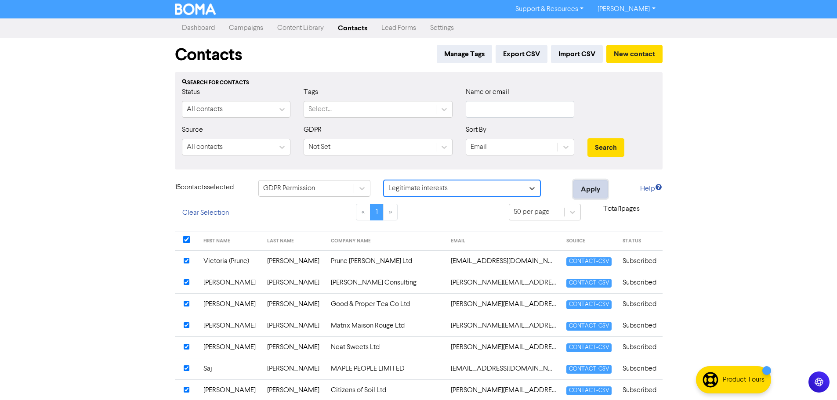
click at [577, 186] on button "Apply" at bounding box center [590, 189] width 34 height 18
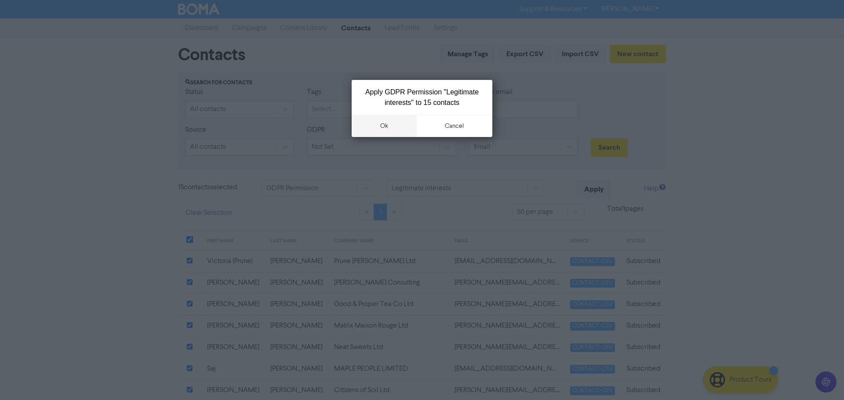
click at [381, 128] on button "ok" at bounding box center [384, 126] width 65 height 22
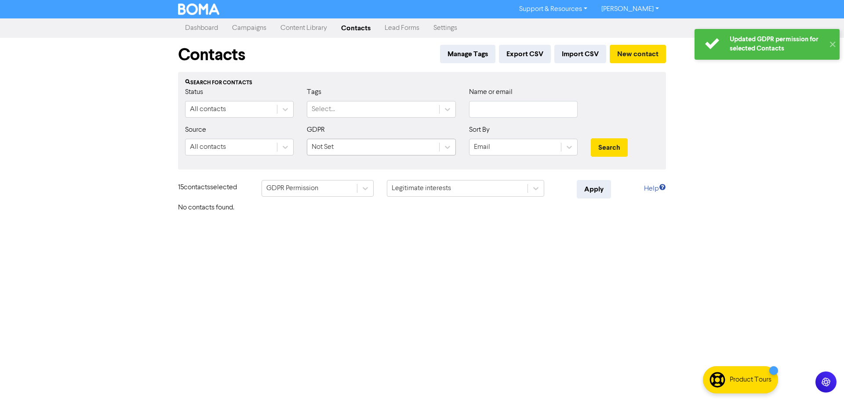
click at [351, 141] on div "Not Set" at bounding box center [373, 147] width 132 height 16
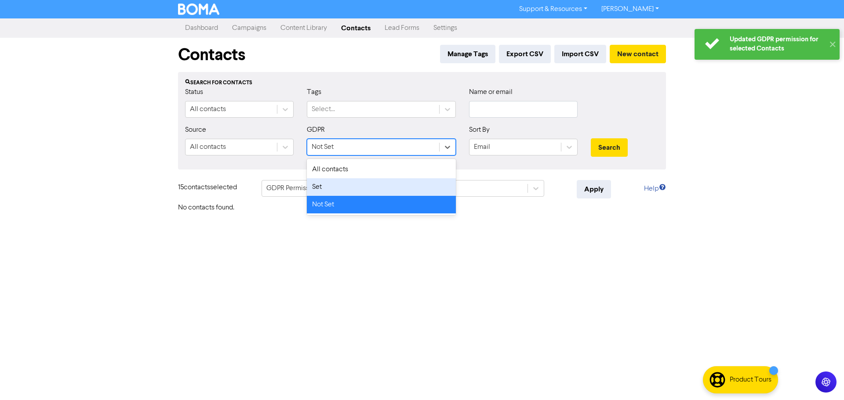
click at [340, 188] on div "Set" at bounding box center [381, 187] width 149 height 18
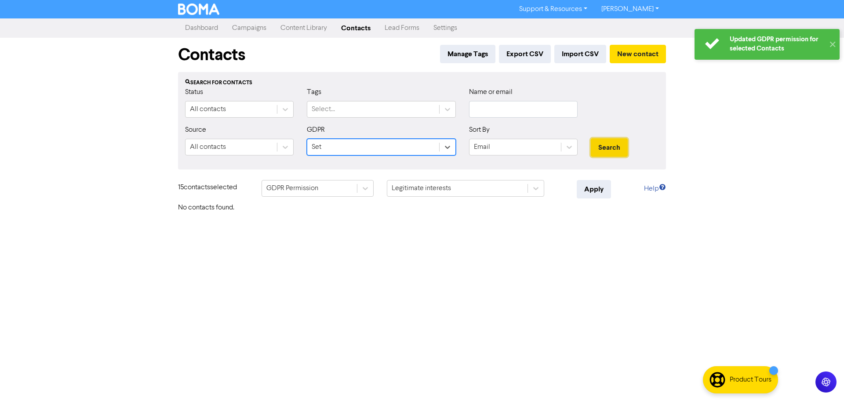
click at [619, 148] on button "Search" at bounding box center [609, 147] width 37 height 18
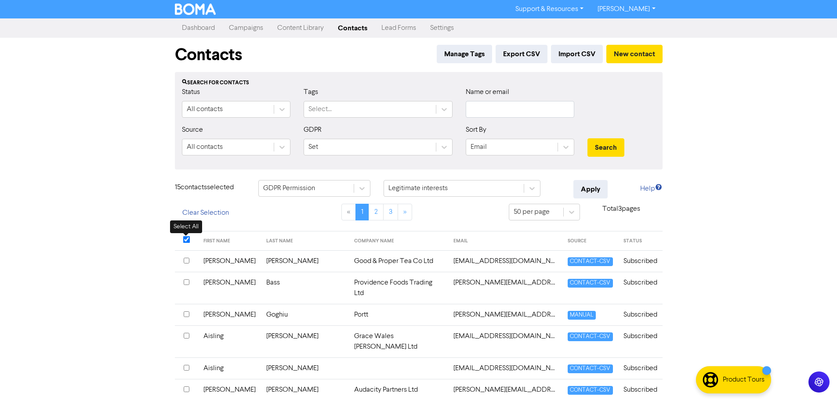
click at [187, 239] on input "checkbox" at bounding box center [186, 239] width 7 height 7
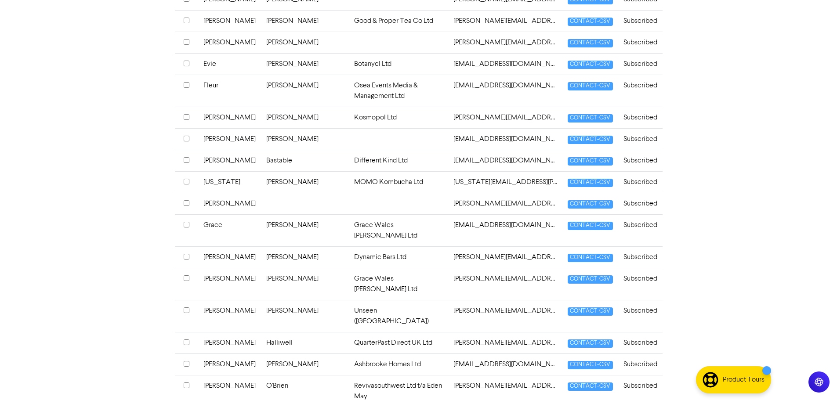
scroll to position [956, 0]
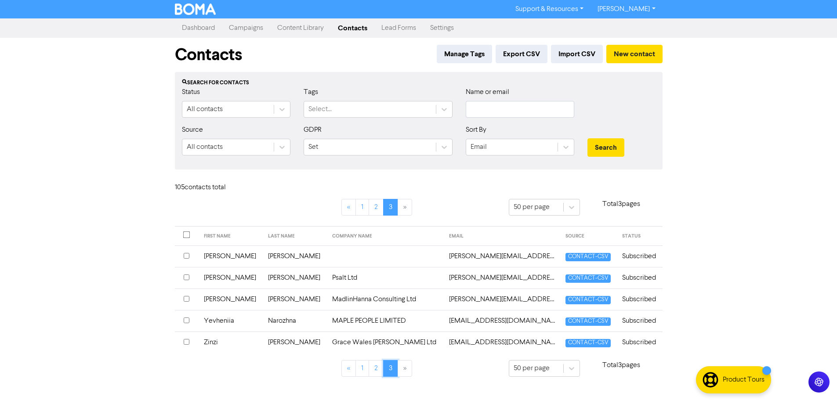
scroll to position [0, 0]
click at [330, 250] on td at bounding box center [388, 257] width 117 height 22
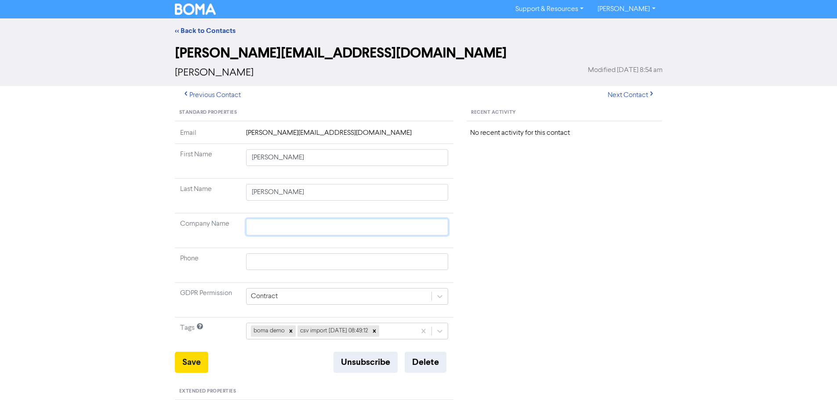
click at [259, 223] on input "text" at bounding box center [347, 227] width 203 height 17
type input "G"
type input "Go"
type input "Goo"
type input "Good"
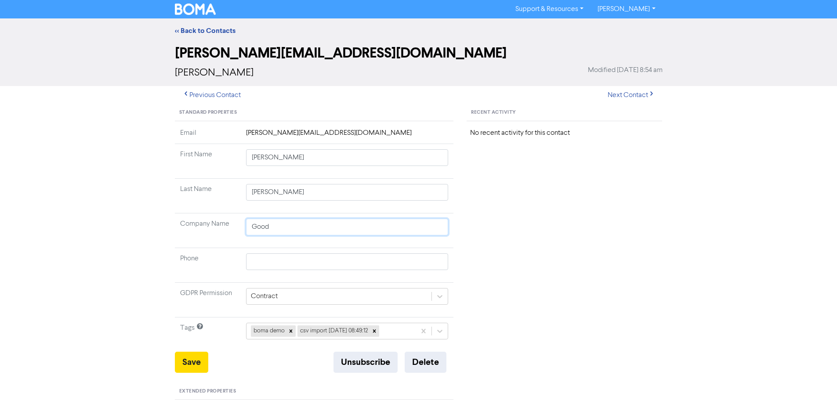
type input "Good"
type input "Good as"
type input "Good asn"
type input "Good asnd"
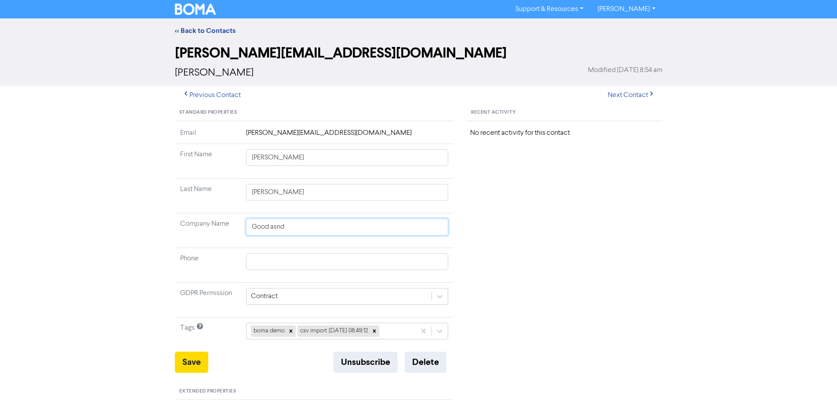
type input "Good asnd"
type input "Good asn"
type input "Good as"
type input "Good a"
type input "Good an"
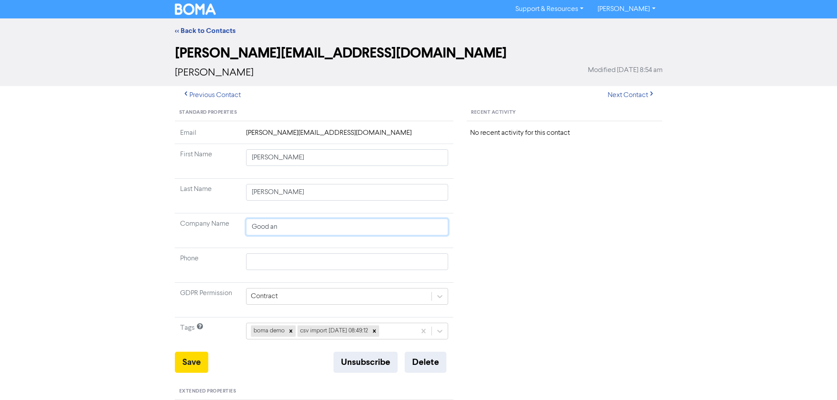
type input "Good and"
type input "Good and P"
type input "Good and Pr"
type input "Good and Pro"
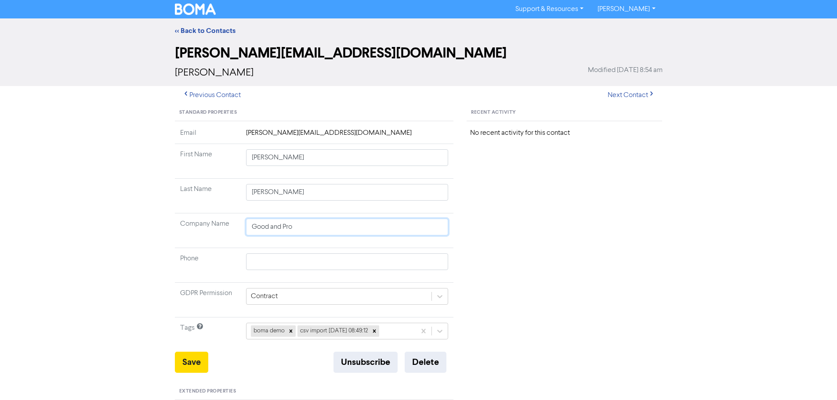
type input "Good and Prop"
type input "Good and Prope"
type input "Good and Proper"
type input "Good and Proper T"
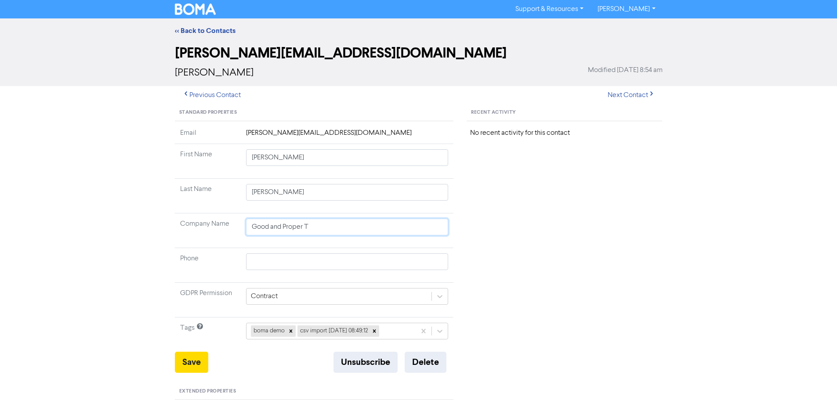
type input "Good and Proper Te"
type input "Good and Proper Tea"
click at [210, 366] on div "Save Unsubscribe Delete" at bounding box center [314, 362] width 279 height 21
click at [206, 366] on button "Save" at bounding box center [191, 362] width 33 height 21
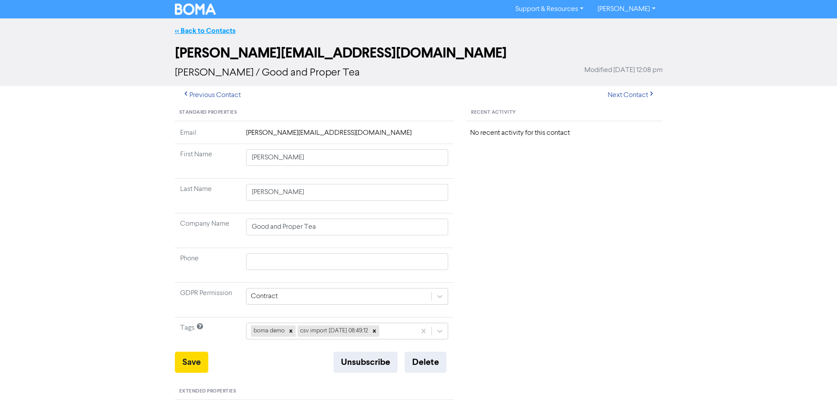
click at [217, 32] on link "<< Back to Contacts" at bounding box center [205, 30] width 61 height 9
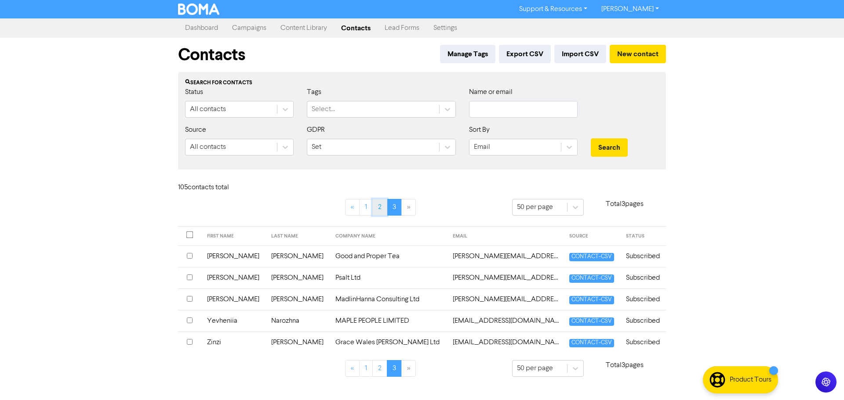
click at [383, 209] on link "2" at bounding box center [379, 207] width 15 height 17
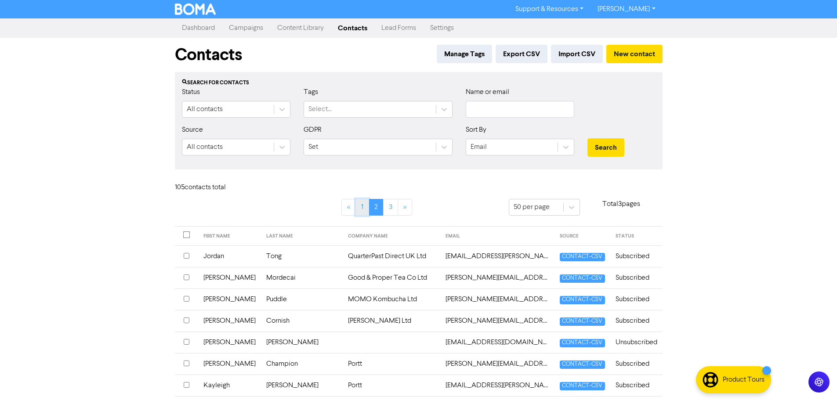
click at [363, 208] on link "1" at bounding box center [362, 207] width 14 height 17
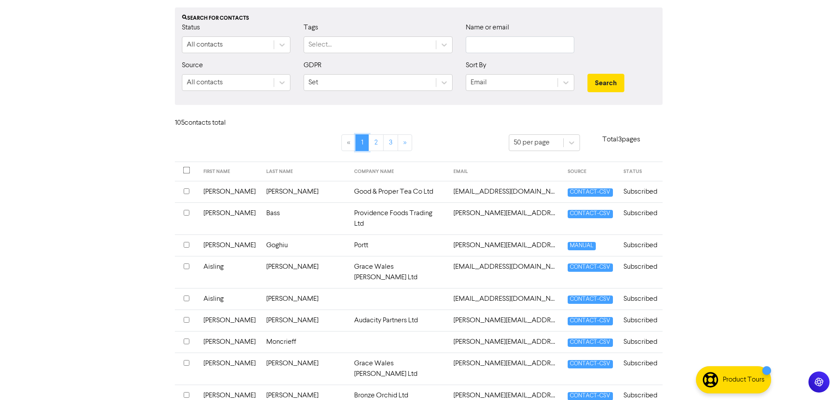
scroll to position [88, 0]
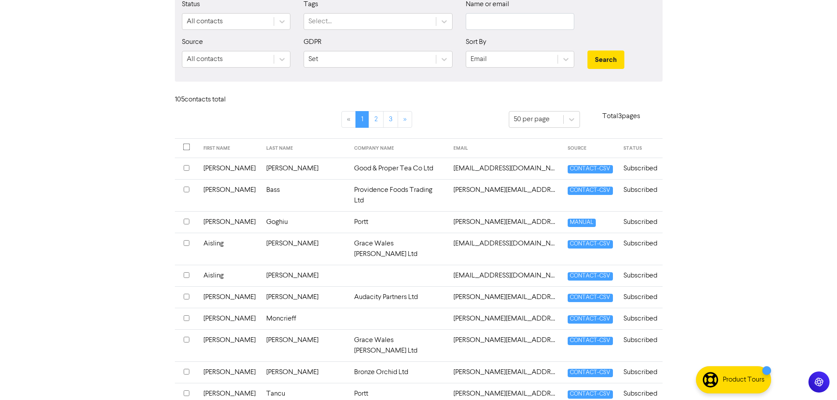
click at [352, 265] on td at bounding box center [399, 276] width 100 height 22
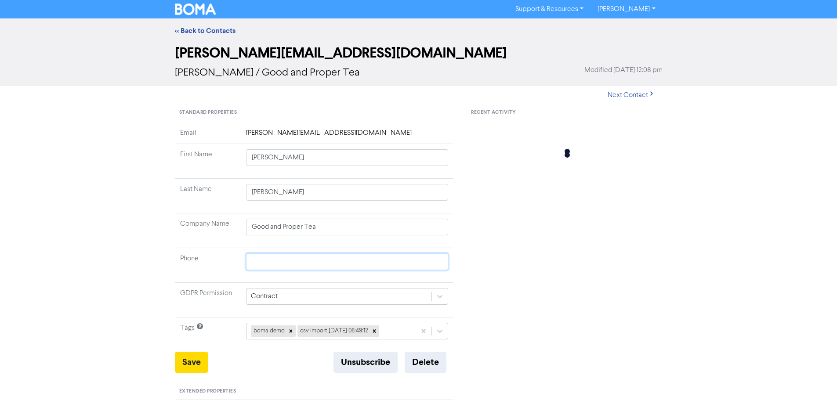
click at [319, 265] on input "text" at bounding box center [347, 262] width 203 height 17
type input "Aisling"
type input "[PERSON_NAME]"
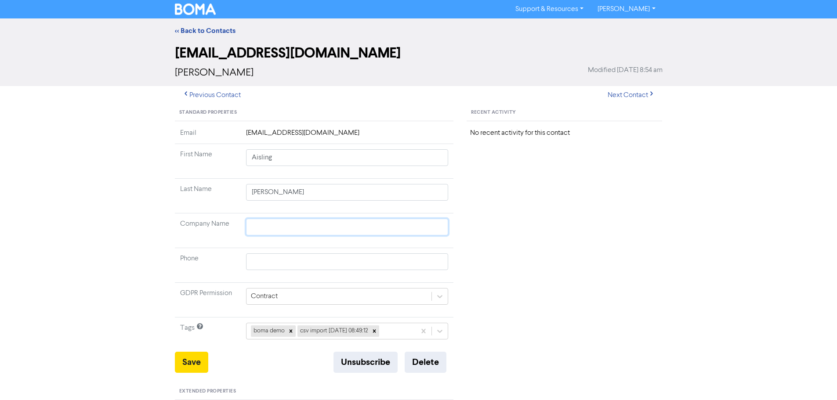
click at [264, 225] on input "text" at bounding box center [347, 227] width 203 height 17
click at [229, 31] on link "<< Back to Contacts" at bounding box center [205, 30] width 61 height 9
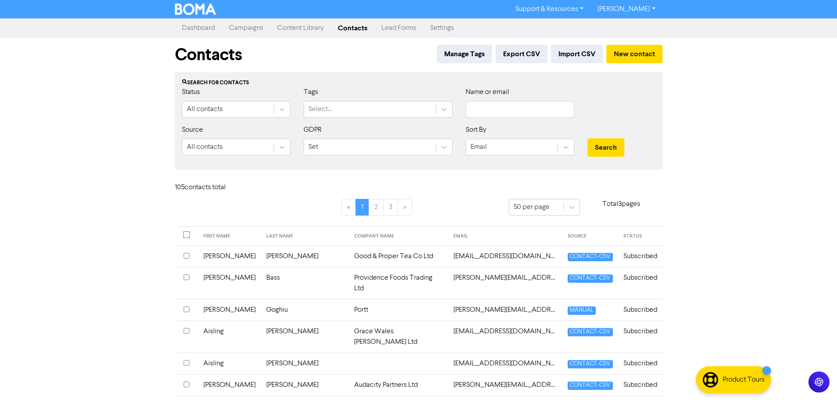
click at [349, 353] on td at bounding box center [399, 364] width 100 height 22
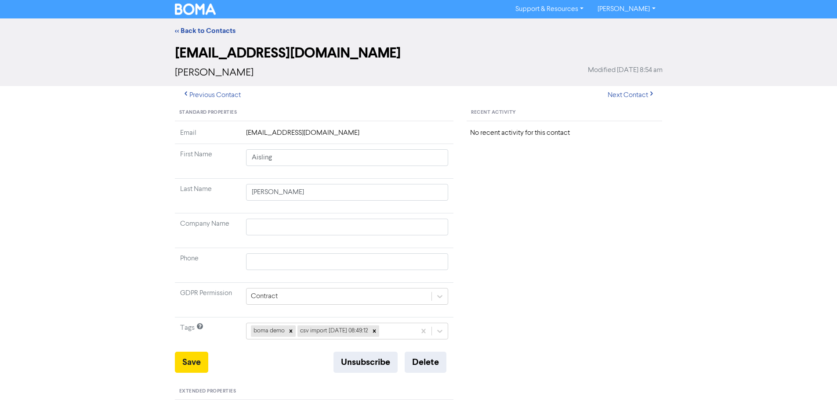
click at [214, 25] on div "<< Back to Contacts" at bounding box center [418, 30] width 837 height 25
click at [214, 26] on link "<< Back to Contacts" at bounding box center [205, 30] width 61 height 9
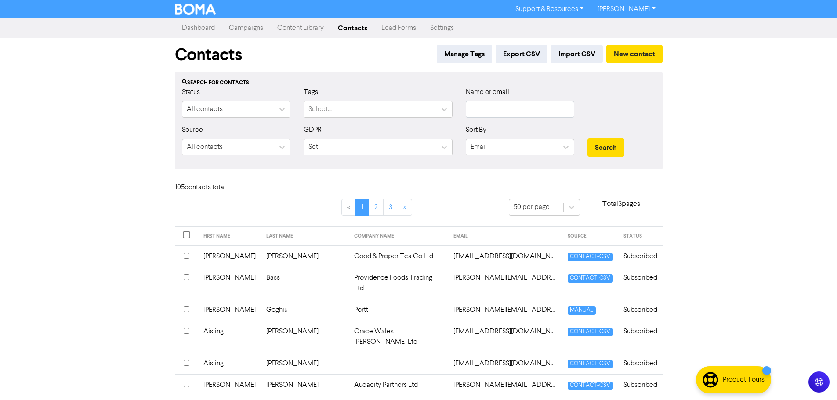
click at [349, 353] on td at bounding box center [399, 364] width 100 height 22
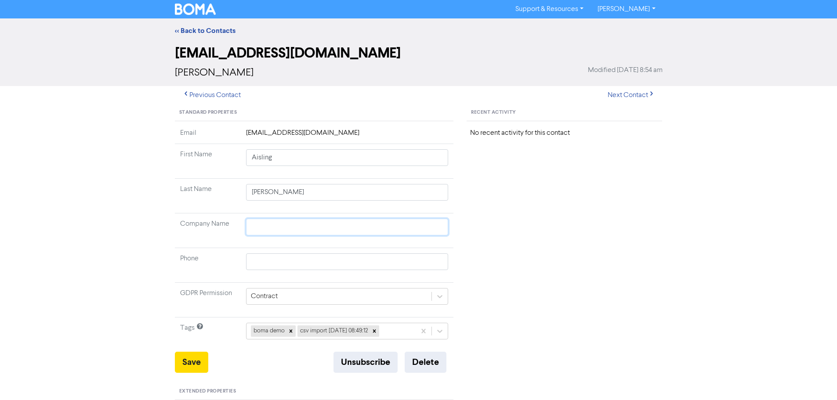
click at [307, 228] on input "text" at bounding box center [347, 227] width 203 height 17
click at [197, 364] on button "Save" at bounding box center [191, 362] width 33 height 21
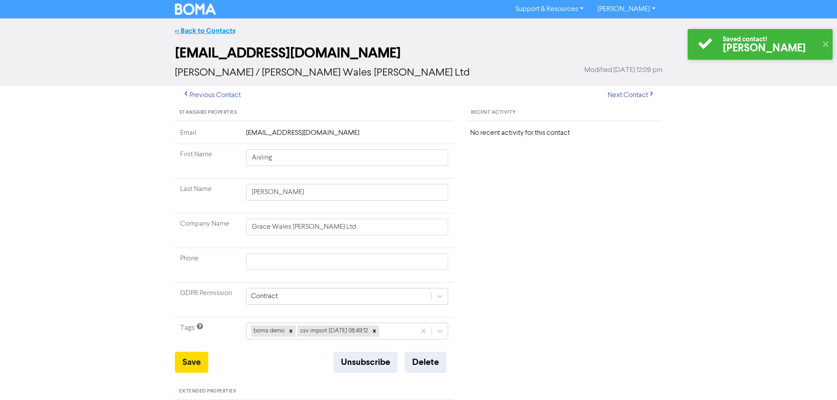
click at [204, 30] on link "<< Back to Contacts" at bounding box center [205, 30] width 61 height 9
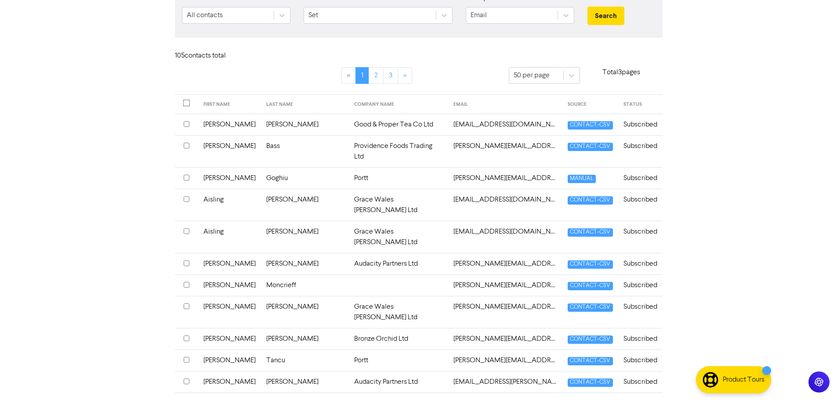
scroll to position [176, 0]
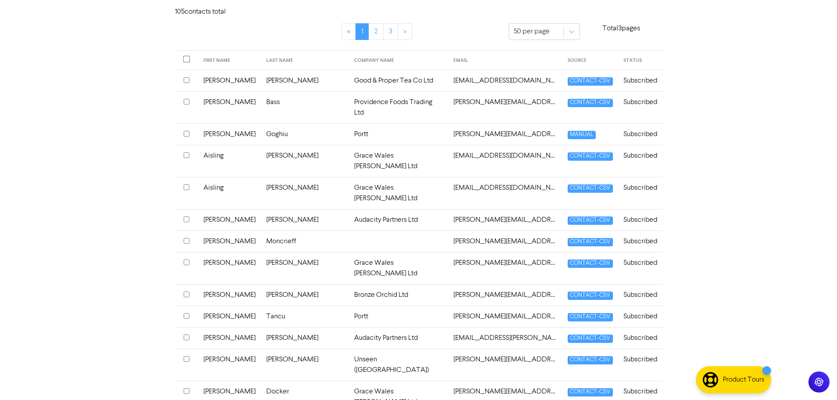
click at [349, 231] on td at bounding box center [399, 242] width 100 height 22
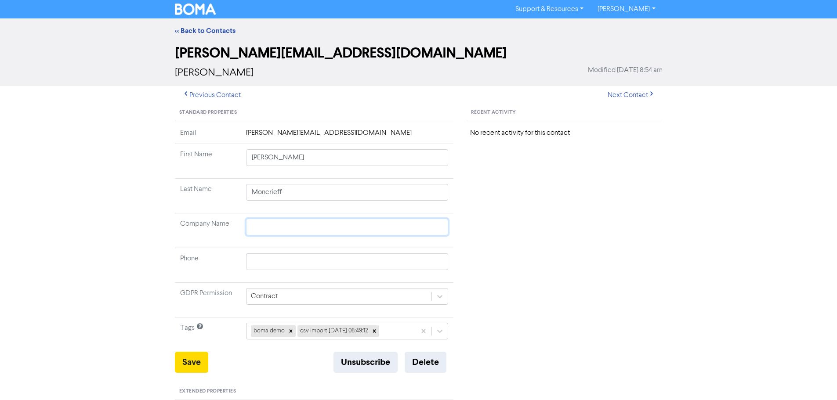
click at [290, 225] on input "text" at bounding box center [347, 227] width 203 height 17
click at [188, 364] on button "Save" at bounding box center [191, 362] width 33 height 21
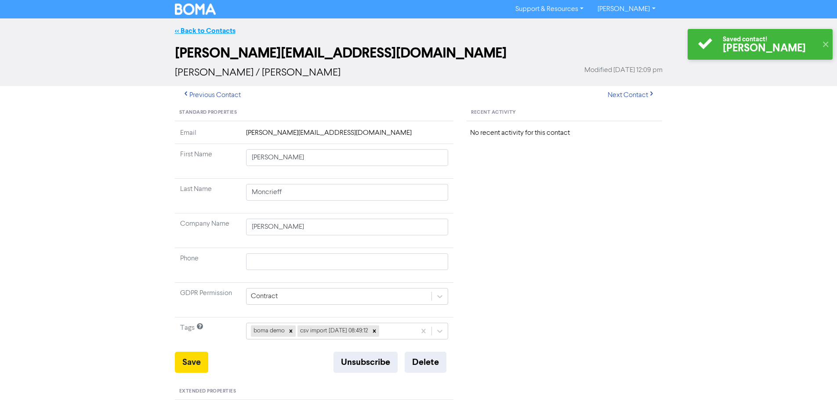
click at [204, 29] on link "<< Back to Contacts" at bounding box center [205, 30] width 61 height 9
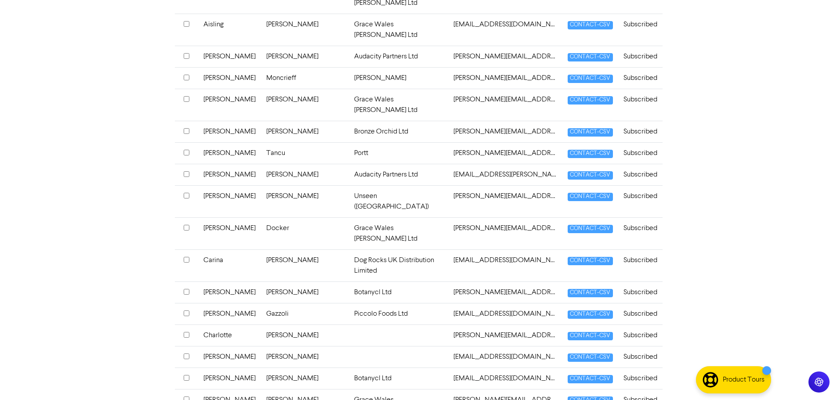
scroll to position [352, 0]
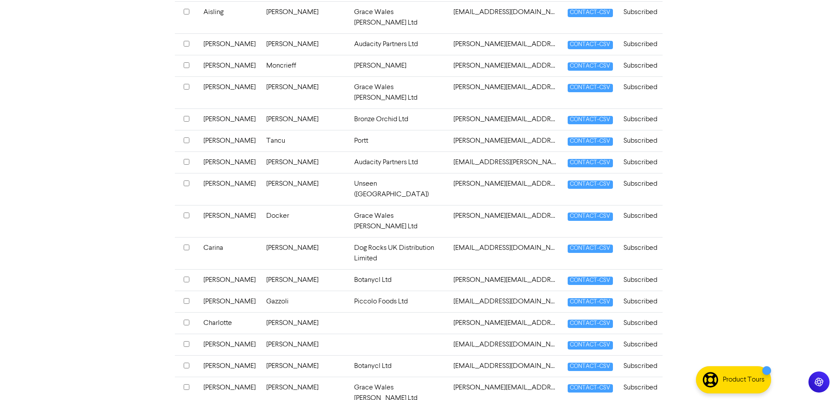
click at [349, 312] on td at bounding box center [399, 323] width 100 height 22
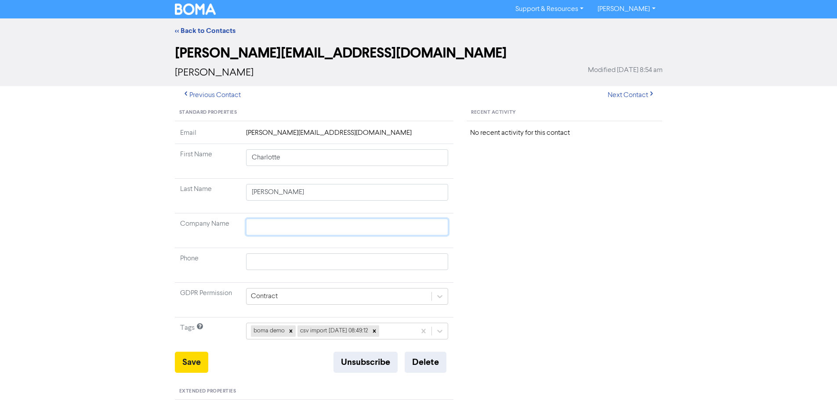
click at [318, 231] on input "text" at bounding box center [347, 227] width 203 height 17
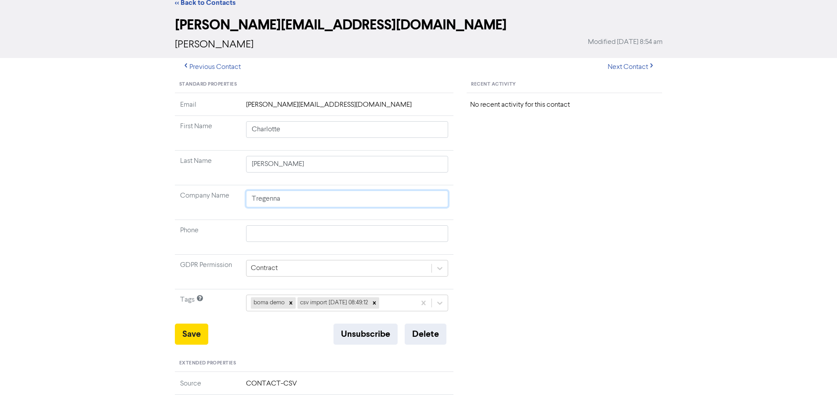
scroll to position [44, 0]
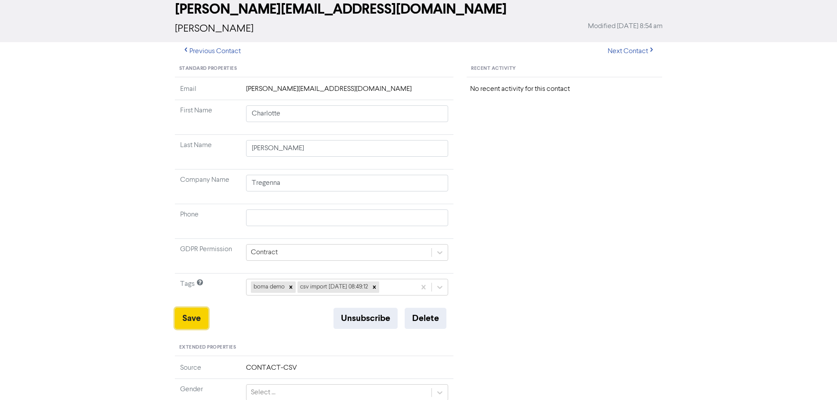
click at [195, 315] on button "Save" at bounding box center [191, 318] width 33 height 21
click at [212, 51] on button "Previous Contact" at bounding box center [211, 51] width 73 height 18
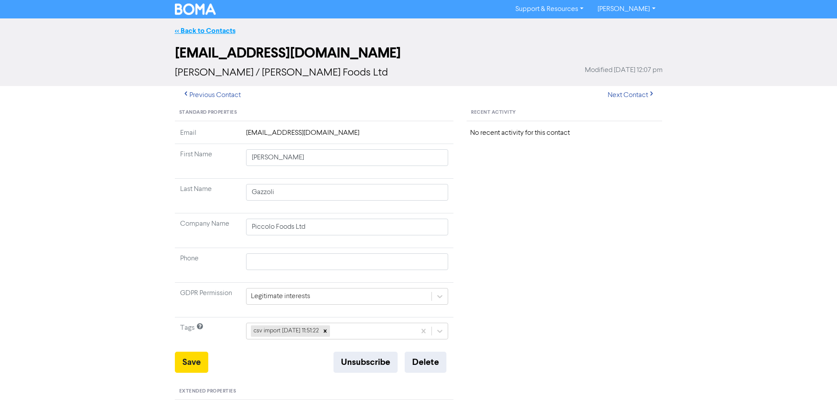
click at [212, 29] on link "<< Back to Contacts" at bounding box center [205, 30] width 61 height 9
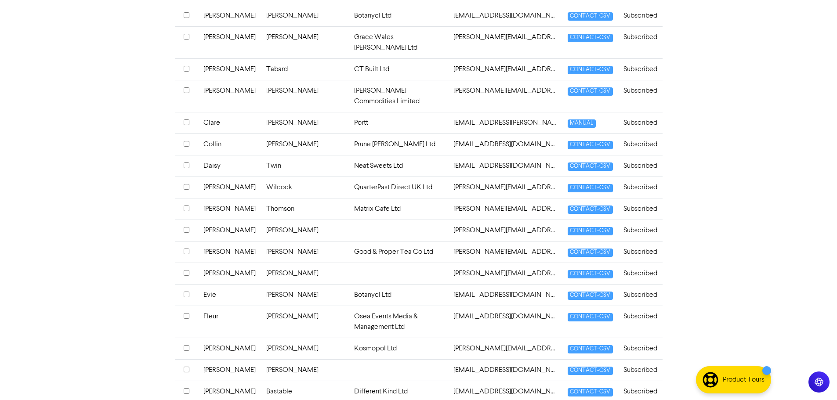
scroll to position [703, 0]
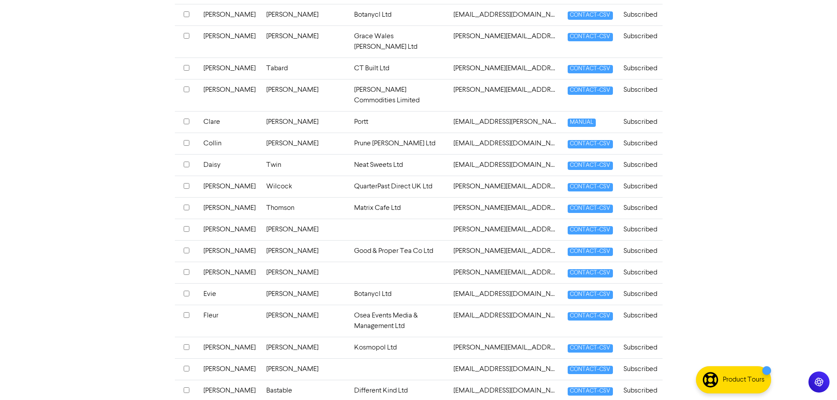
click at [349, 219] on td at bounding box center [399, 230] width 100 height 22
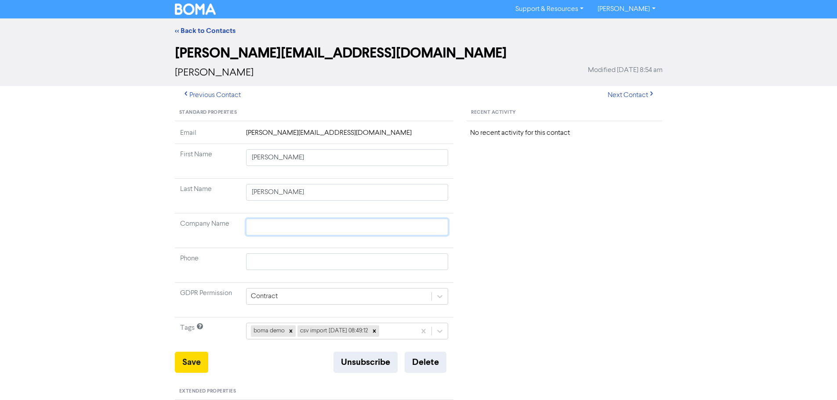
click at [275, 228] on input "text" at bounding box center [347, 227] width 203 height 17
click at [181, 370] on button "Save" at bounding box center [191, 362] width 33 height 21
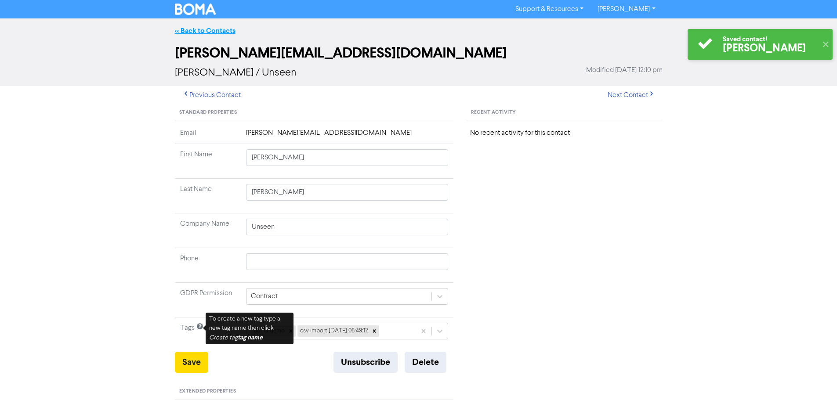
click at [216, 34] on link "<< Back to Contacts" at bounding box center [205, 30] width 61 height 9
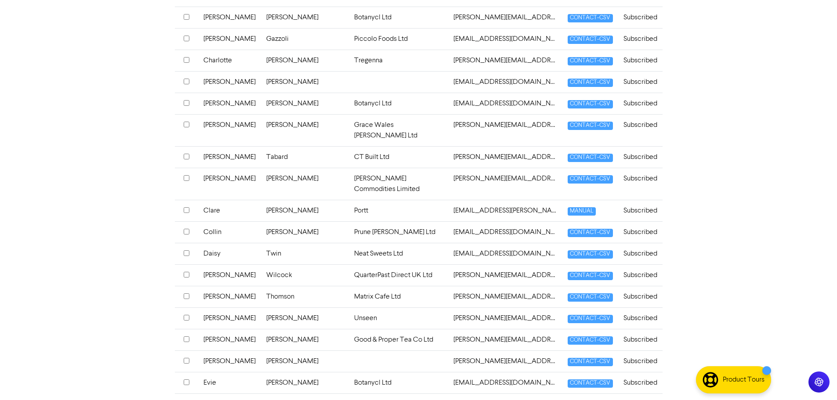
scroll to position [615, 0]
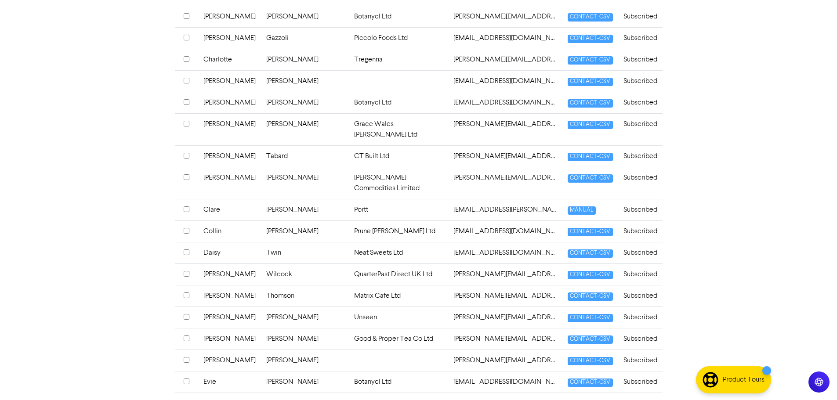
click at [349, 350] on td at bounding box center [399, 361] width 100 height 22
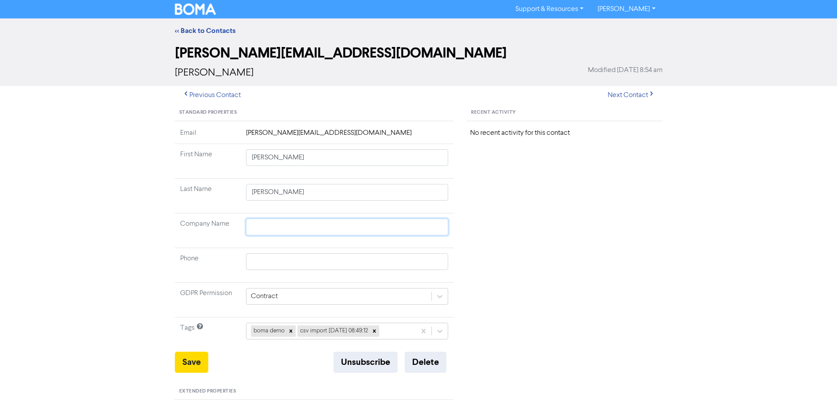
click at [289, 227] on input "text" at bounding box center [347, 227] width 203 height 17
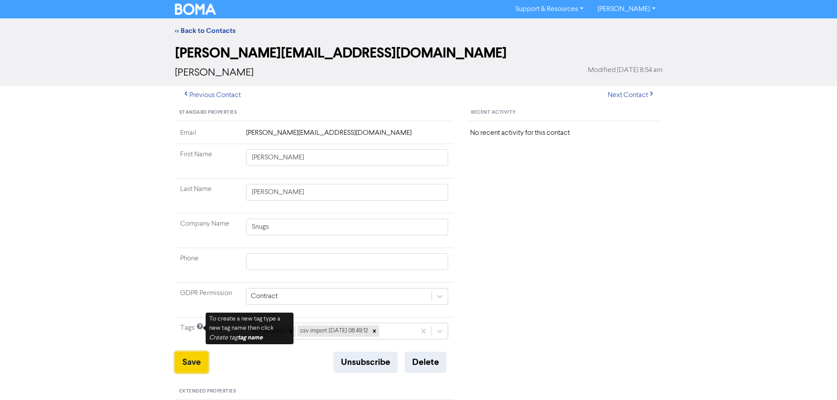
click at [184, 357] on button "Save" at bounding box center [191, 362] width 33 height 21
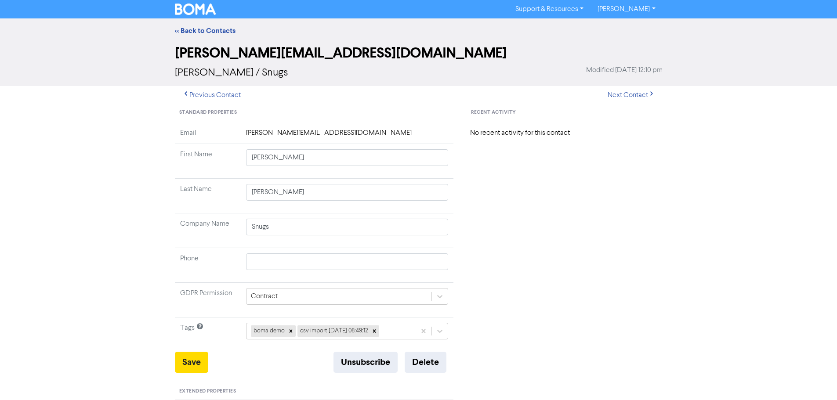
click at [210, 26] on div "<< Back to Contacts" at bounding box center [418, 30] width 501 height 11
click at [210, 29] on link "<< Back to Contacts" at bounding box center [205, 30] width 61 height 9
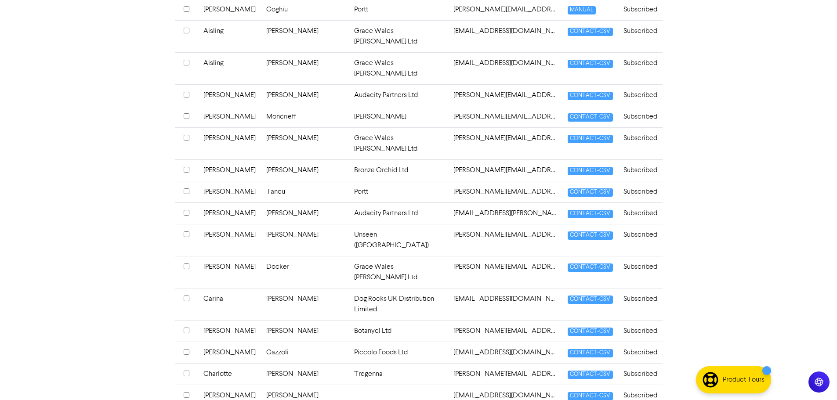
scroll to position [352, 0]
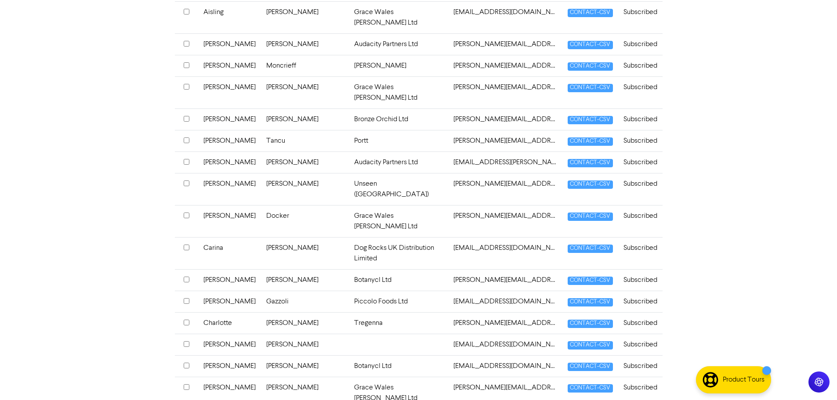
click at [349, 334] on td at bounding box center [399, 345] width 100 height 22
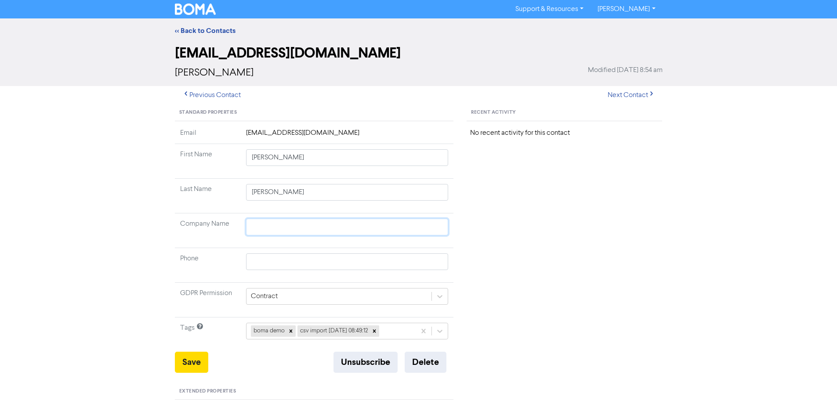
click at [270, 225] on input "text" at bounding box center [347, 227] width 203 height 17
click at [221, 348] on td "Tags" at bounding box center [208, 335] width 66 height 35
click at [203, 362] on button "Save" at bounding box center [191, 362] width 33 height 21
click at [220, 32] on link "<< Back to Contacts" at bounding box center [205, 30] width 61 height 9
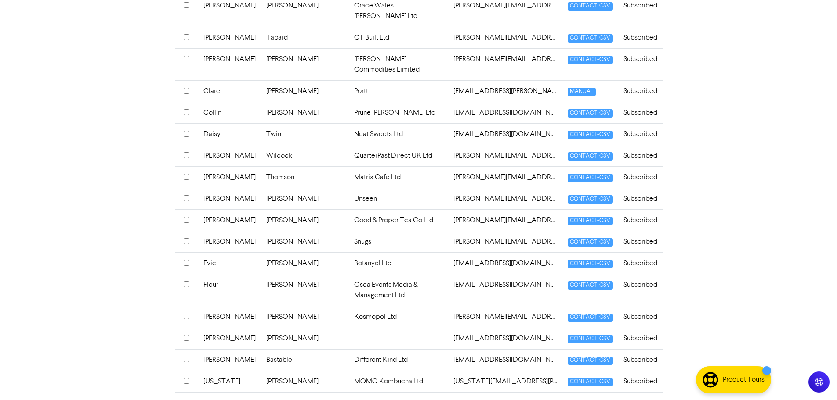
scroll to position [747, 0]
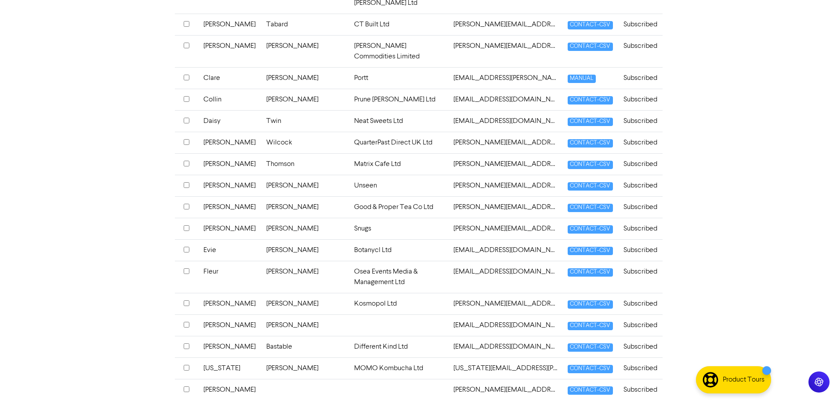
click at [349, 315] on td at bounding box center [399, 326] width 100 height 22
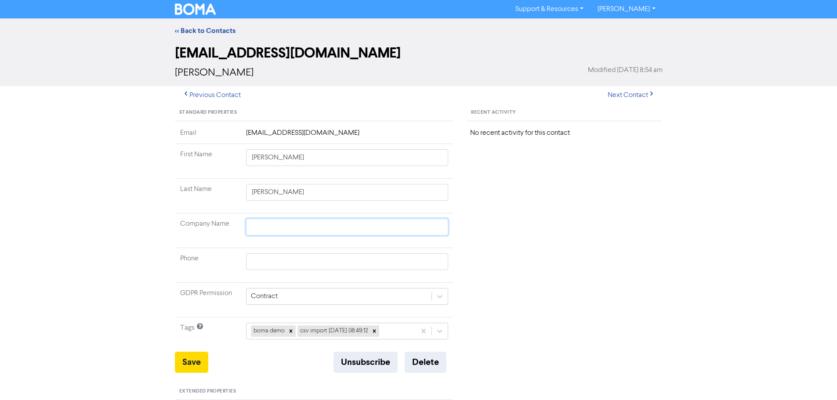
click at [290, 231] on input "text" at bounding box center [347, 227] width 203 height 17
drag, startPoint x: 188, startPoint y: 346, endPoint x: 193, endPoint y: 356, distance: 10.6
click at [190, 348] on td "Tags" at bounding box center [208, 335] width 66 height 35
click at [193, 356] on button "Save" at bounding box center [191, 362] width 33 height 21
click at [228, 30] on link "<< Back to Contacts" at bounding box center [205, 30] width 61 height 9
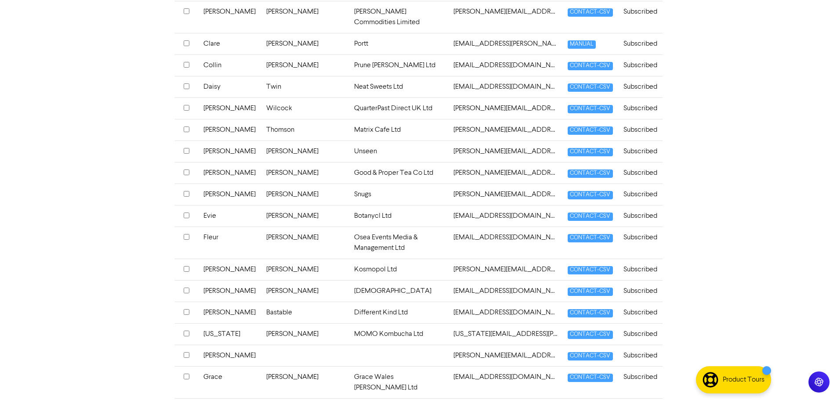
scroll to position [835, 0]
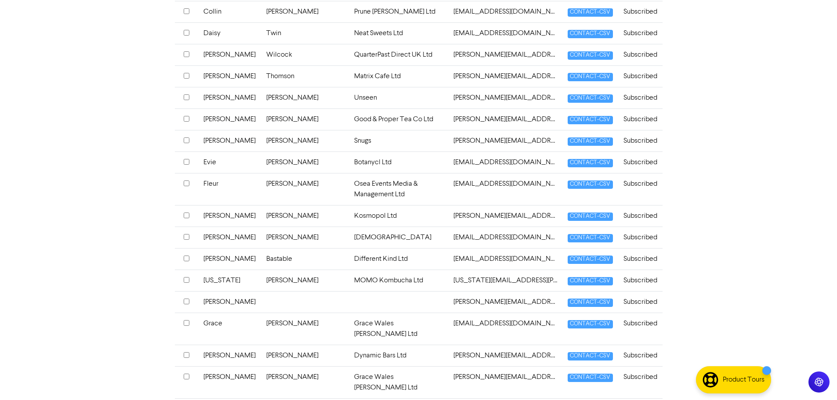
click at [349, 291] on td at bounding box center [399, 302] width 100 height 22
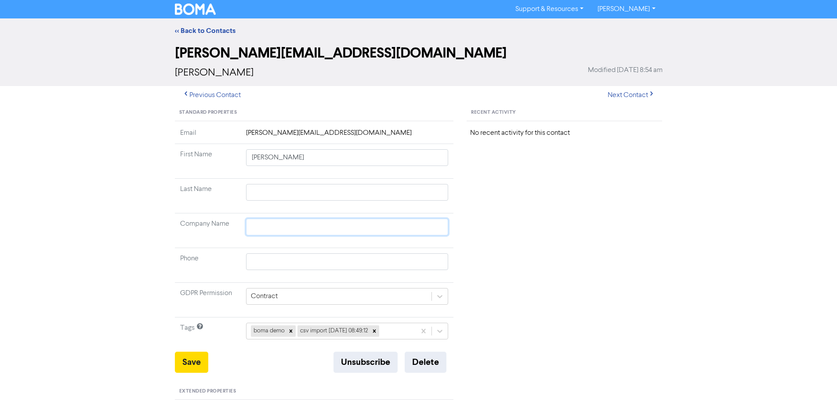
click at [278, 228] on input "text" at bounding box center [347, 227] width 203 height 17
click at [282, 196] on input "text" at bounding box center [347, 192] width 203 height 17
click at [201, 366] on button "Save" at bounding box center [191, 362] width 33 height 21
click at [211, 28] on link "<< Back to Contacts" at bounding box center [205, 30] width 61 height 9
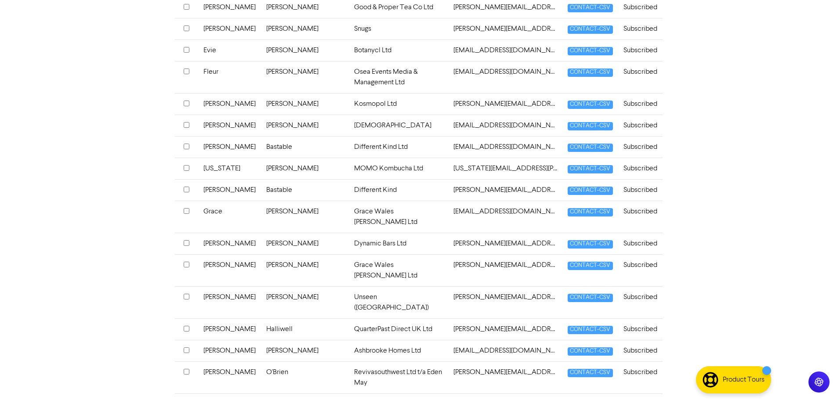
scroll to position [956, 0]
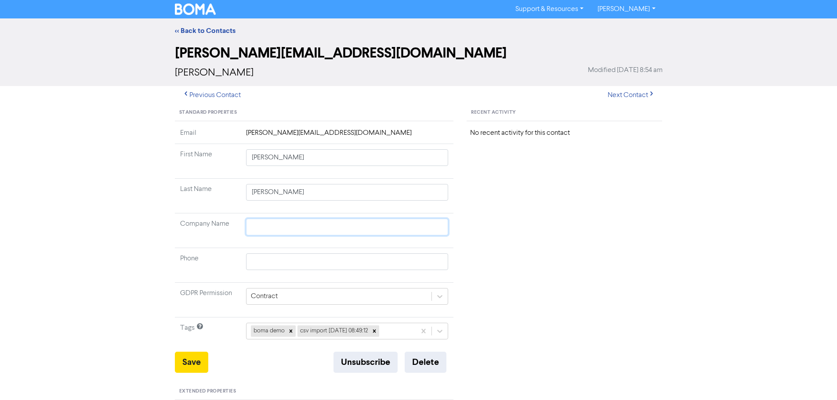
click at [315, 232] on input "text" at bounding box center [347, 227] width 203 height 17
click at [195, 366] on button "Save" at bounding box center [191, 362] width 33 height 21
click at [214, 28] on link "<< Back to Contacts" at bounding box center [205, 30] width 61 height 9
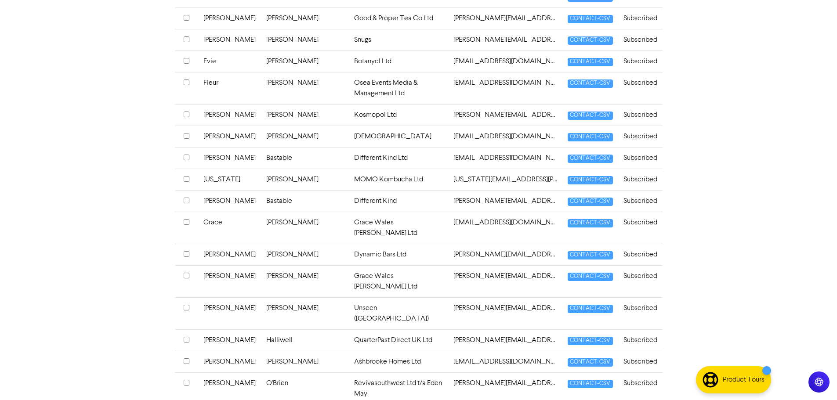
scroll to position [956, 0]
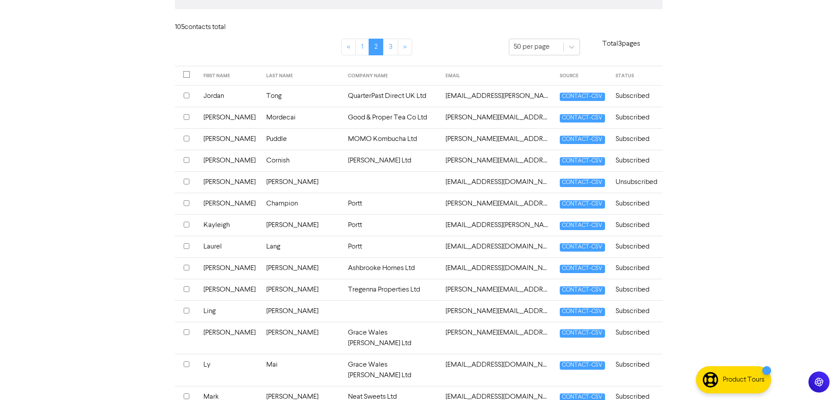
scroll to position [176, 0]
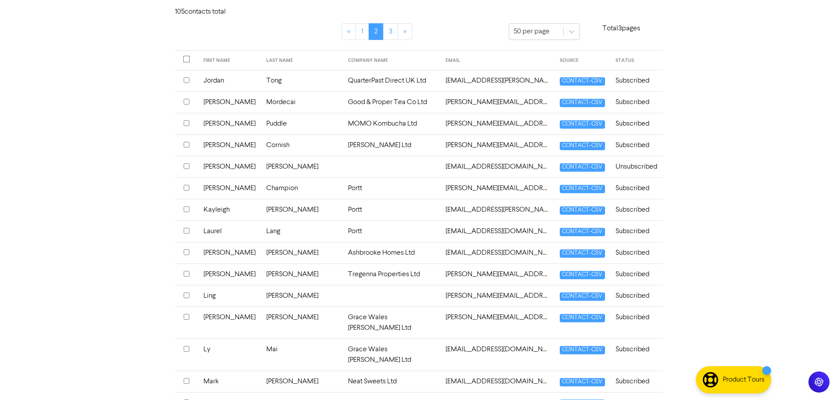
click at [188, 167] on input "checkbox" at bounding box center [187, 166] width 6 height 6
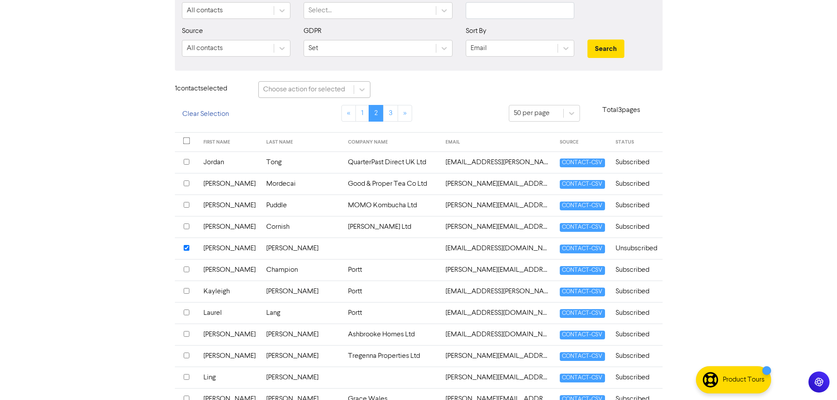
scroll to position [93, 0]
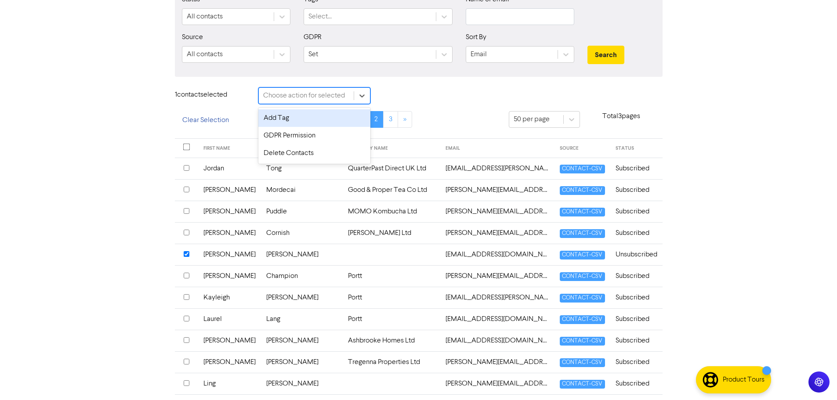
click at [303, 102] on div "Choose action for selected" at bounding box center [306, 96] width 95 height 16
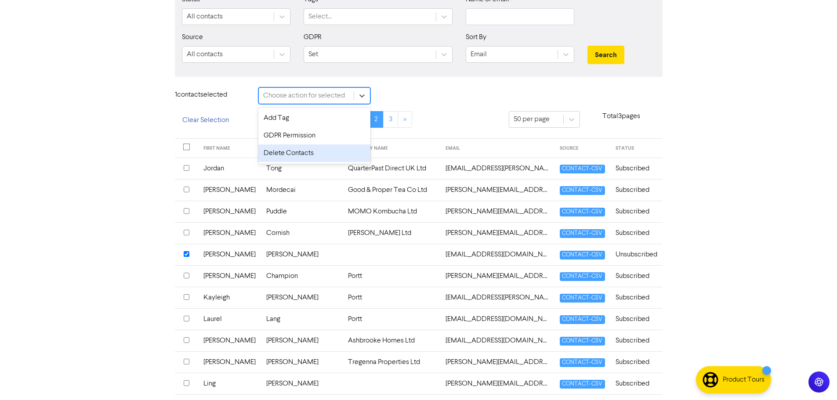
click at [304, 152] on div "Delete Contacts" at bounding box center [314, 154] width 112 height 18
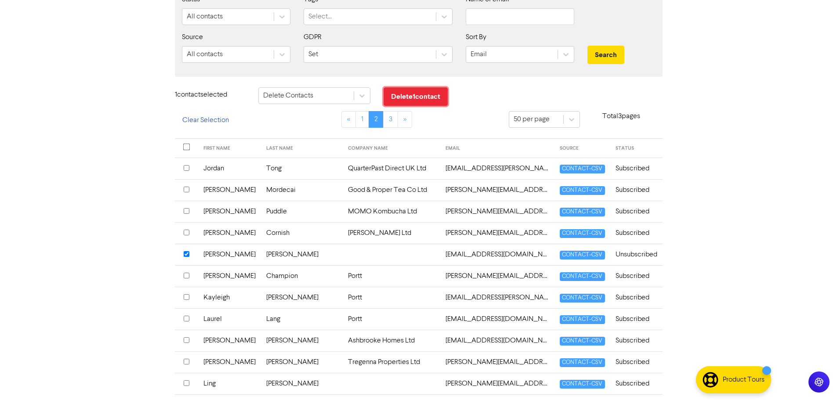
click at [418, 97] on button "Delete 1 contact" at bounding box center [416, 96] width 64 height 18
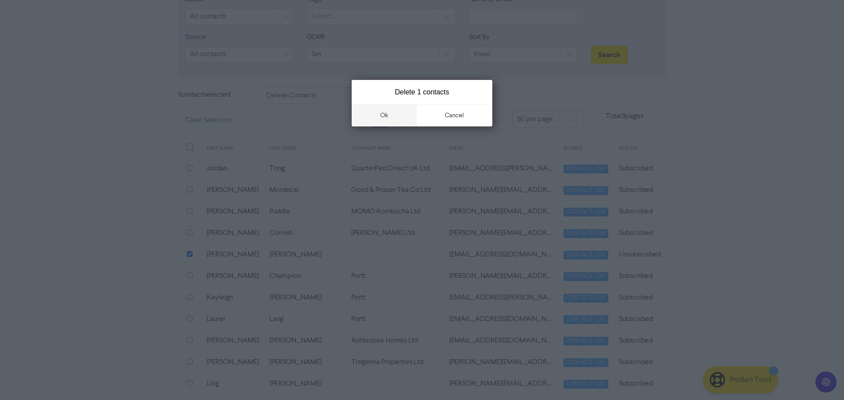
click at [371, 121] on button "ok" at bounding box center [384, 116] width 65 height 22
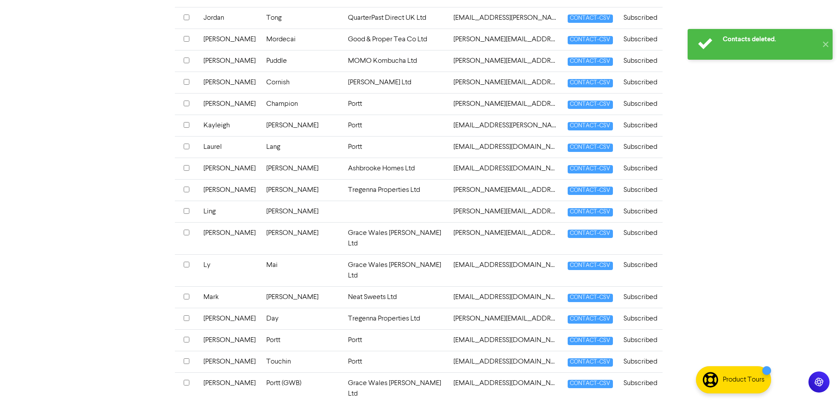
scroll to position [268, 0]
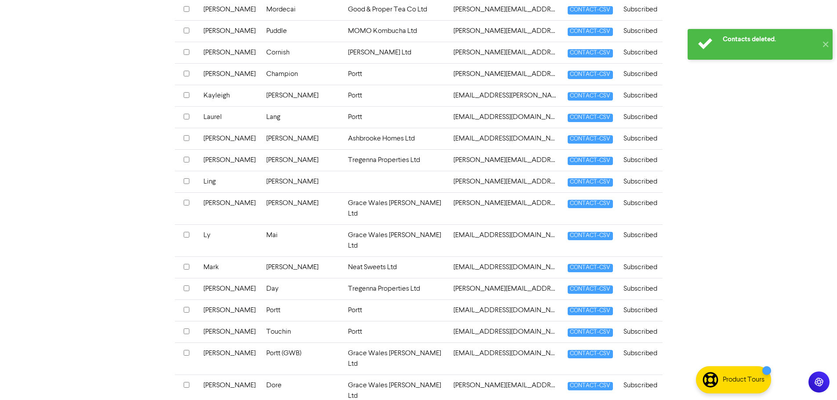
click at [351, 187] on td at bounding box center [396, 182] width 106 height 22
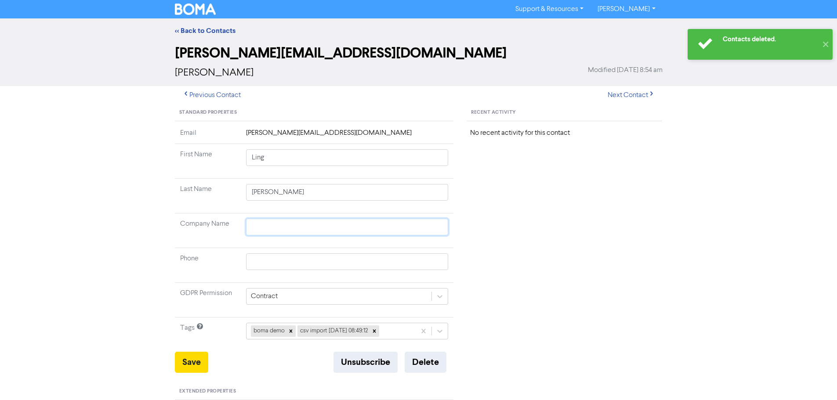
click at [277, 228] on input "text" at bounding box center [347, 227] width 203 height 17
click at [201, 364] on button "Save" at bounding box center [191, 362] width 33 height 21
click at [207, 33] on link "<< Back to Contacts" at bounding box center [205, 30] width 61 height 9
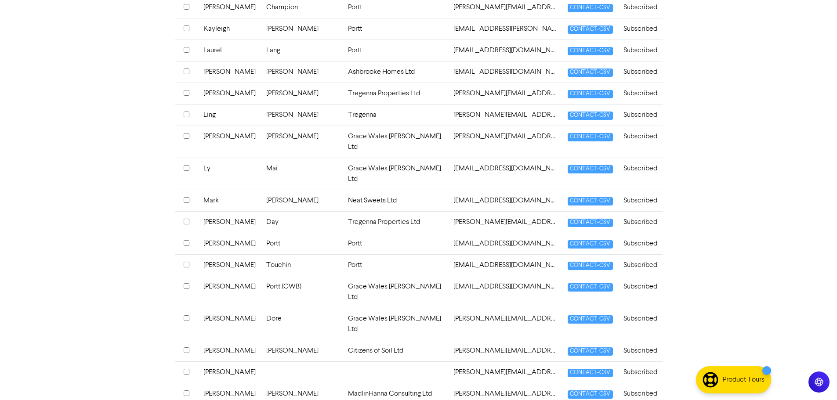
scroll to position [395, 0]
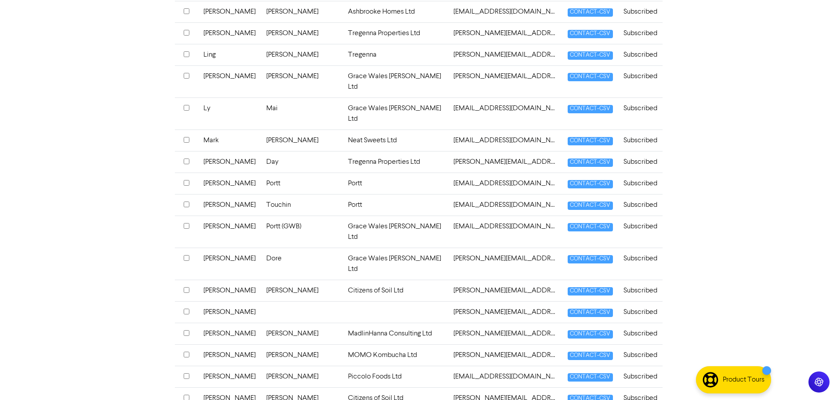
click at [347, 301] on td at bounding box center [396, 312] width 106 height 22
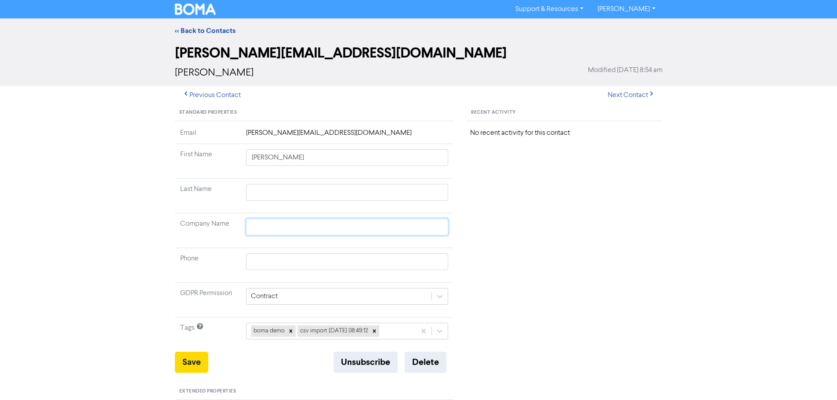
click at [284, 233] on input "text" at bounding box center [347, 227] width 203 height 17
click at [314, 203] on td at bounding box center [347, 196] width 213 height 35
click at [316, 192] on input "text" at bounding box center [347, 192] width 203 height 17
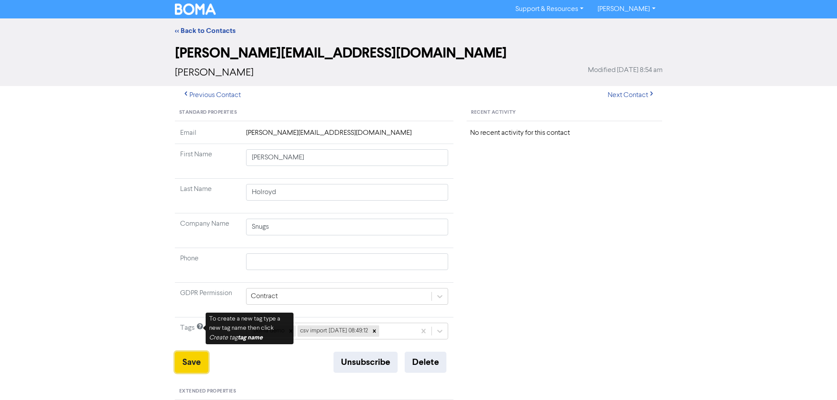
click at [178, 365] on button "Save" at bounding box center [191, 362] width 33 height 21
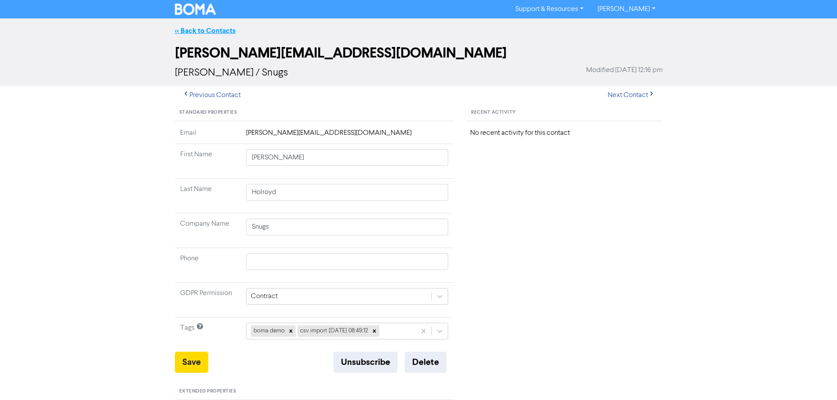
click at [189, 31] on link "<< Back to Contacts" at bounding box center [205, 30] width 61 height 9
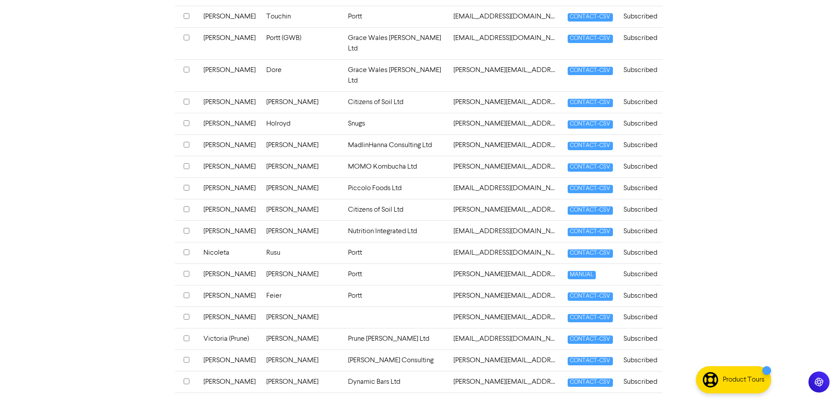
scroll to position [659, 0]
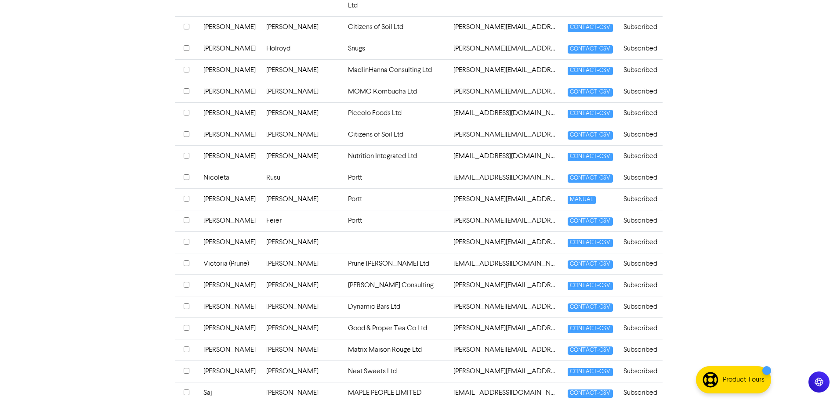
click at [343, 232] on td at bounding box center [396, 243] width 106 height 22
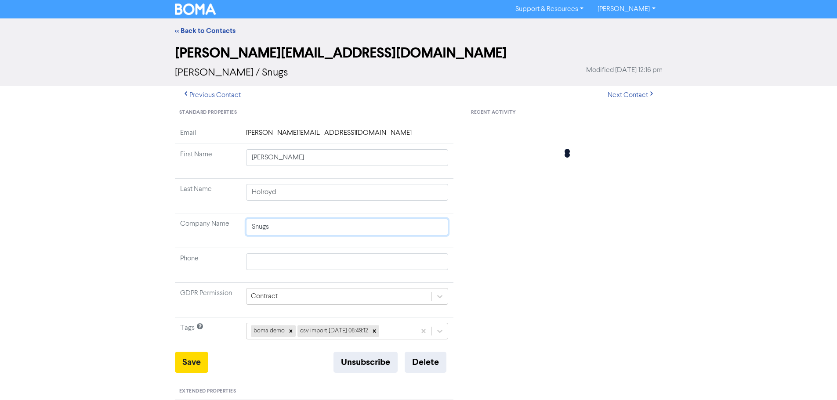
click at [325, 226] on input "Snugs" at bounding box center [347, 227] width 203 height 17
click at [190, 366] on button "Save" at bounding box center [191, 362] width 33 height 21
click at [203, 25] on div "<< Back to Contacts" at bounding box center [418, 30] width 501 height 11
click at [203, 27] on link "<< Back to Contacts" at bounding box center [205, 30] width 61 height 9
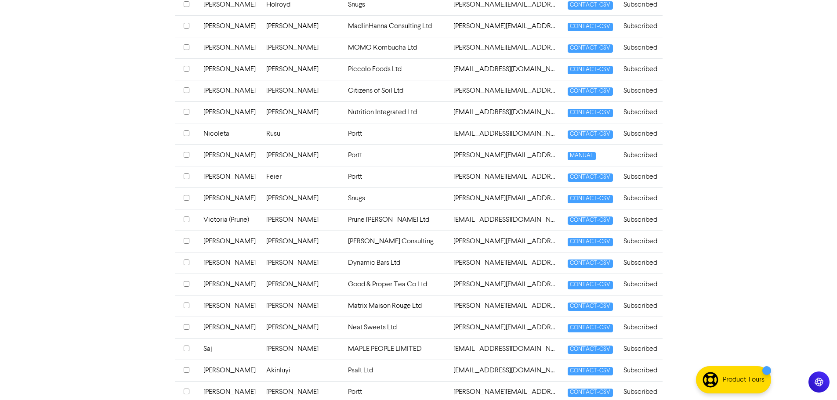
scroll to position [956, 0]
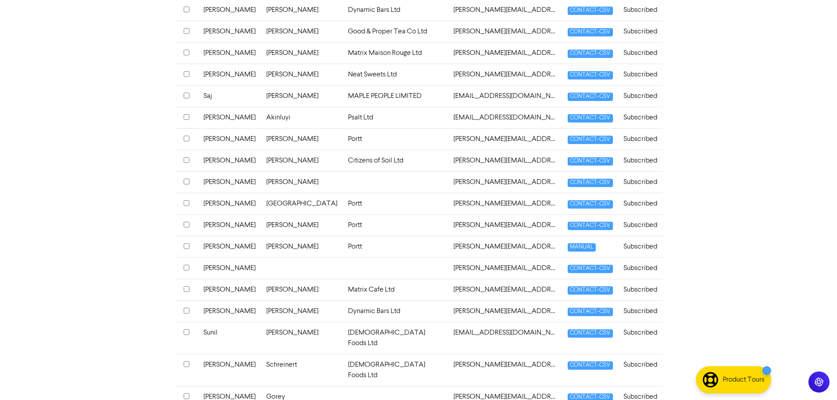
click at [346, 171] on td at bounding box center [396, 182] width 106 height 22
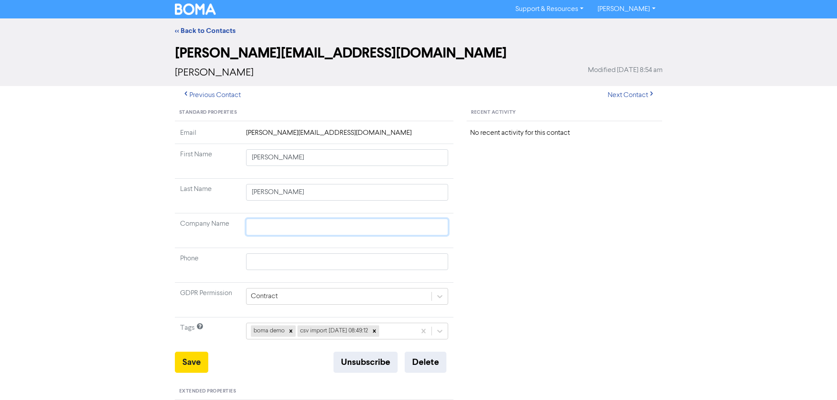
click at [303, 224] on input "text" at bounding box center [347, 227] width 203 height 17
click at [186, 358] on button "Save" at bounding box center [191, 362] width 33 height 21
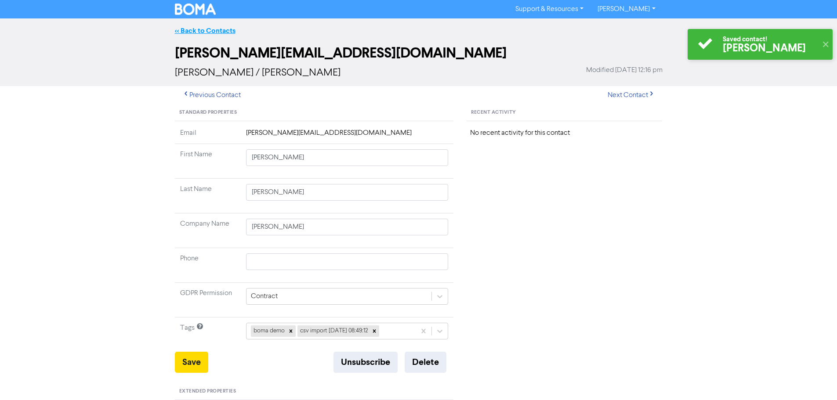
click at [207, 33] on link "<< Back to Contacts" at bounding box center [205, 30] width 61 height 9
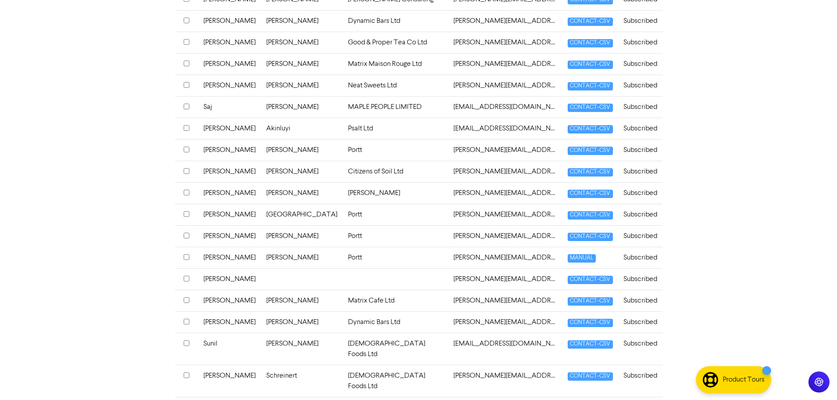
scroll to position [956, 0]
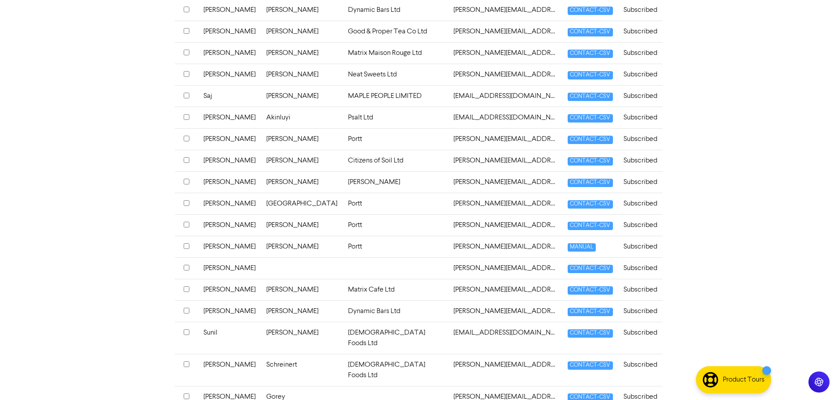
click at [343, 257] on td at bounding box center [396, 268] width 106 height 22
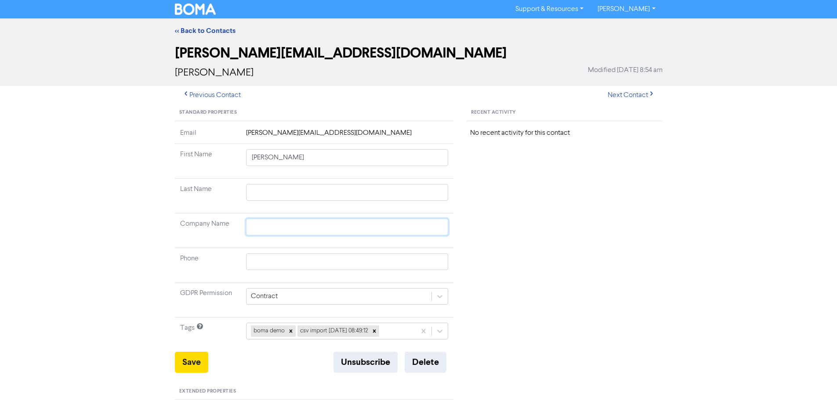
click at [326, 228] on input "text" at bounding box center [347, 227] width 203 height 17
click at [312, 195] on input "text" at bounding box center [347, 192] width 203 height 17
click at [197, 362] on button "Save" at bounding box center [191, 362] width 33 height 21
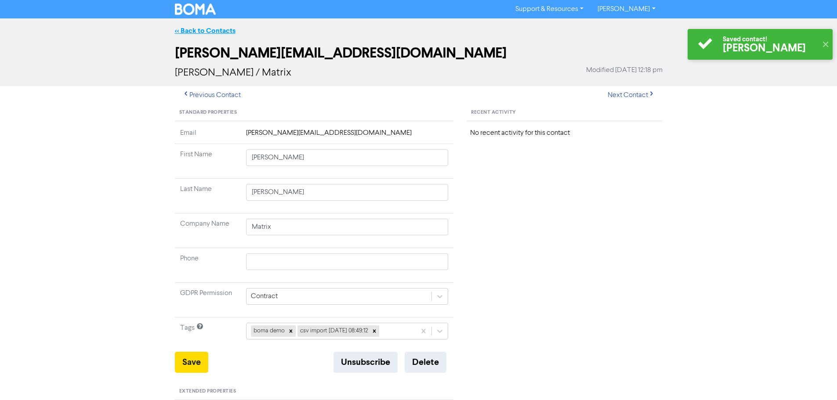
click at [228, 26] on link "<< Back to Contacts" at bounding box center [205, 30] width 61 height 9
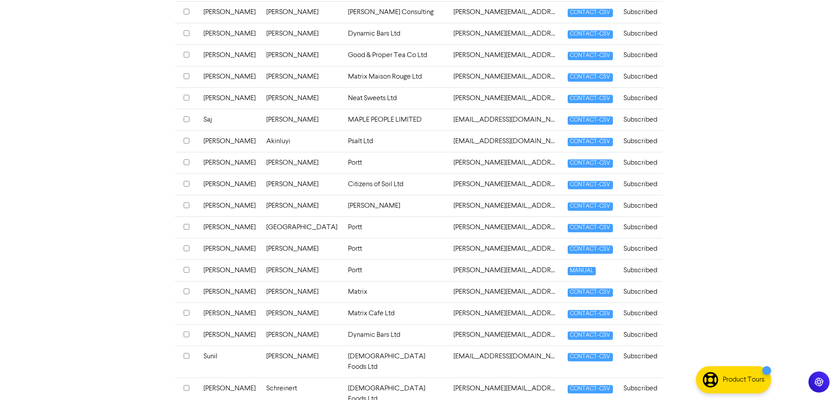
scroll to position [956, 0]
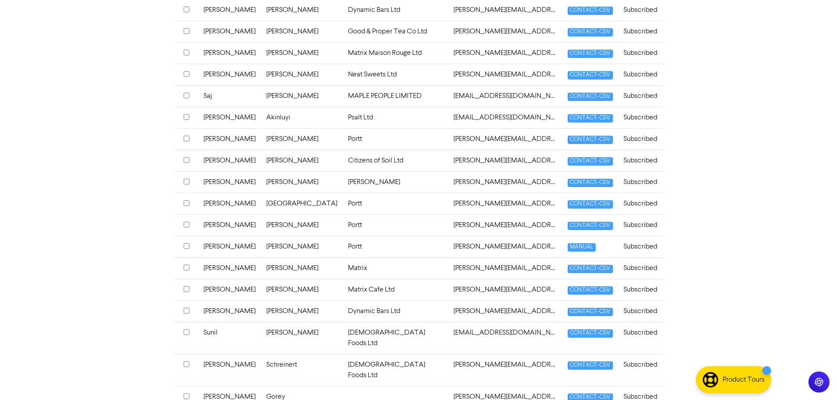
click at [343, 386] on td at bounding box center [396, 397] width 106 height 22
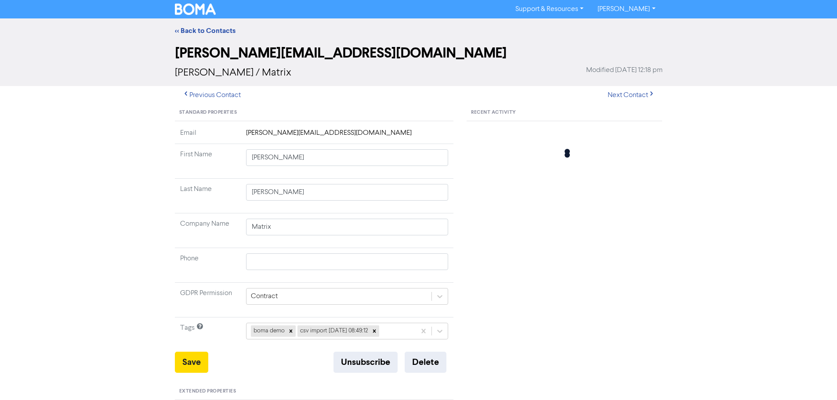
click at [304, 250] on td at bounding box center [347, 265] width 213 height 35
click at [304, 264] on input "text" at bounding box center [347, 262] width 203 height 17
click at [333, 221] on input "text" at bounding box center [347, 227] width 203 height 17
click at [200, 359] on button "Save" at bounding box center [191, 362] width 33 height 21
click at [212, 35] on div "<< Back to Contacts" at bounding box center [418, 30] width 501 height 11
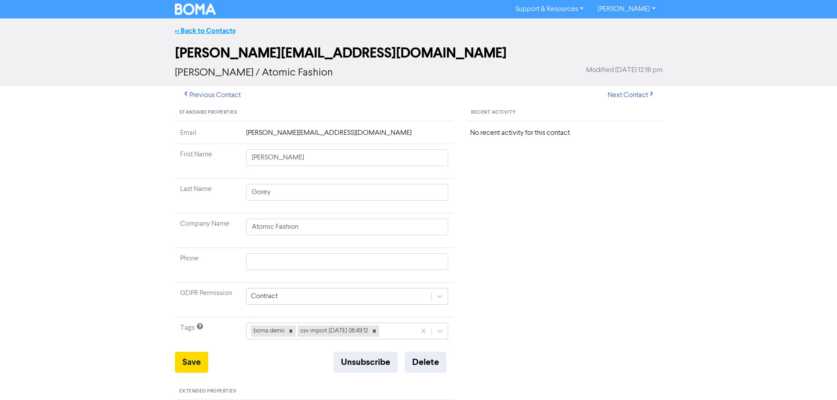
click at [212, 31] on link "<< Back to Contacts" at bounding box center [205, 30] width 61 height 9
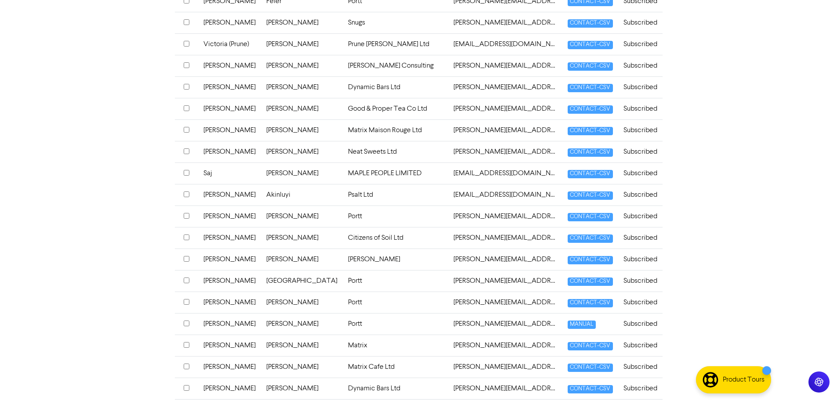
scroll to position [956, 0]
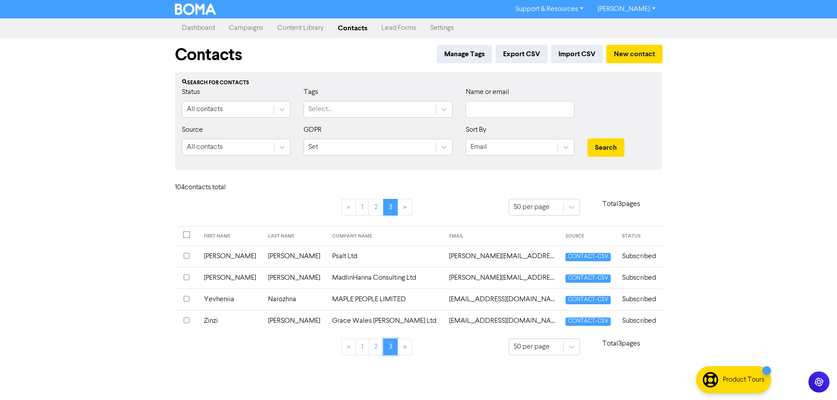
scroll to position [0, 0]
click at [368, 342] on link "1" at bounding box center [366, 347] width 14 height 17
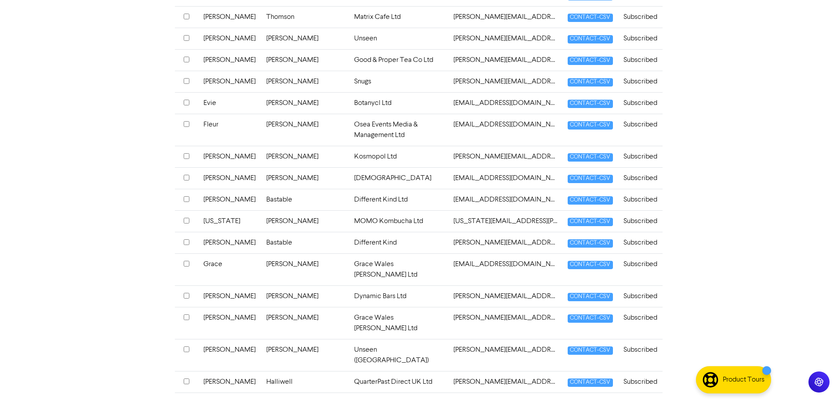
scroll to position [956, 0]
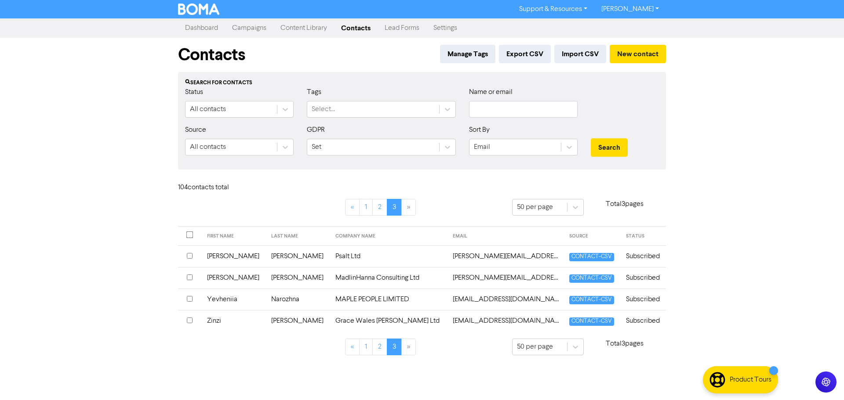
click at [246, 27] on link "Campaigns" at bounding box center [249, 28] width 48 height 18
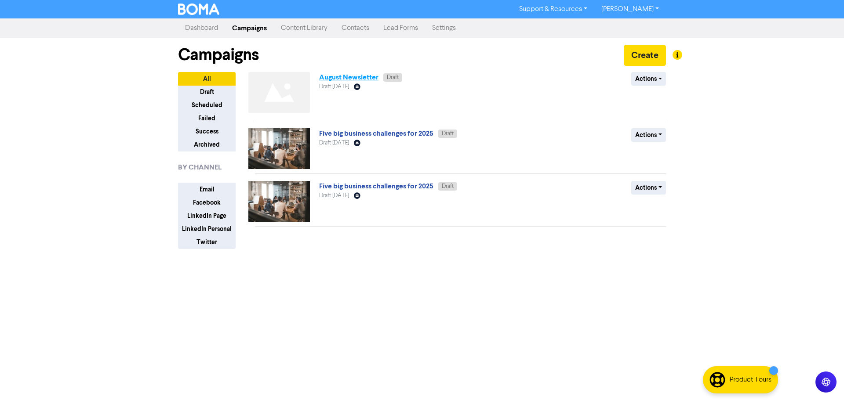
click at [354, 76] on link "August Newsletter" at bounding box center [348, 77] width 59 height 9
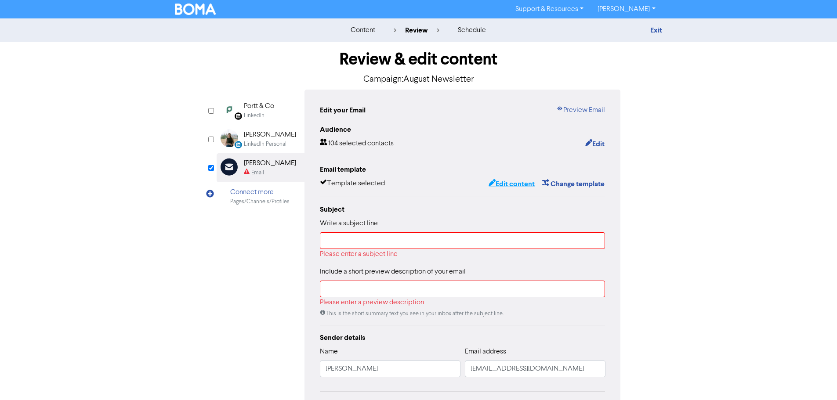
click at [514, 188] on button "Edit content" at bounding box center [511, 183] width 47 height 11
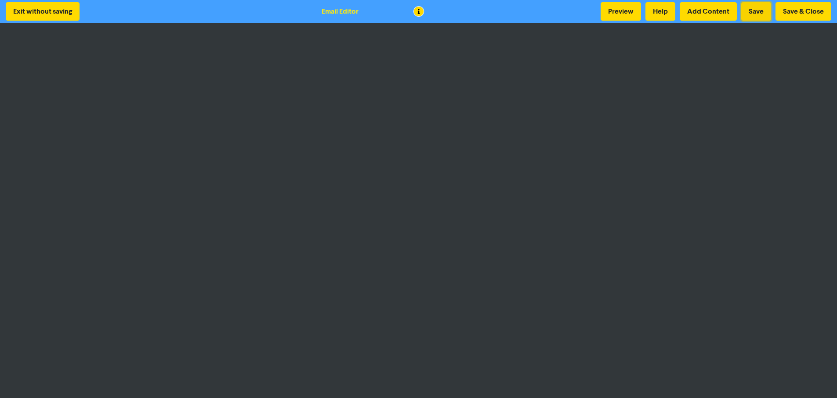
click at [750, 14] on button "Save" at bounding box center [756, 11] width 30 height 18
click at [746, 11] on button "Save" at bounding box center [756, 11] width 30 height 18
click at [804, 11] on button "Save & Close" at bounding box center [804, 11] width 56 height 18
click at [814, 7] on button "Save & Close" at bounding box center [804, 11] width 56 height 18
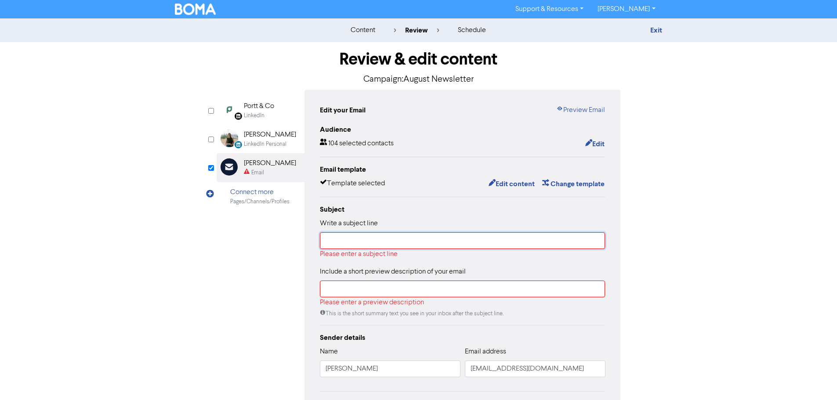
click at [511, 245] on input "text" at bounding box center [463, 240] width 286 height 17
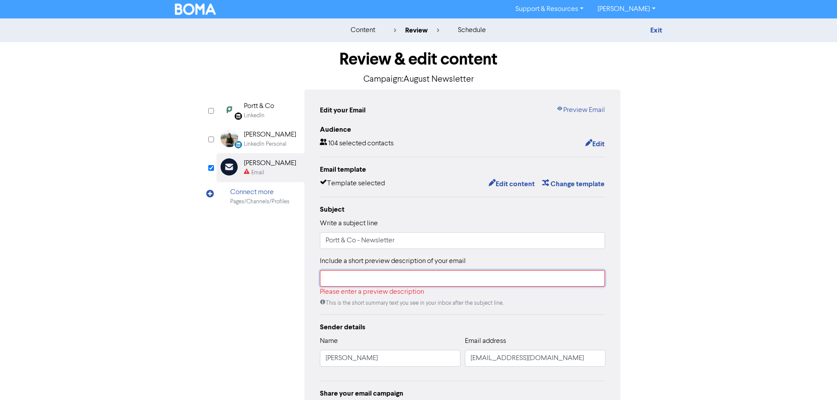
click at [429, 276] on input "text" at bounding box center [463, 278] width 286 height 17
click at [360, 274] on input "text" at bounding box center [463, 278] width 286 height 17
paste input "Updates on key regulatory changes, new initiatives at [GEOGRAPHIC_DATA], and a …"
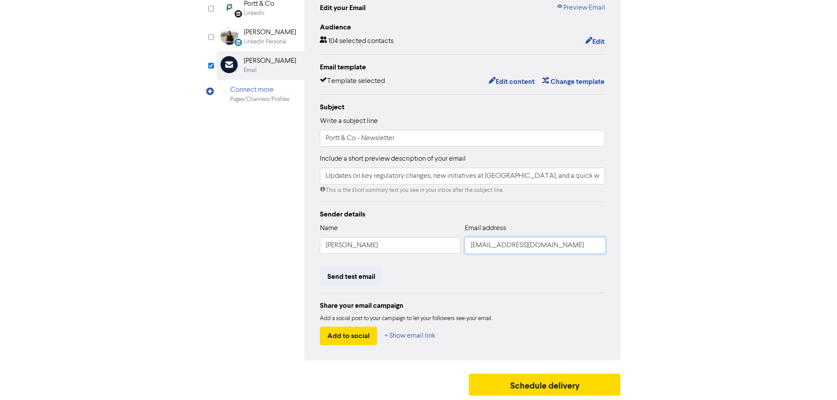
drag, startPoint x: 500, startPoint y: 249, endPoint x: 465, endPoint y: 256, distance: 35.8
click at [465, 256] on div "Email address [EMAIL_ADDRESS][DOMAIN_NAME]" at bounding box center [535, 242] width 141 height 38
drag, startPoint x: 380, startPoint y: 244, endPoint x: 275, endPoint y: 247, distance: 105.5
click at [275, 247] on div "LinkedIn Page Created with Sketch. Portt & Co LinkedIn LinkedIn Personal Create…" at bounding box center [419, 173] width 404 height 373
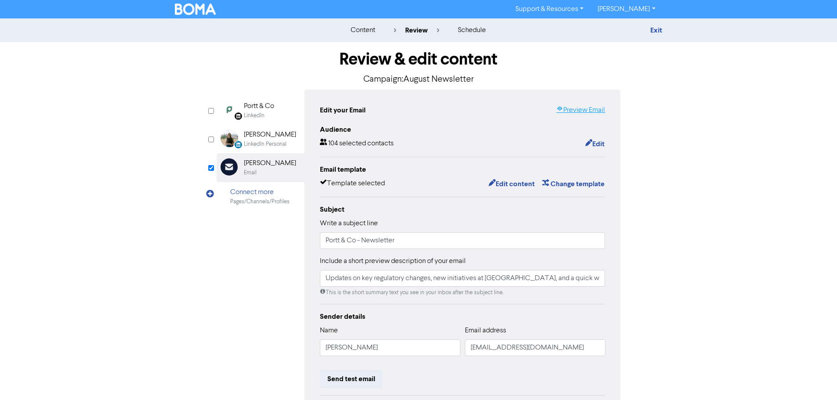
click at [583, 111] on link "Preview Email" at bounding box center [580, 110] width 49 height 11
click at [516, 184] on button "Edit content" at bounding box center [511, 183] width 47 height 11
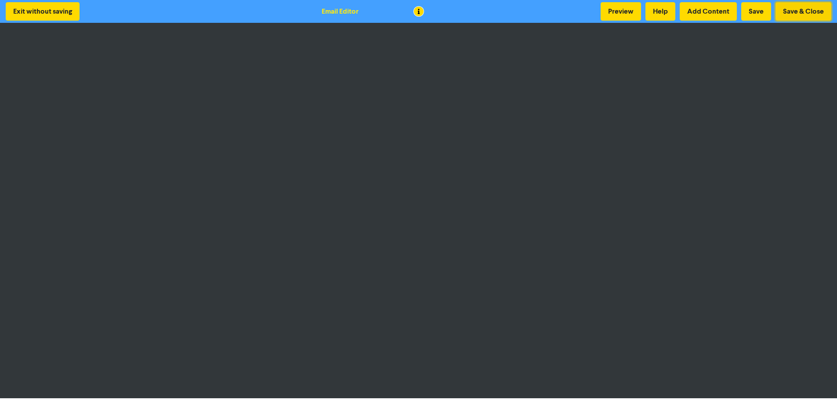
click at [802, 9] on button "Save & Close" at bounding box center [804, 11] width 56 height 18
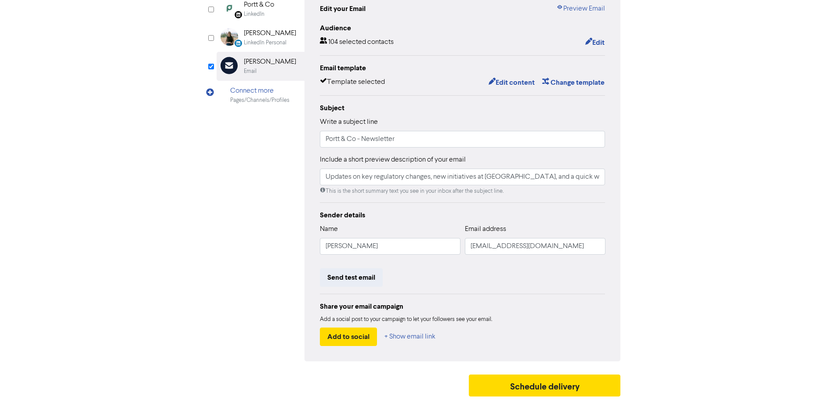
scroll to position [103, 0]
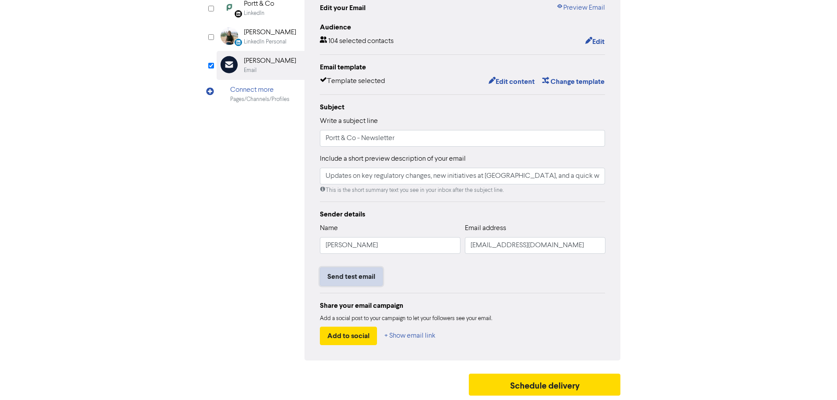
click at [347, 275] on button "Send test email" at bounding box center [351, 277] width 63 height 18
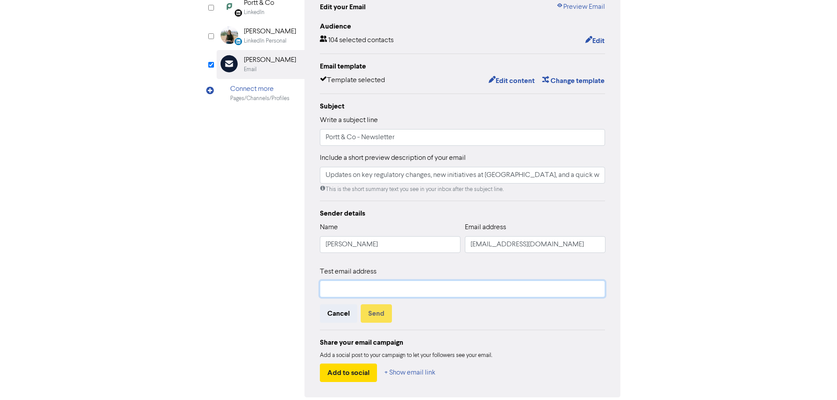
click at [348, 284] on input "text" at bounding box center [463, 289] width 286 height 17
click at [377, 316] on button "Send" at bounding box center [376, 313] width 31 height 18
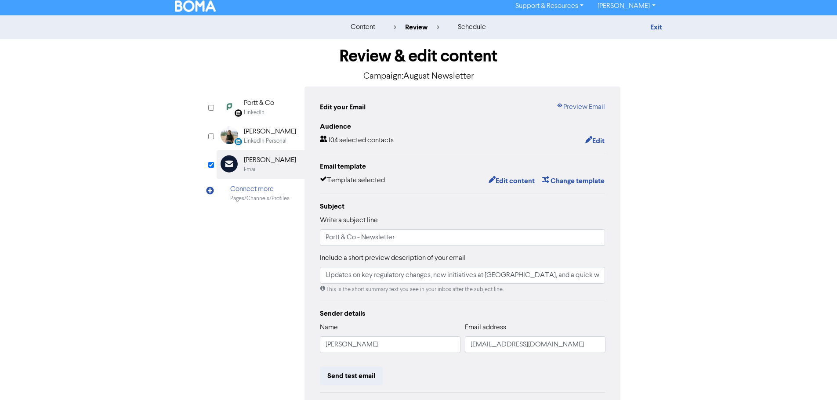
scroll to position [0, 0]
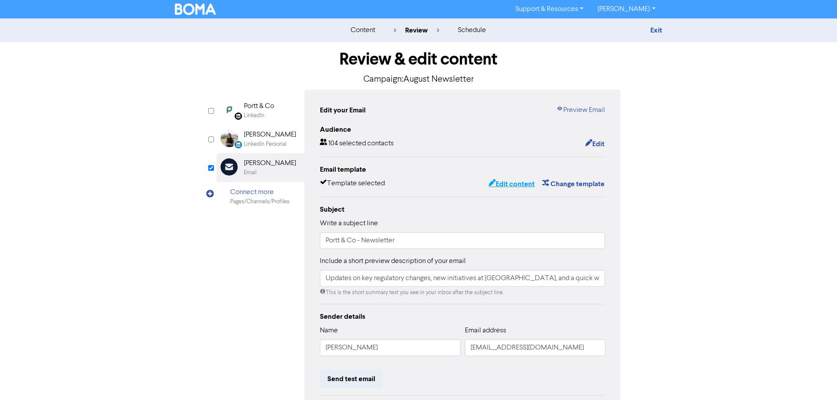
click at [507, 181] on button "Edit content" at bounding box center [511, 183] width 47 height 11
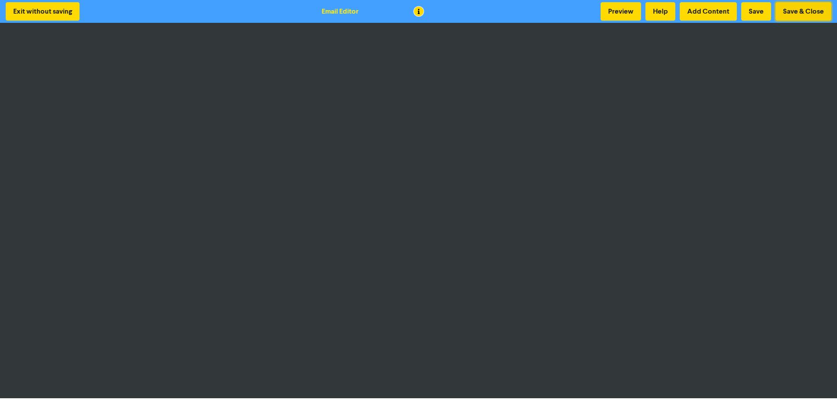
click at [791, 15] on button "Save & Close" at bounding box center [804, 11] width 56 height 18
